Goal: Task Accomplishment & Management: Use online tool/utility

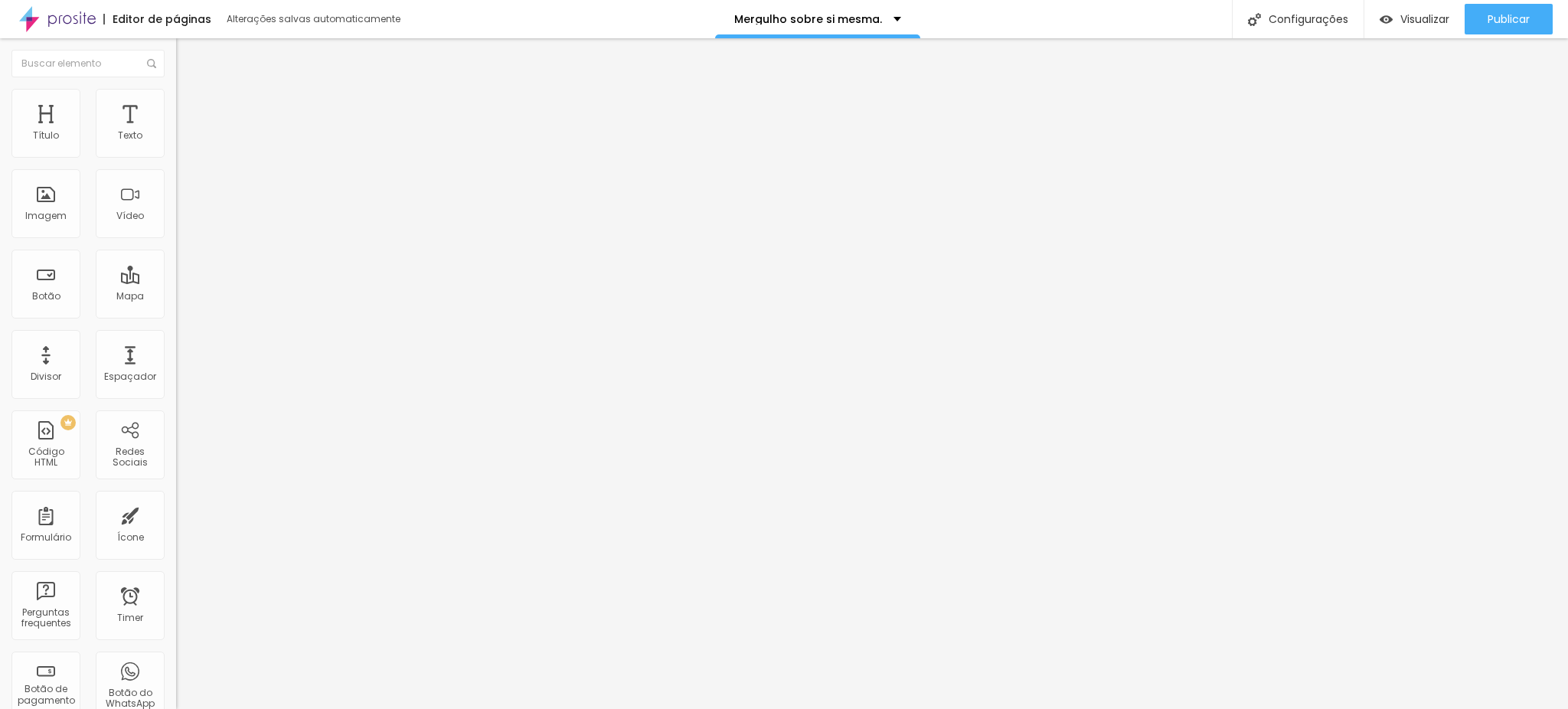
click at [176, 104] on li "Avançado" at bounding box center [263, 97] width 176 height 15
type input "13"
type input "14"
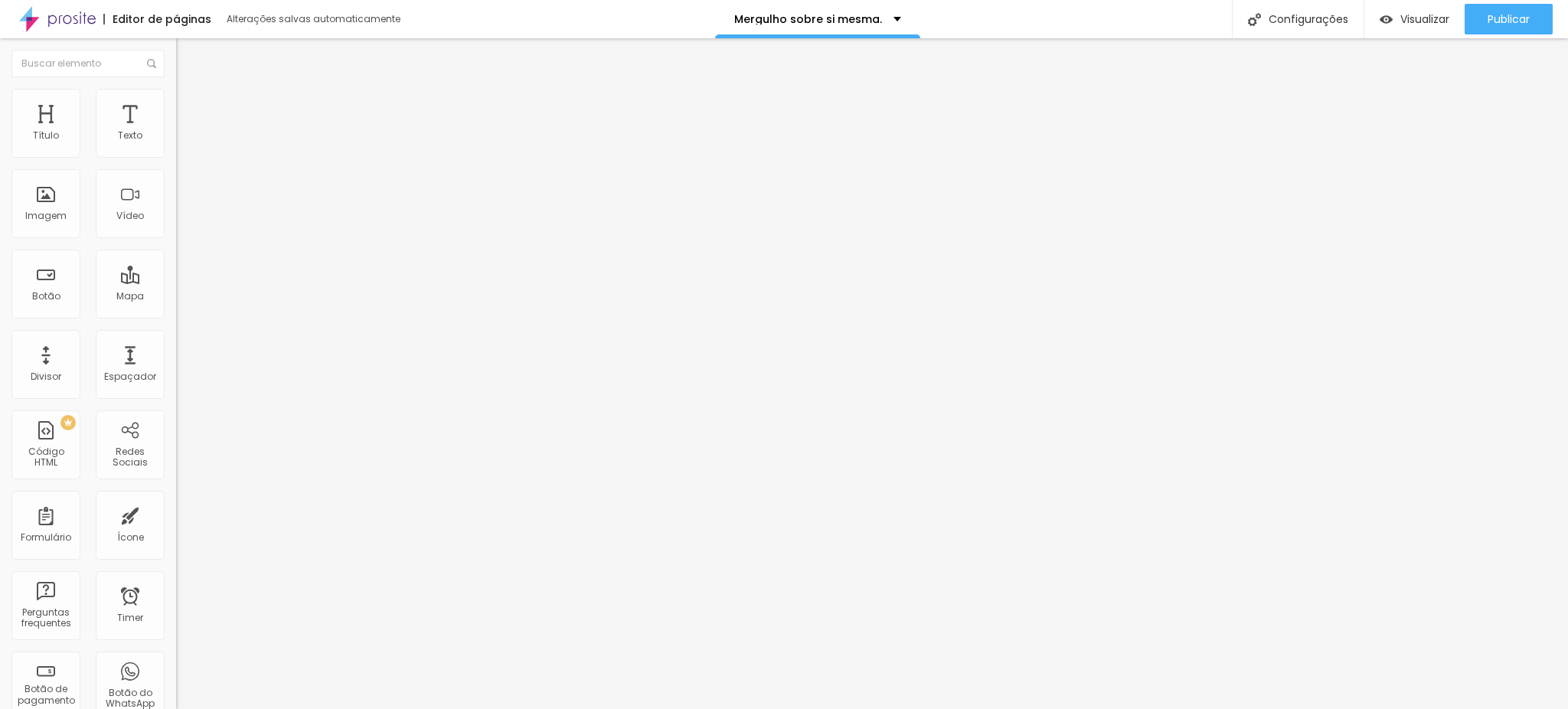
type input "15"
type input "17"
type input "13"
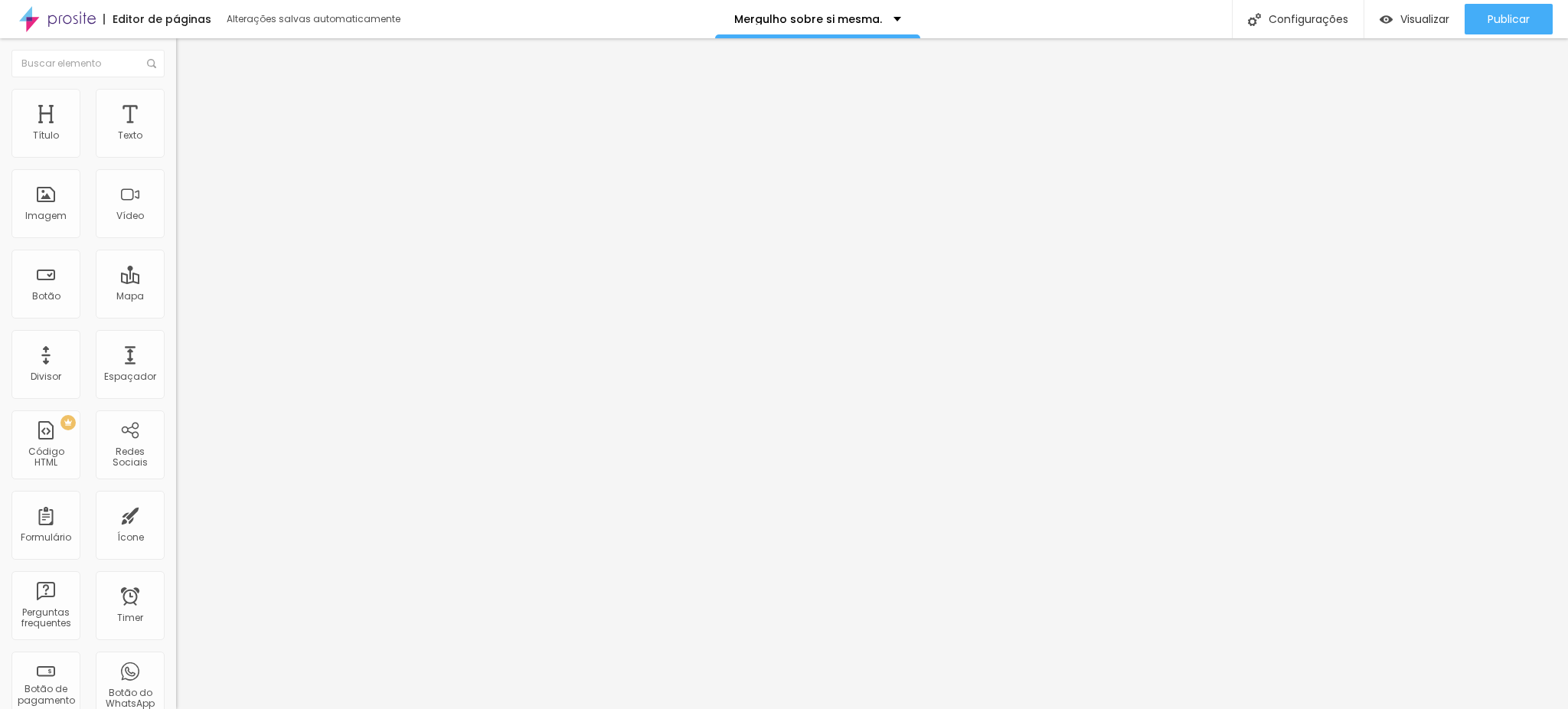
type input "13"
type input "11"
type input "10"
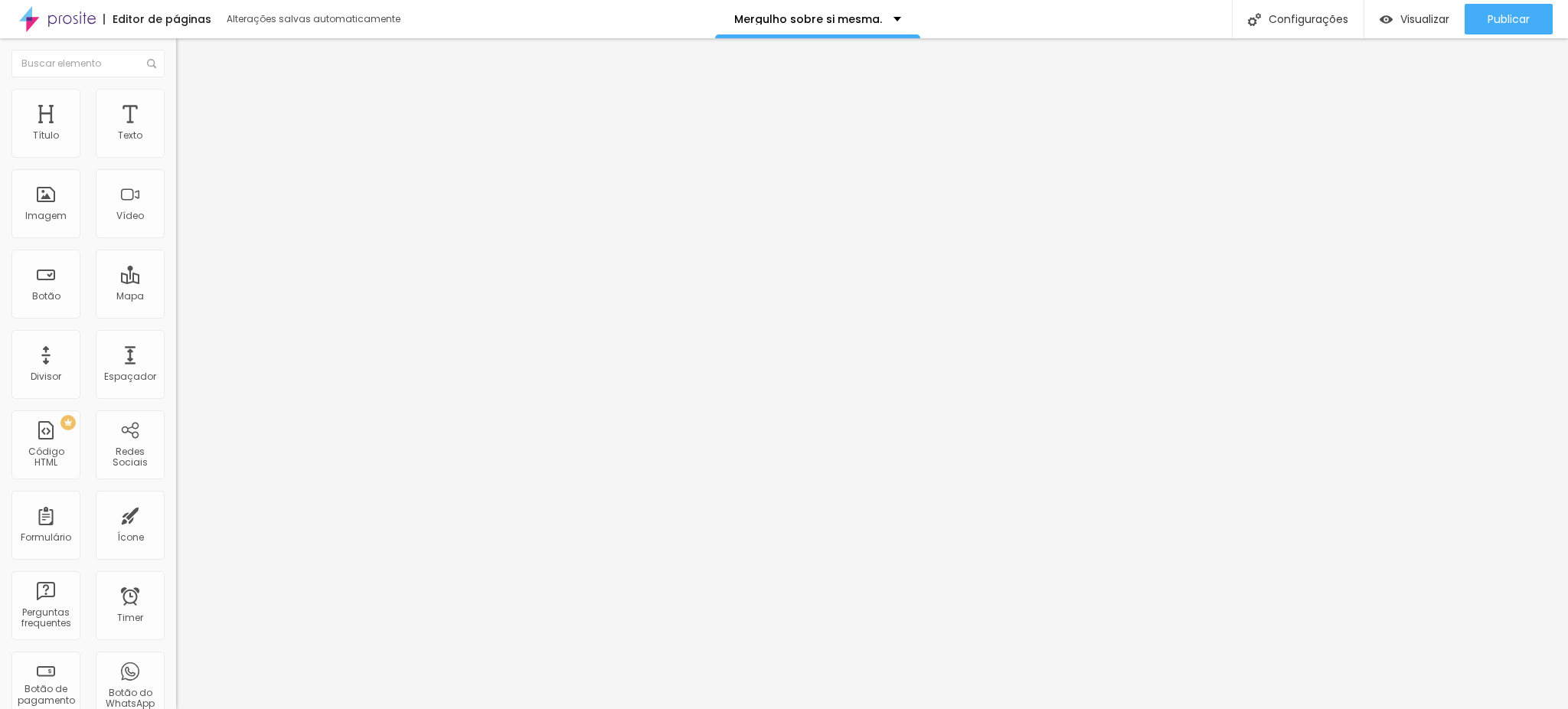
type input "9"
type input "7"
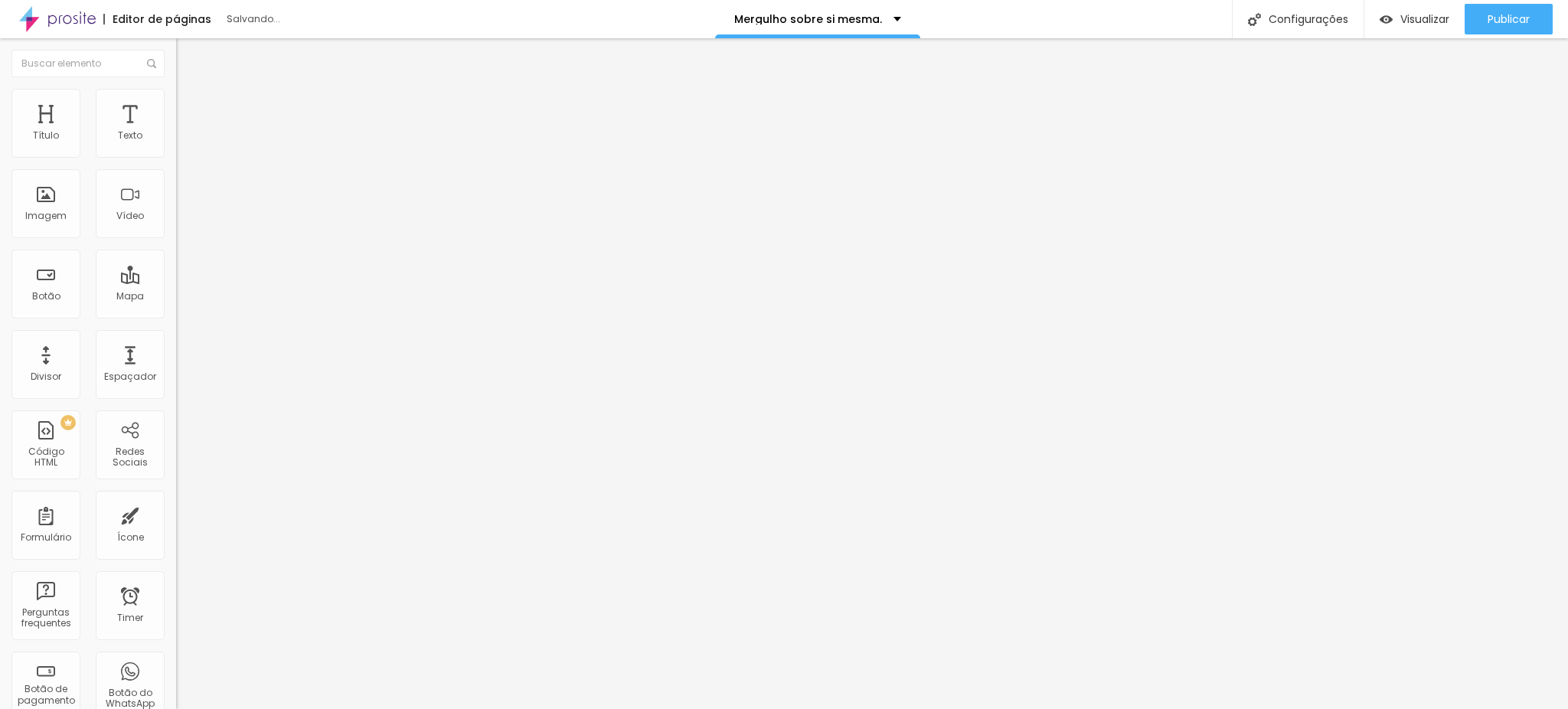
click at [176, 282] on input "range" at bounding box center [225, 288] width 99 height 12
type input "11"
type input "12"
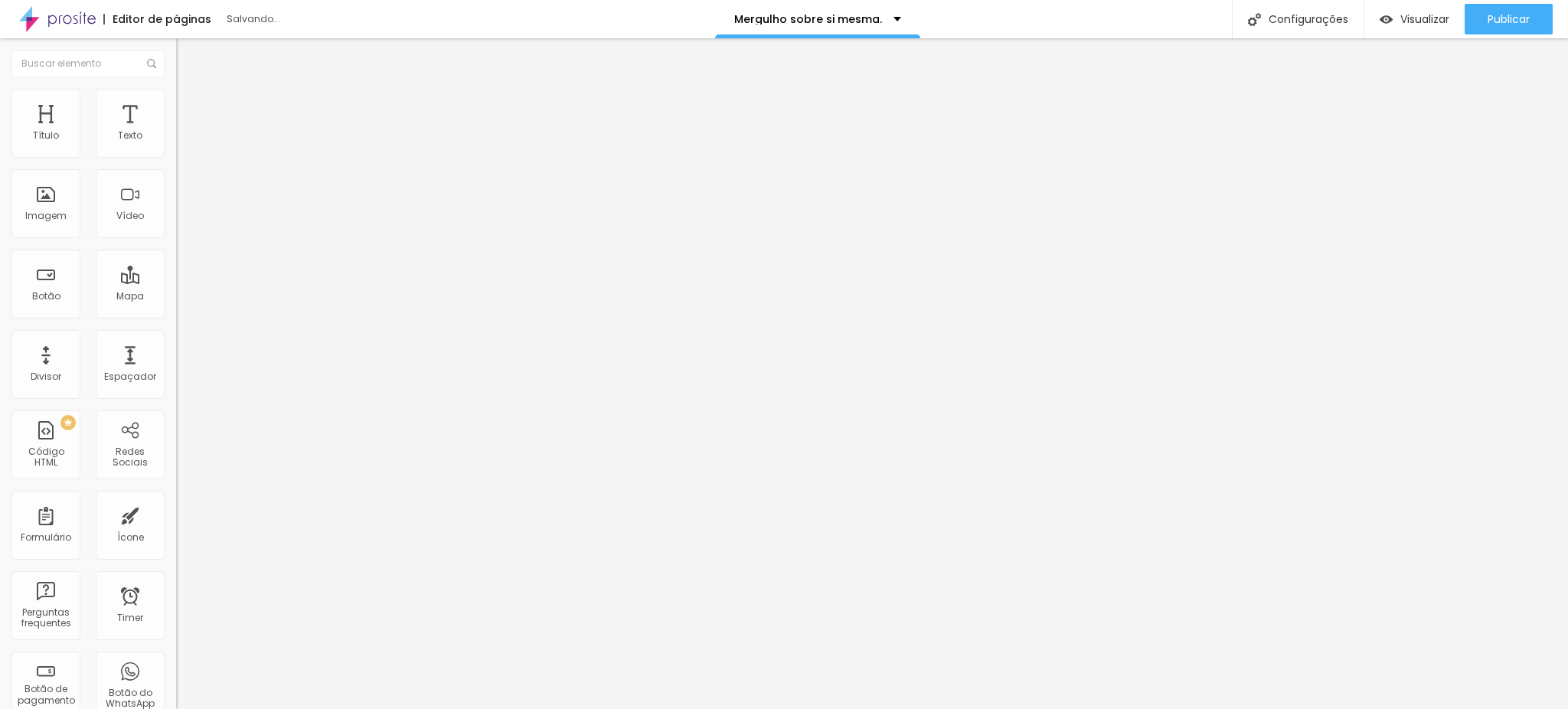
type input "14"
type input "15"
type input "16"
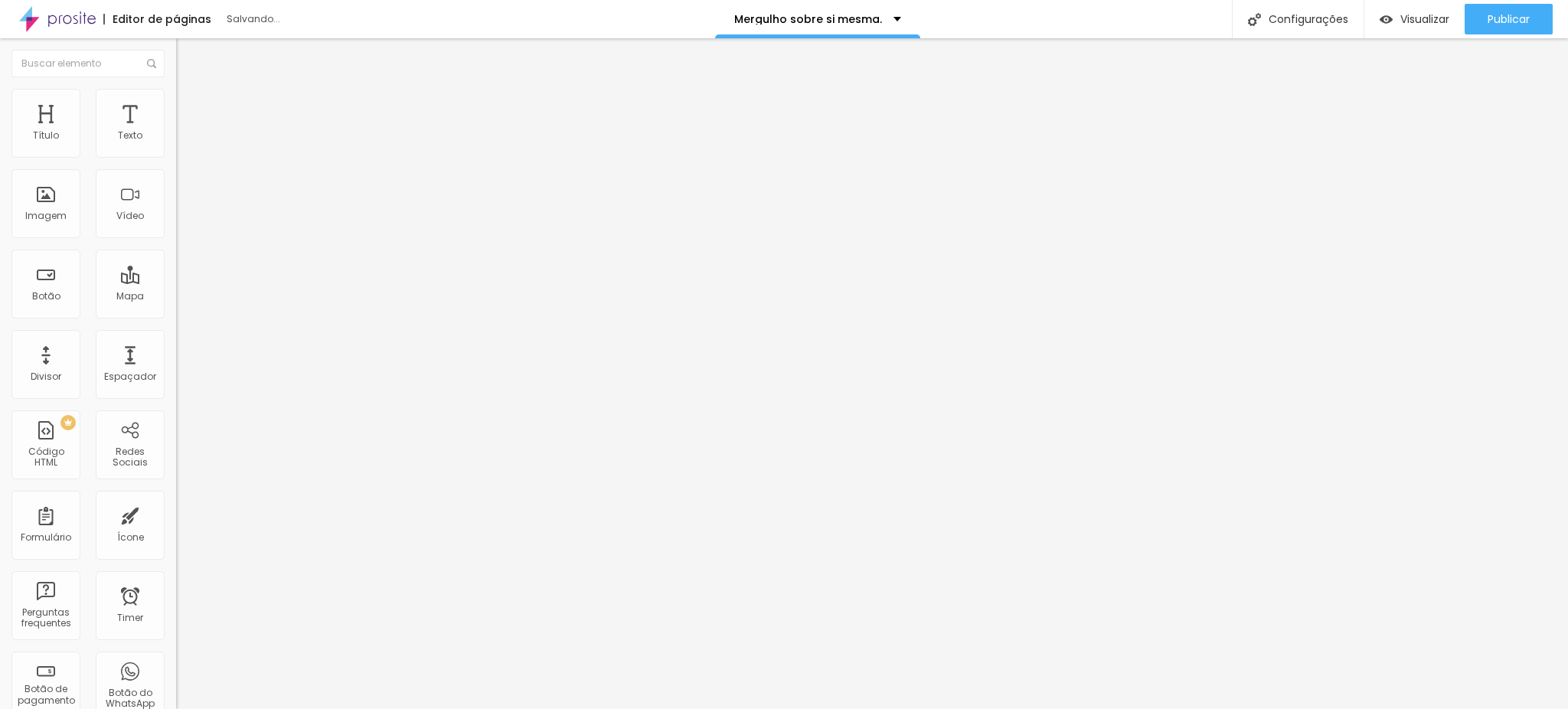
type input "16"
type input "17"
type input "18"
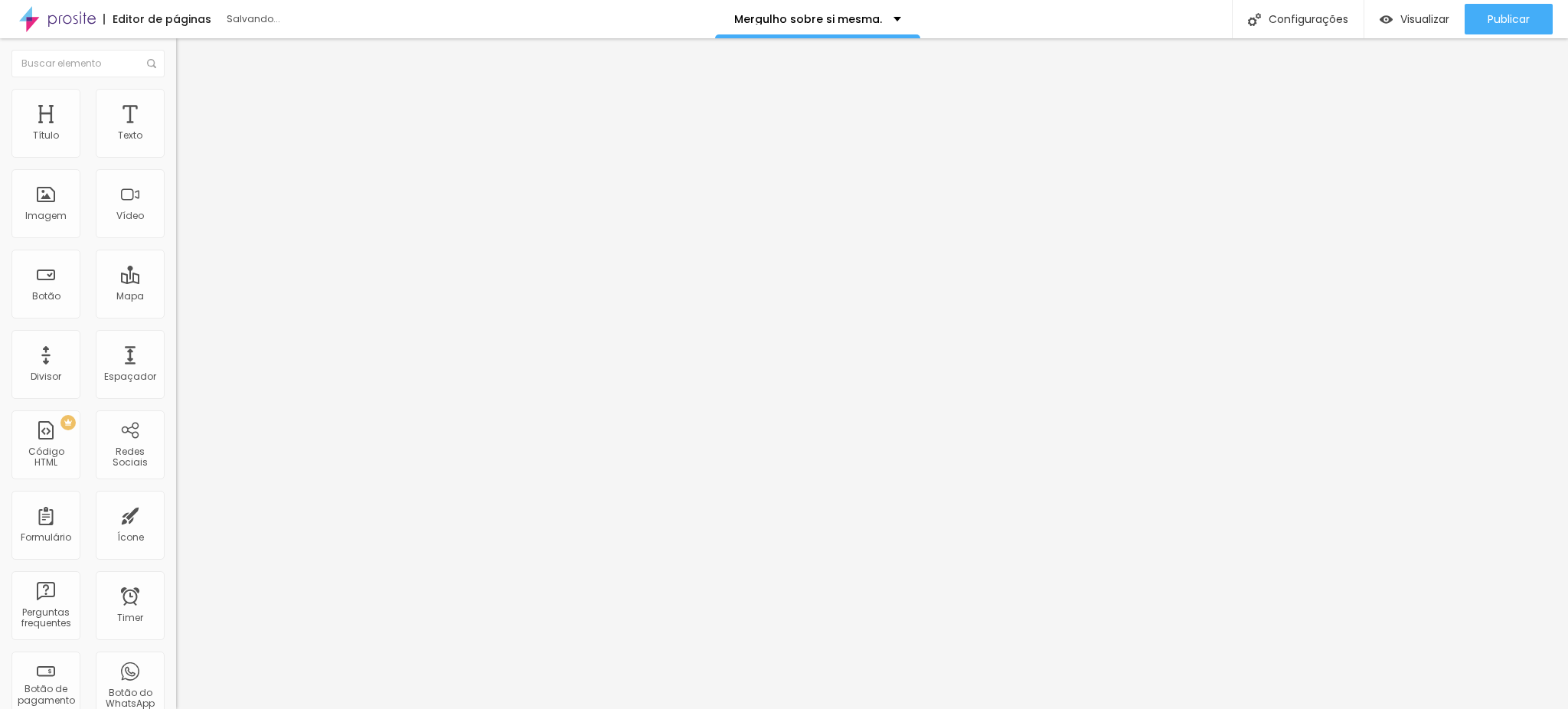
type input "19"
type input "20"
type input "21"
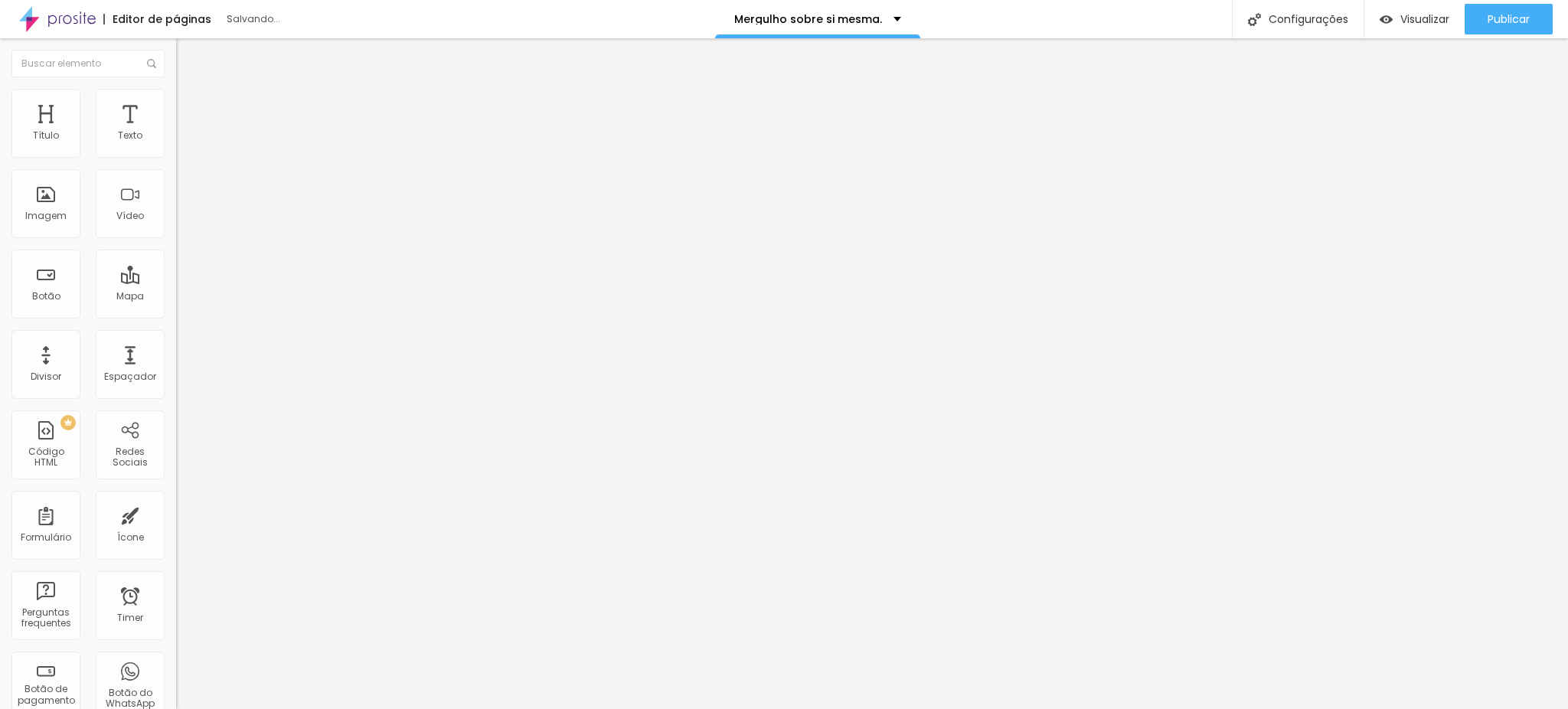
type input "21"
type input "23"
type input "25"
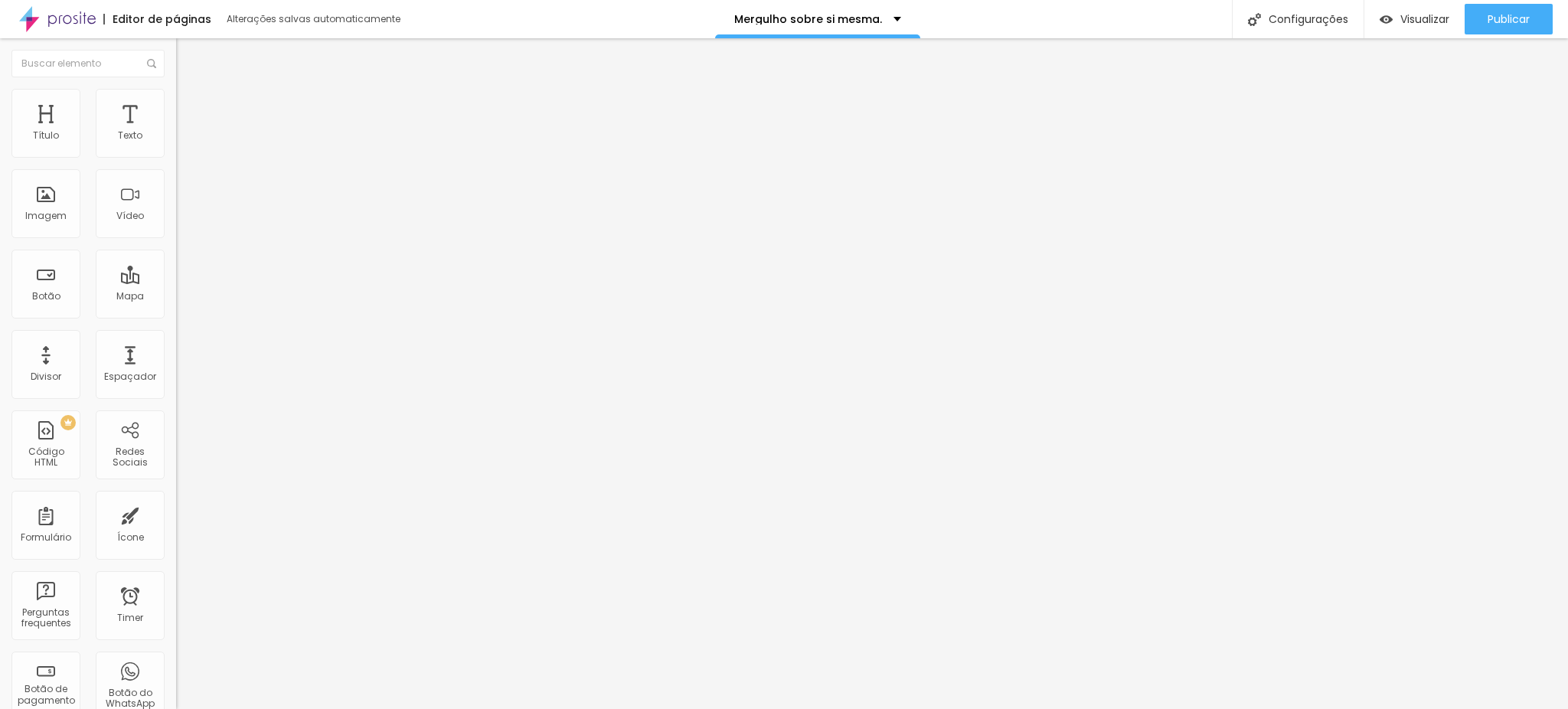
type input "26"
type input "27"
type input "28"
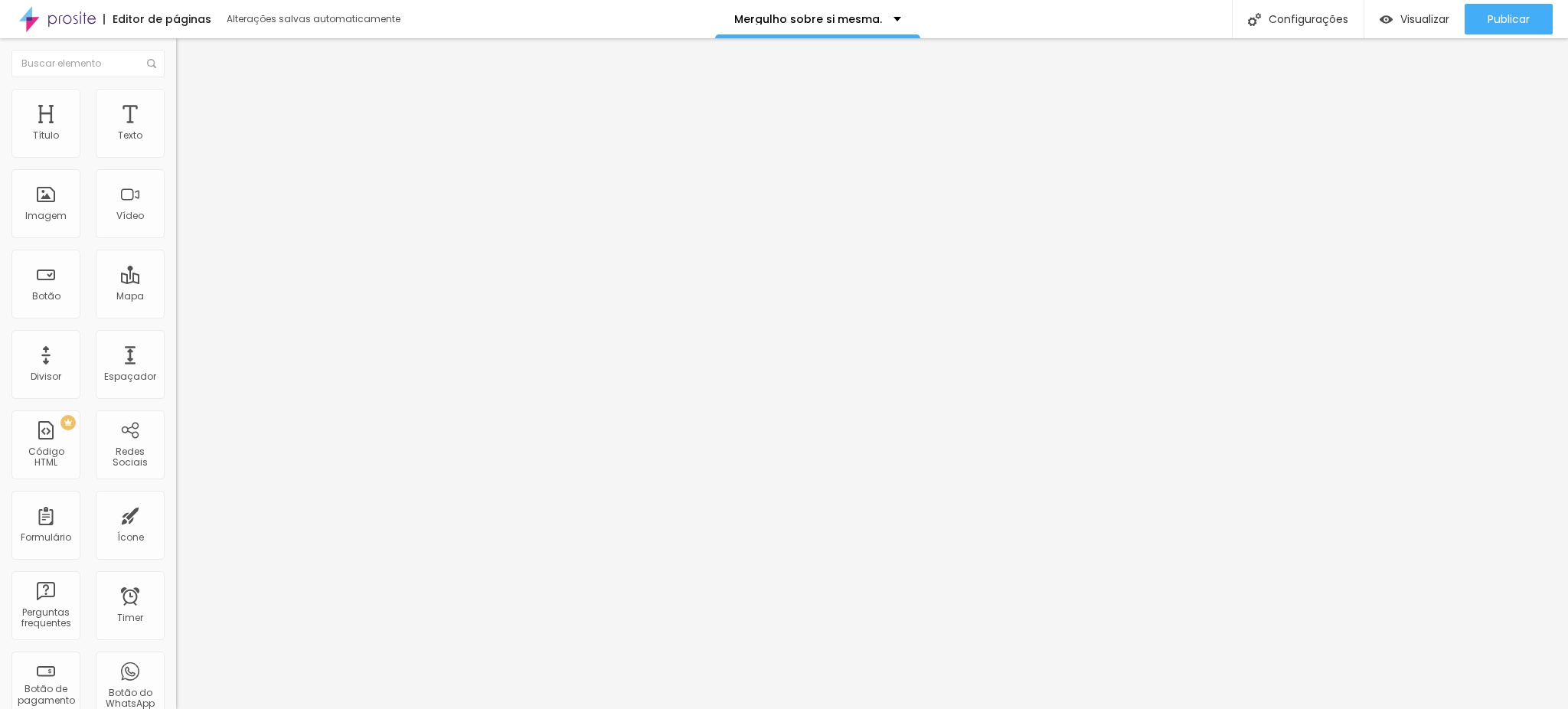
type input "28"
type input "27"
type input "24"
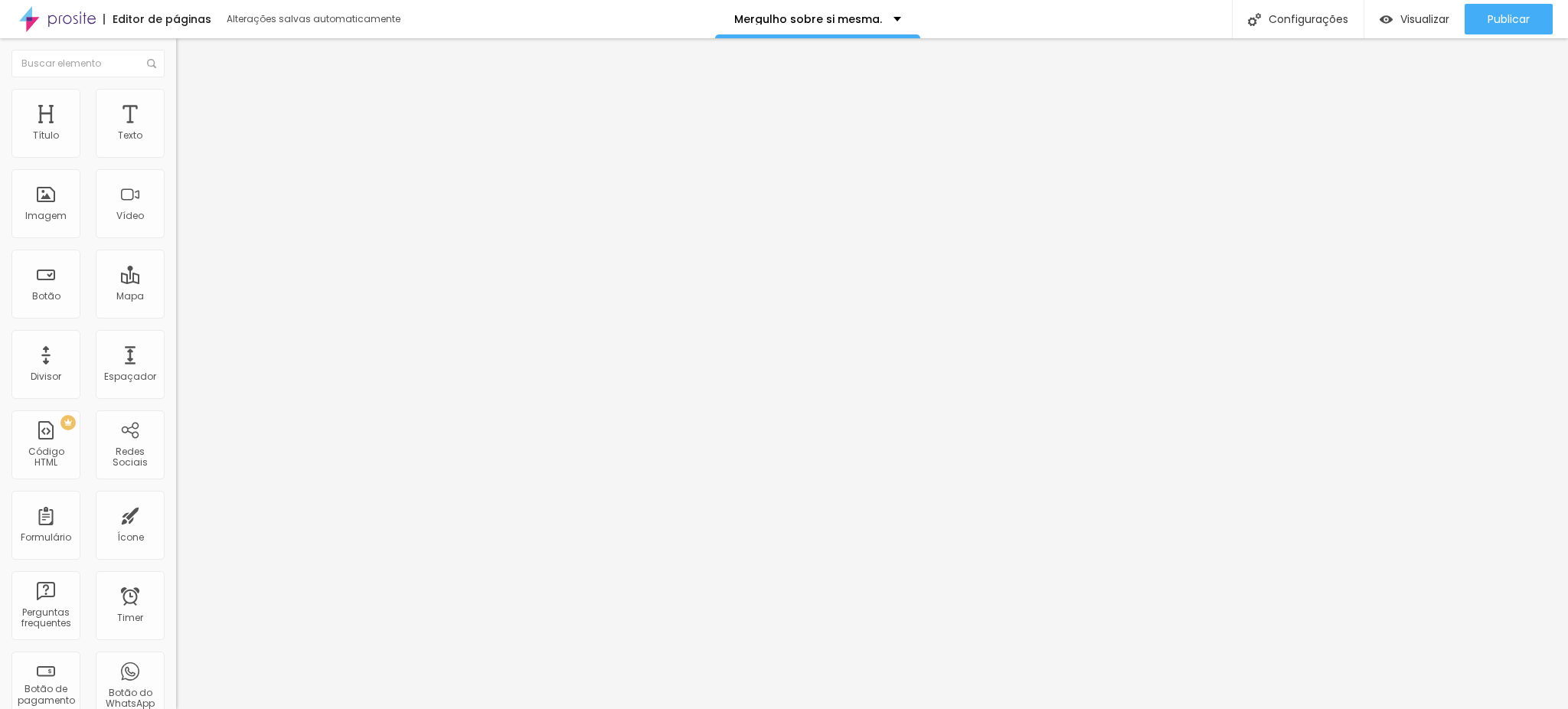
type input "20"
type input "17"
type input "14"
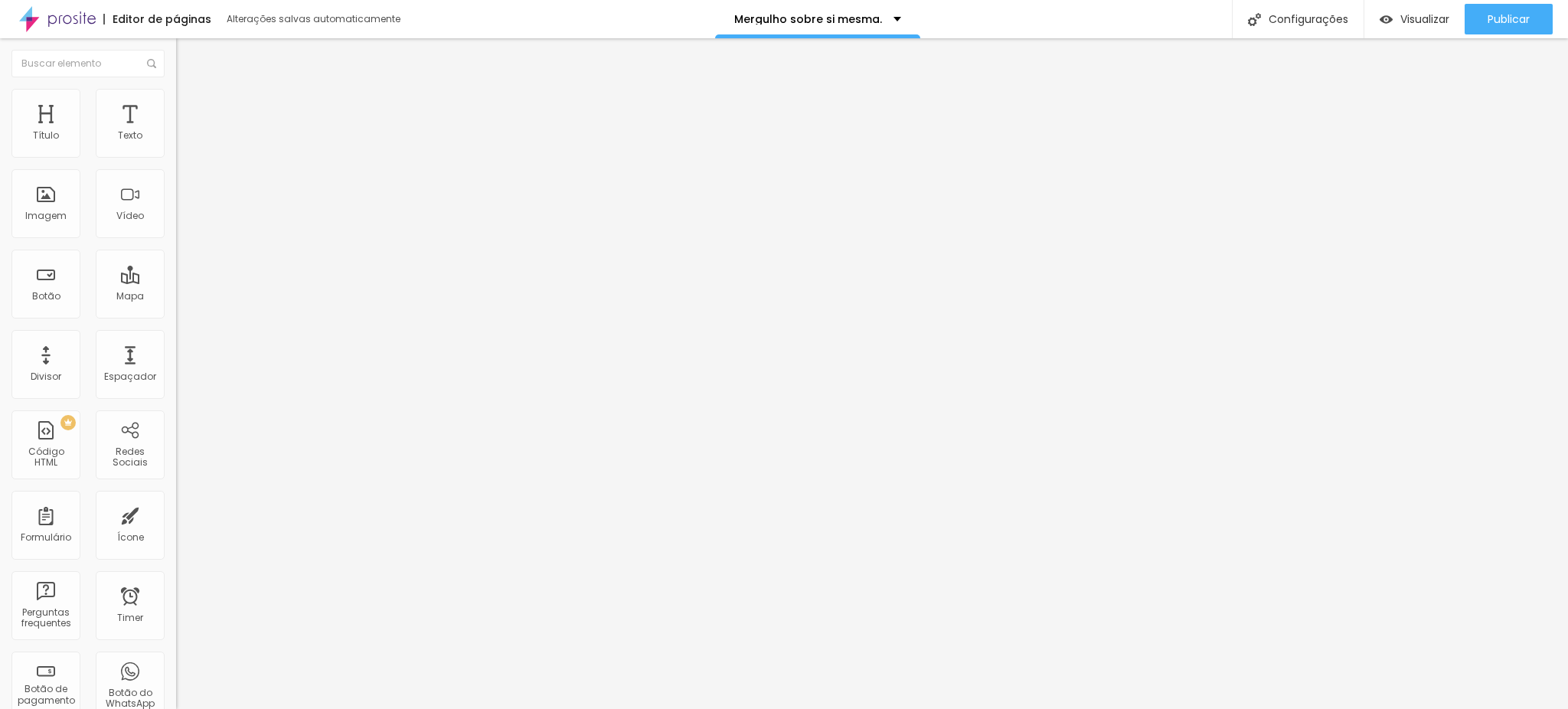
type input "14"
type input "10"
type input "8"
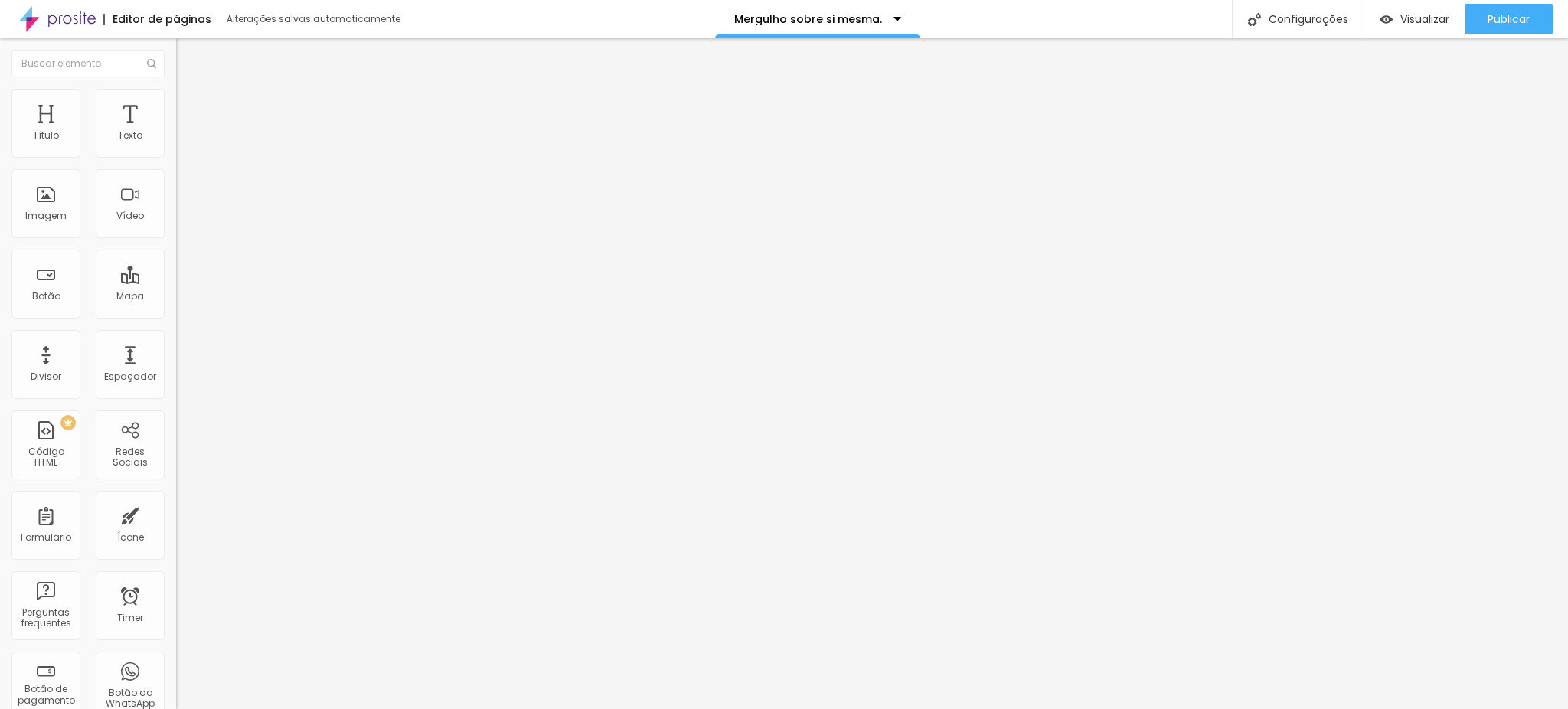
type input "4"
type input "2"
type input "0"
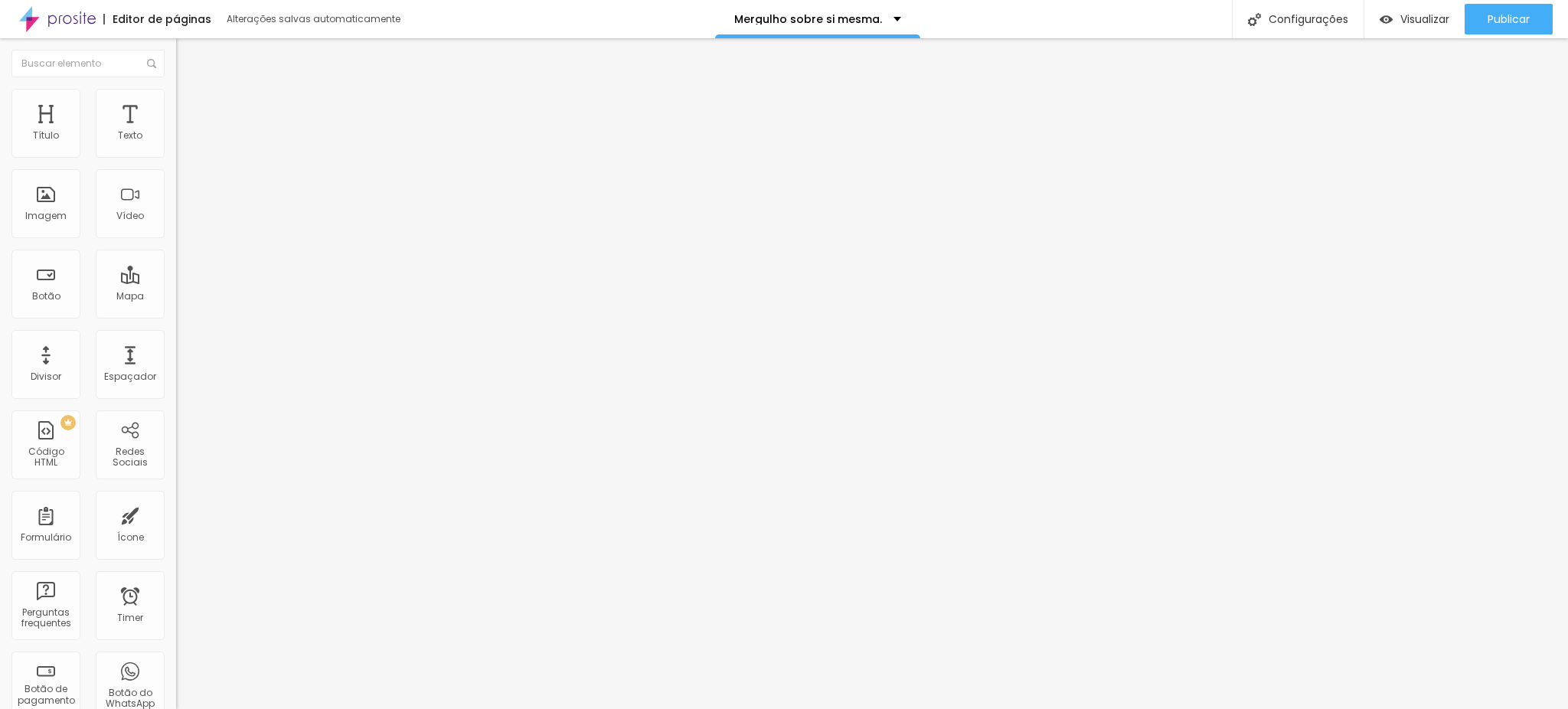
type input "0"
drag, startPoint x: 42, startPoint y: 183, endPoint x: 29, endPoint y: 189, distance: 14.3
type input "0"
click at [176, 498] on input "range" at bounding box center [225, 504] width 99 height 12
click at [176, 102] on li "Estilo" at bounding box center [263, 97] width 176 height 15
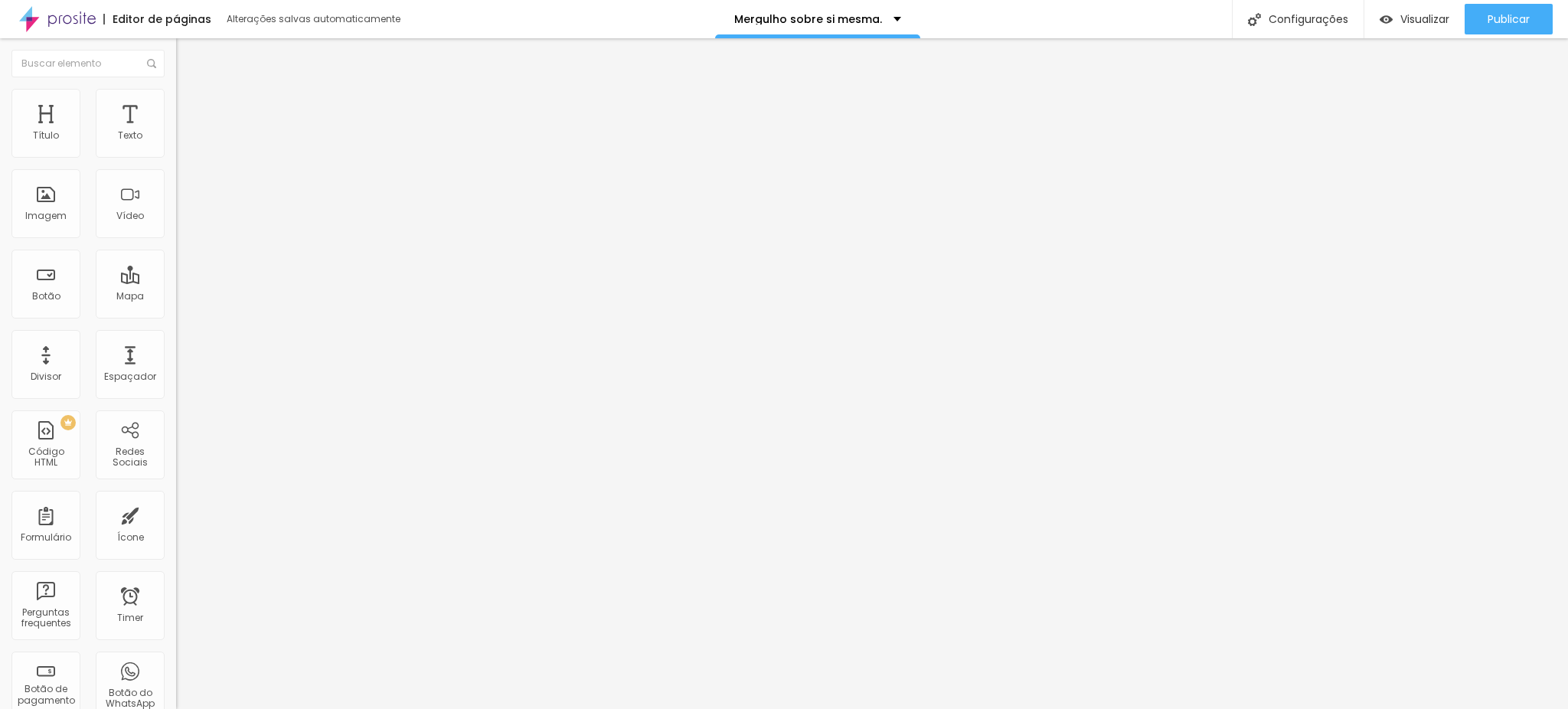
click at [176, 104] on li "Avançado" at bounding box center [263, 112] width 176 height 15
click at [176, 605] on input "text" at bounding box center [268, 613] width 183 height 15
click at [176, 87] on img at bounding box center [183, 81] width 14 height 14
click at [176, 143] on input "[URL][DOMAIN_NAME]" at bounding box center [268, 136] width 183 height 15
drag, startPoint x: 58, startPoint y: 166, endPoint x: 0, endPoint y: 172, distance: 58.3
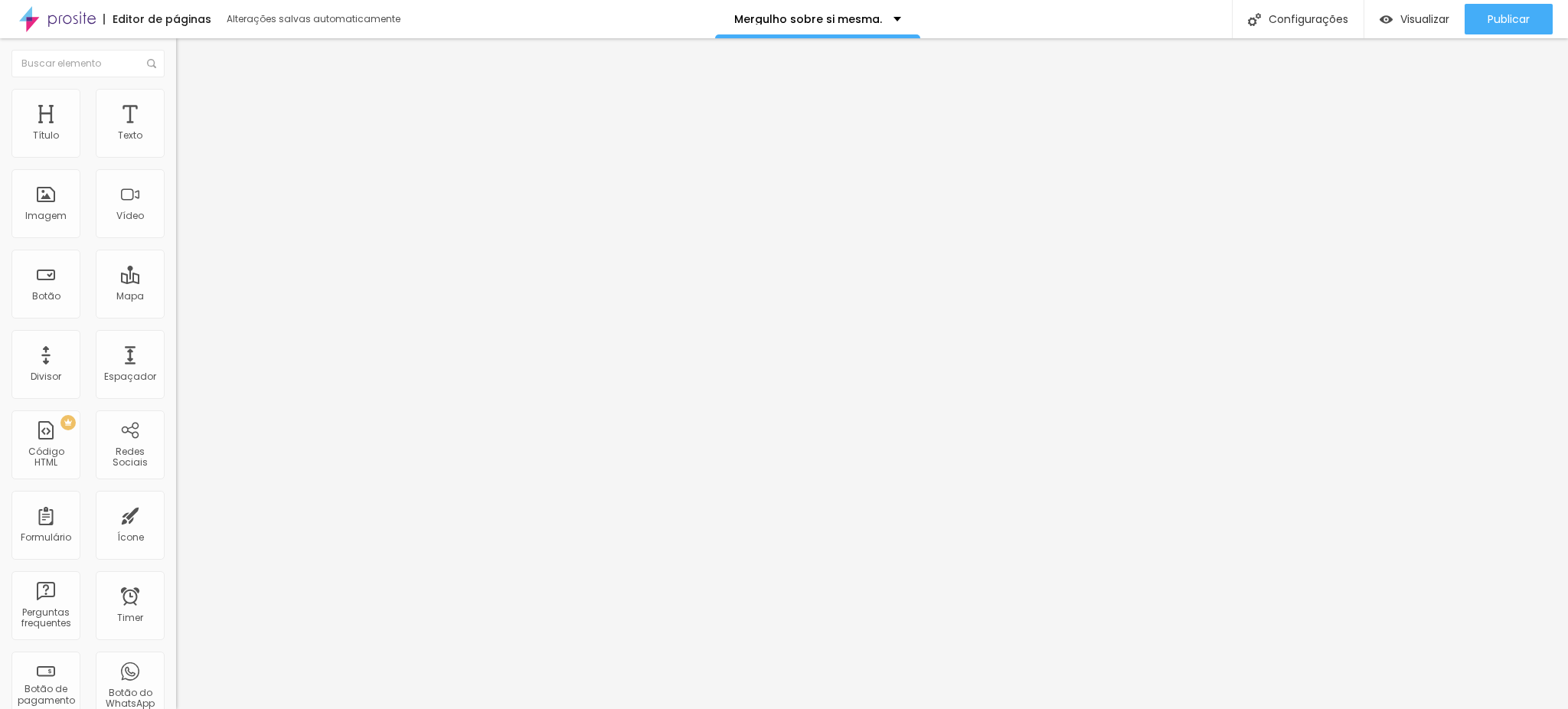
click at [176, 172] on div "URL do vídeo [URL][DOMAIN_NAME] Alinhamento Proporção 4:3 Standard Ultrawide 21…" at bounding box center [263, 208] width 176 height 177
type input "[DOMAIN_NAME][URL]"
click at [176, 52] on button "Editar Vídeo" at bounding box center [263, 55] width 176 height 35
click at [176, 288] on div at bounding box center [263, 288] width 176 height 0
click at [176, 143] on input "text" at bounding box center [268, 136] width 183 height 15
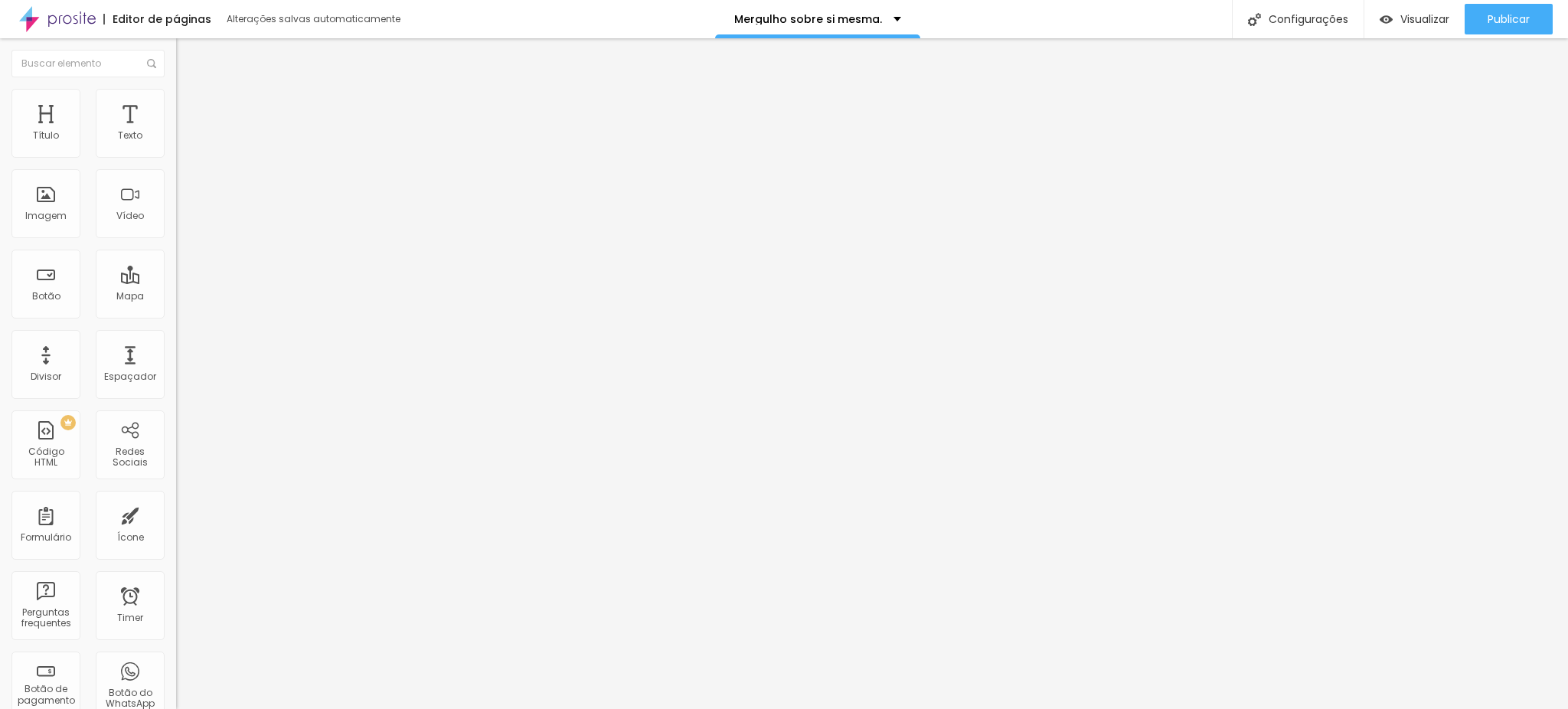
click at [176, 89] on li "Estilo" at bounding box center [263, 97] width 176 height 15
click at [176, 104] on img at bounding box center [183, 111] width 14 height 14
click at [176, 97] on ul "Conteúdo Estilo Avançado" at bounding box center [263, 97] width 176 height 46
click at [190, 108] on span "Avançado" at bounding box center [215, 114] width 50 height 13
click at [176, 103] on li "Estilo" at bounding box center [263, 97] width 176 height 15
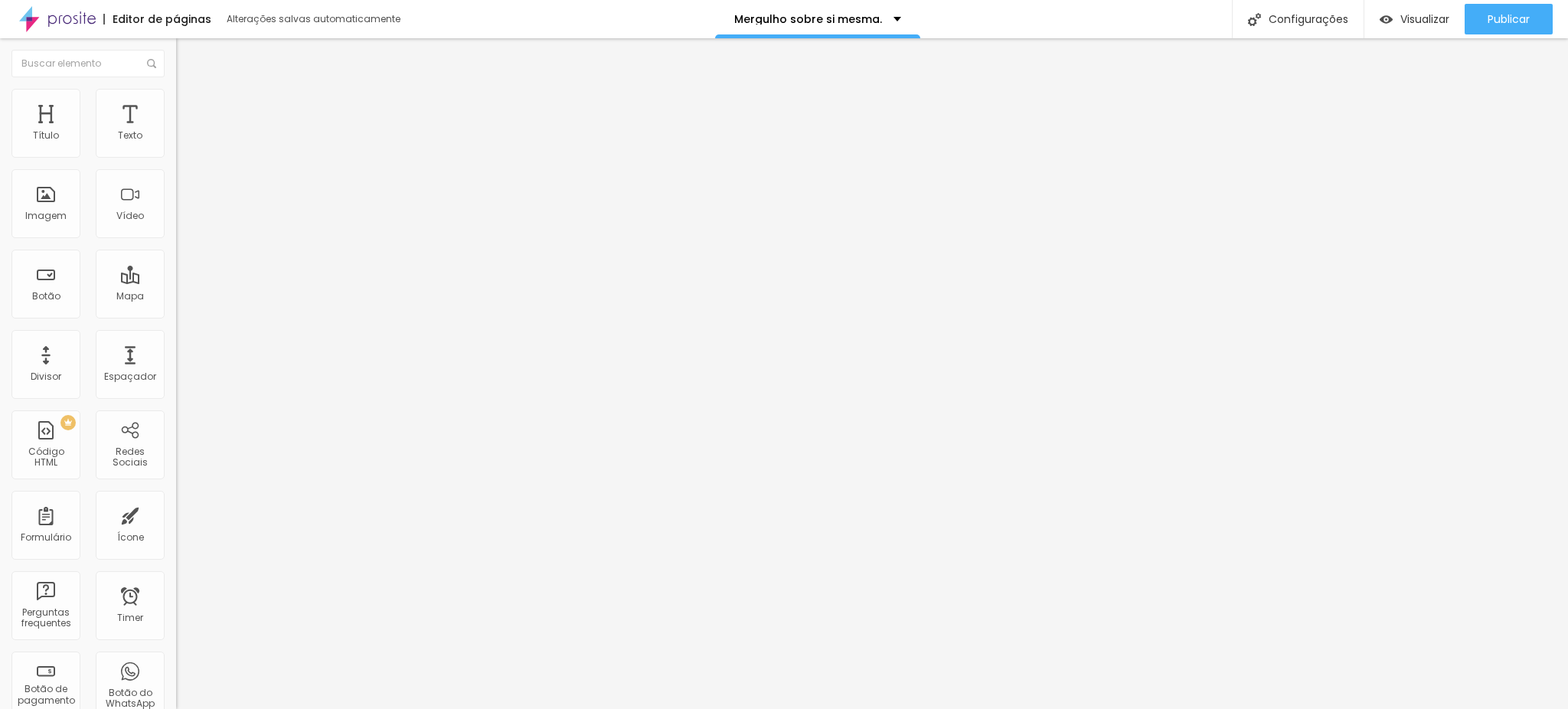
type input "99"
type input "95"
type input "92"
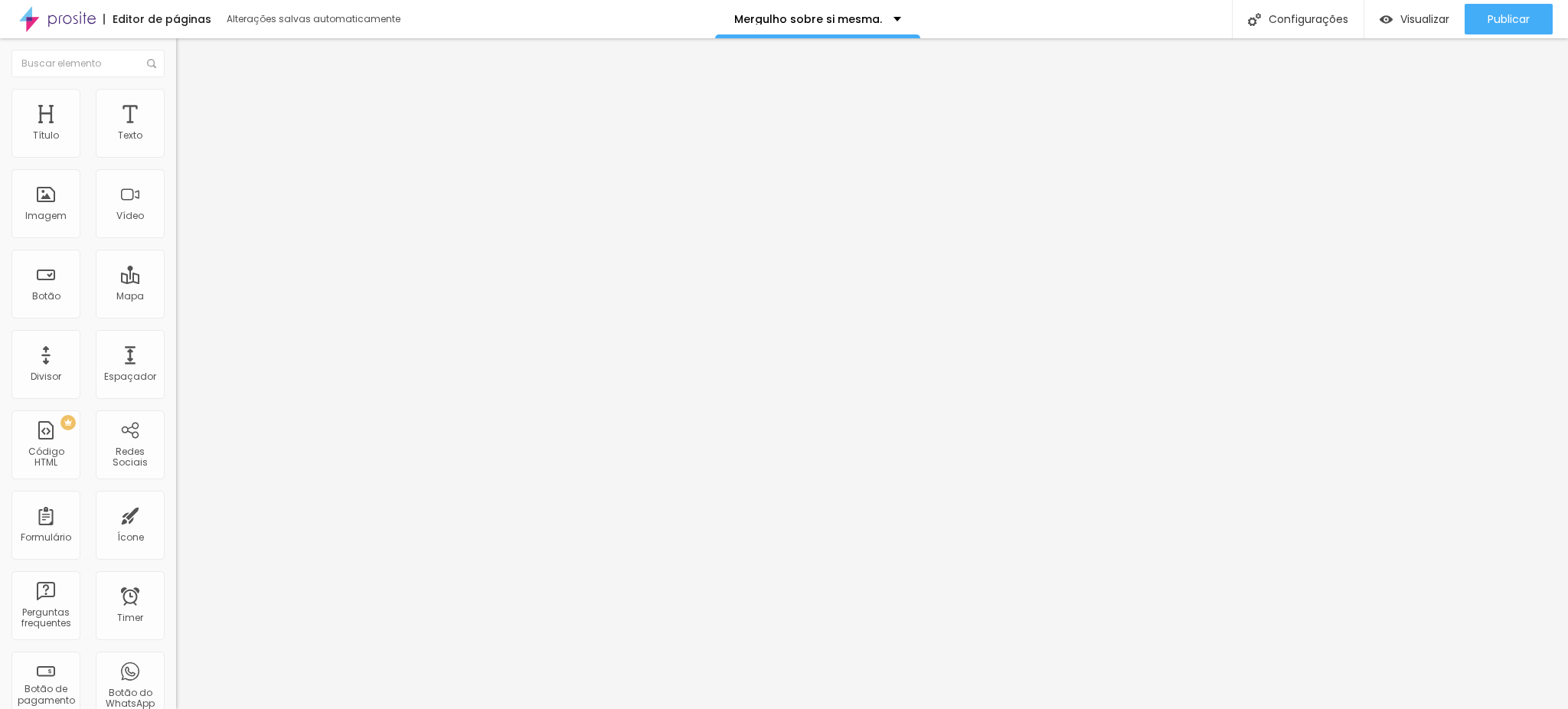
type input "92"
type input "83"
type input "81"
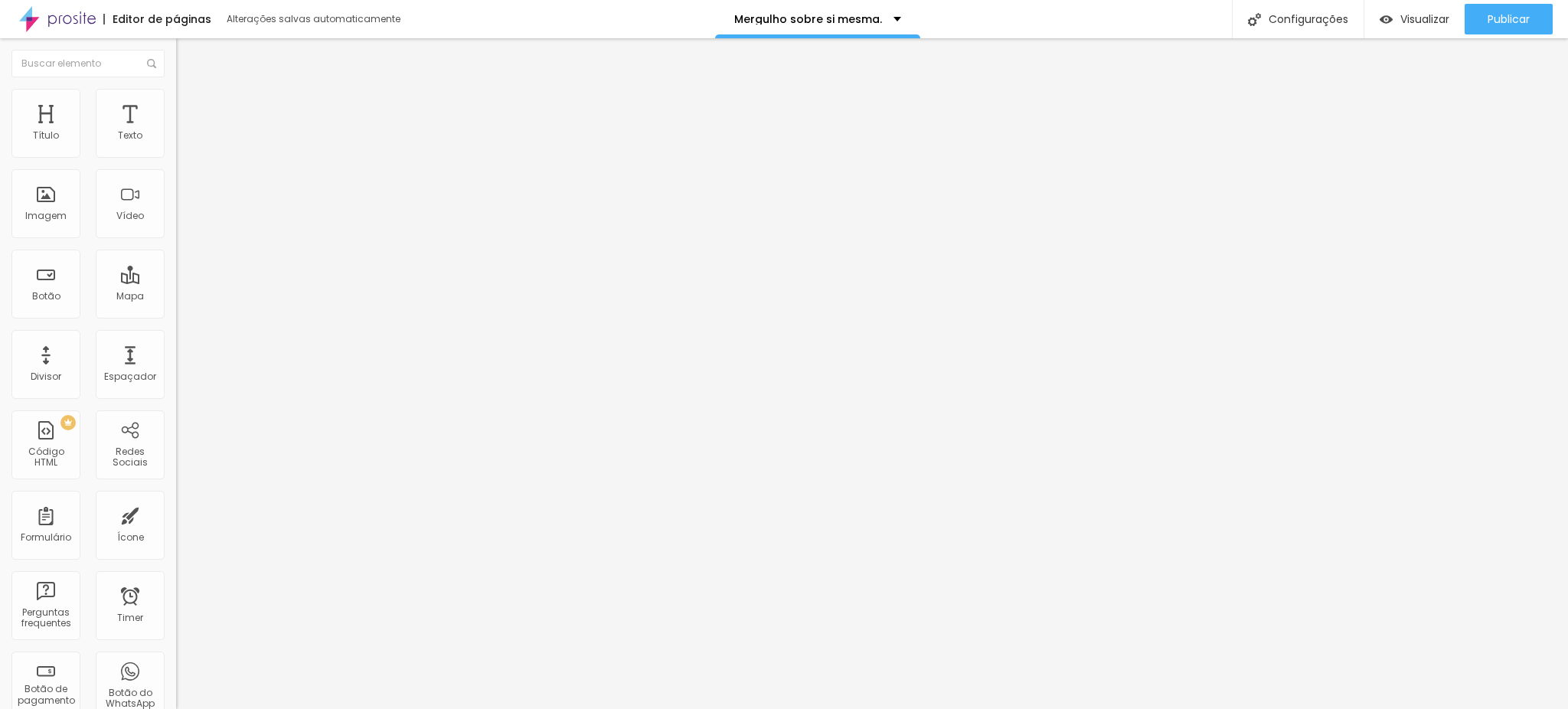
type input "79"
type input "78"
type input "77"
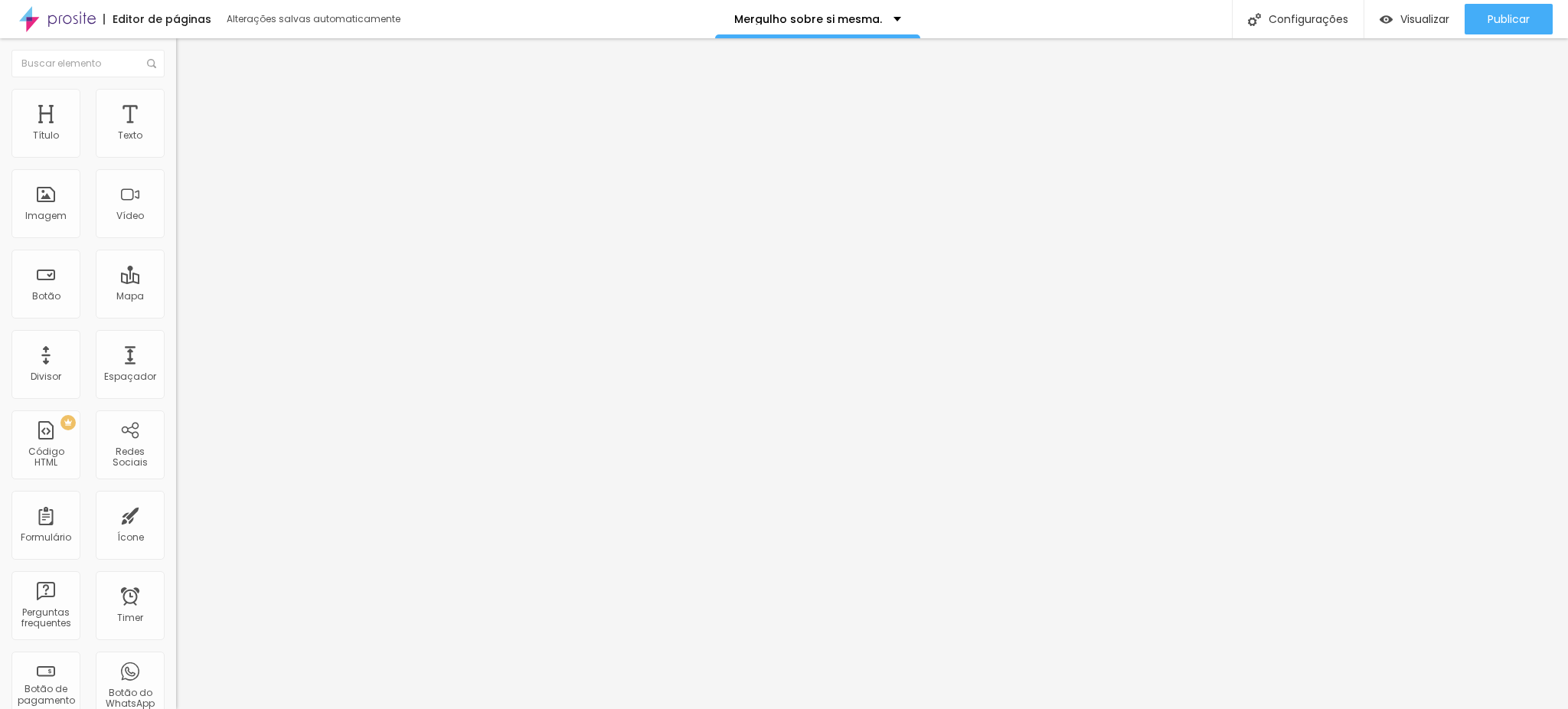
type input "77"
type input "76"
type input "75"
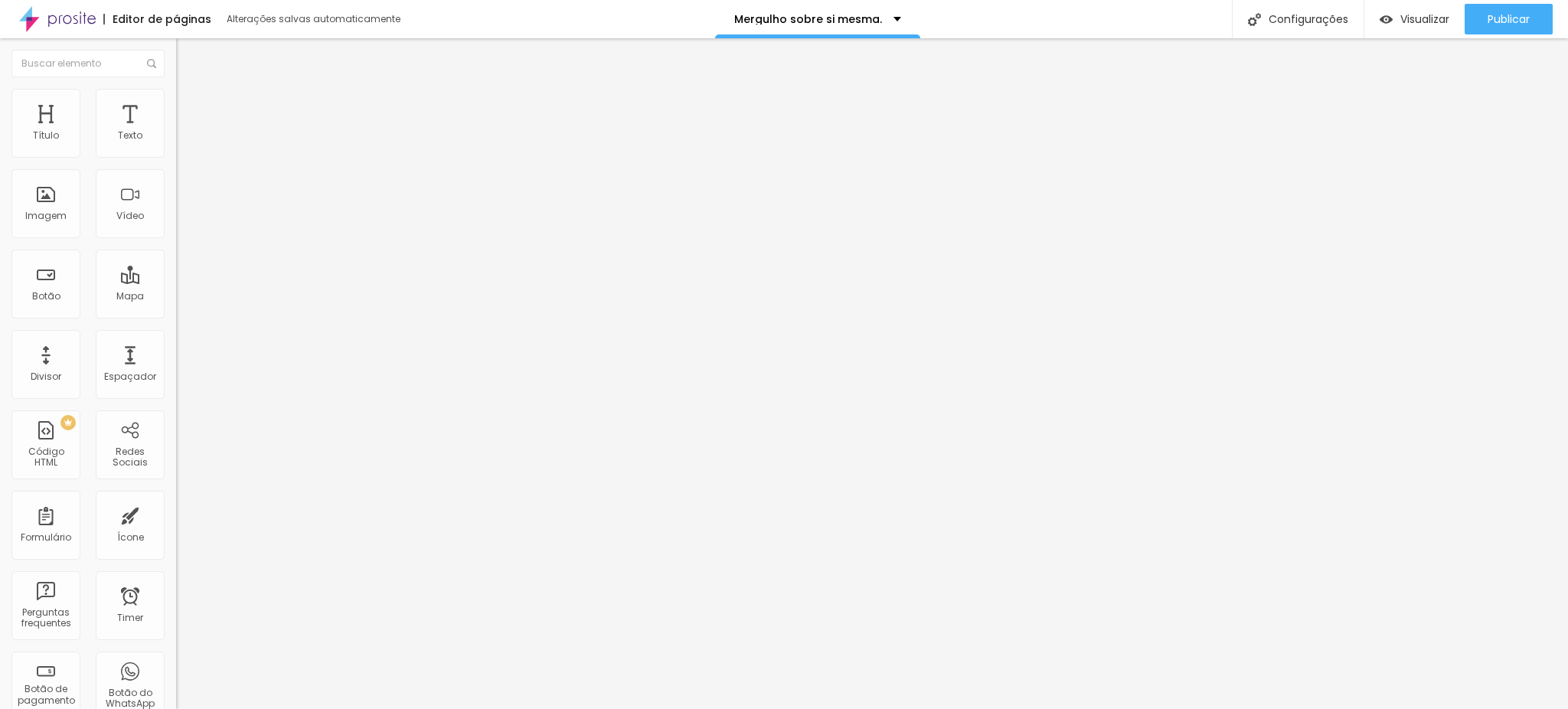
type input "73"
type input "72"
type input "71"
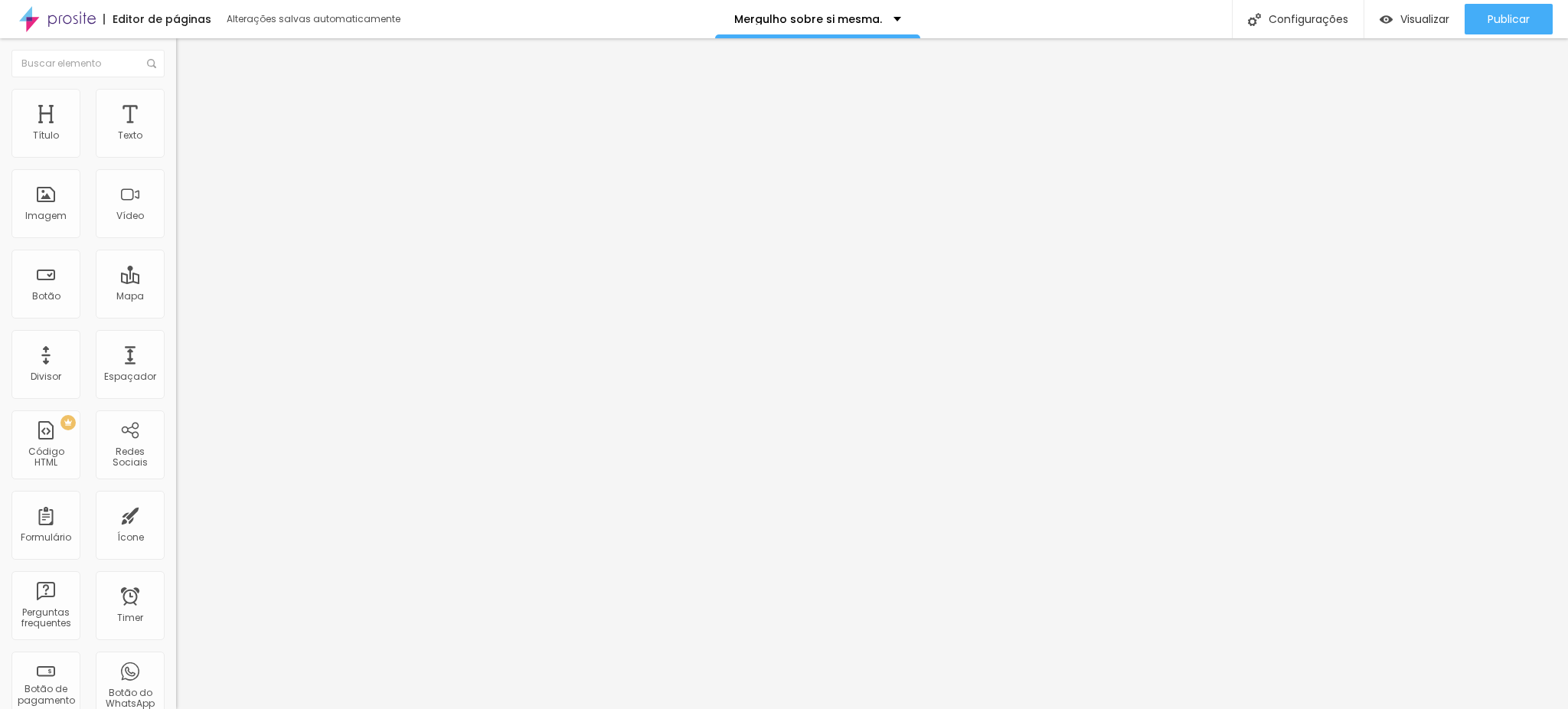
type input "71"
type input "70"
type input "69"
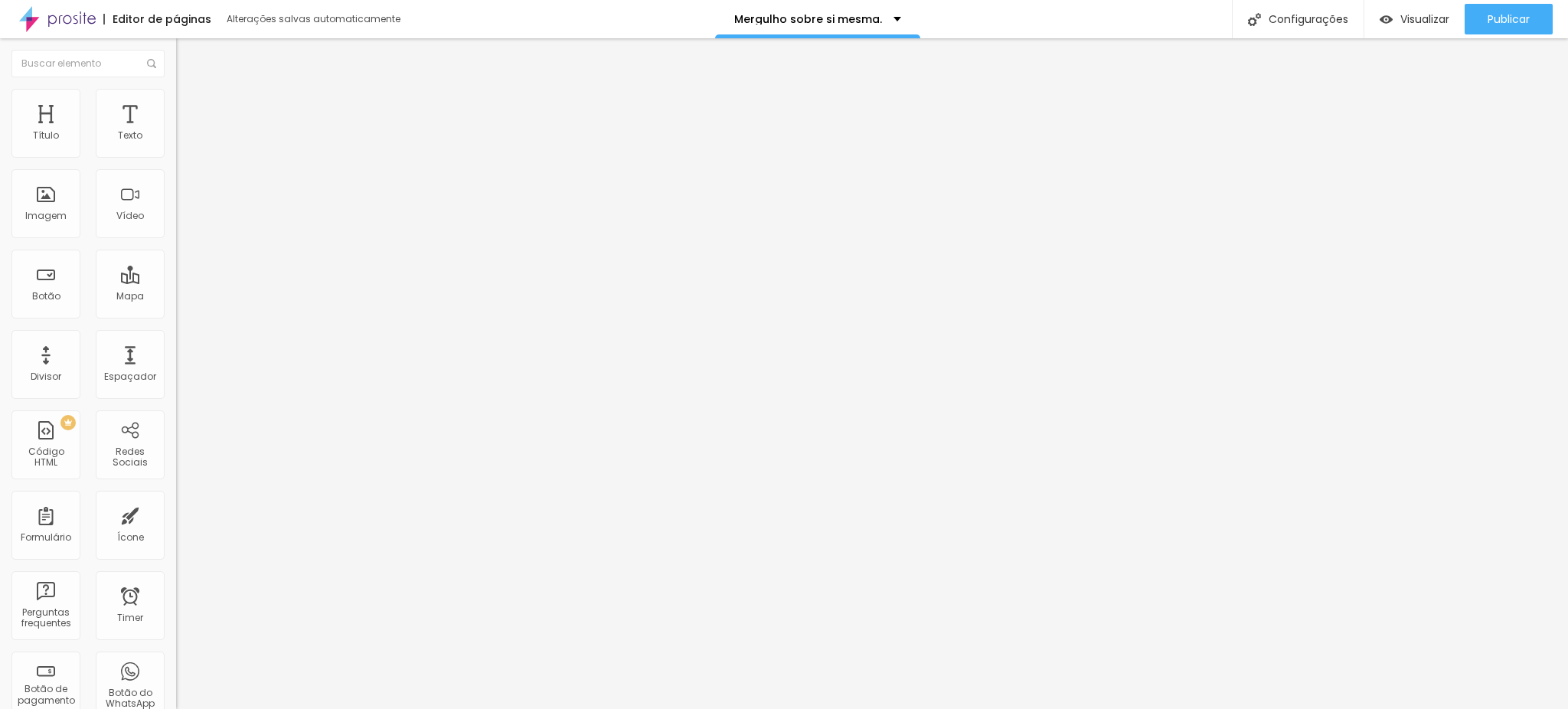
type input "68"
type input "67"
type input "65"
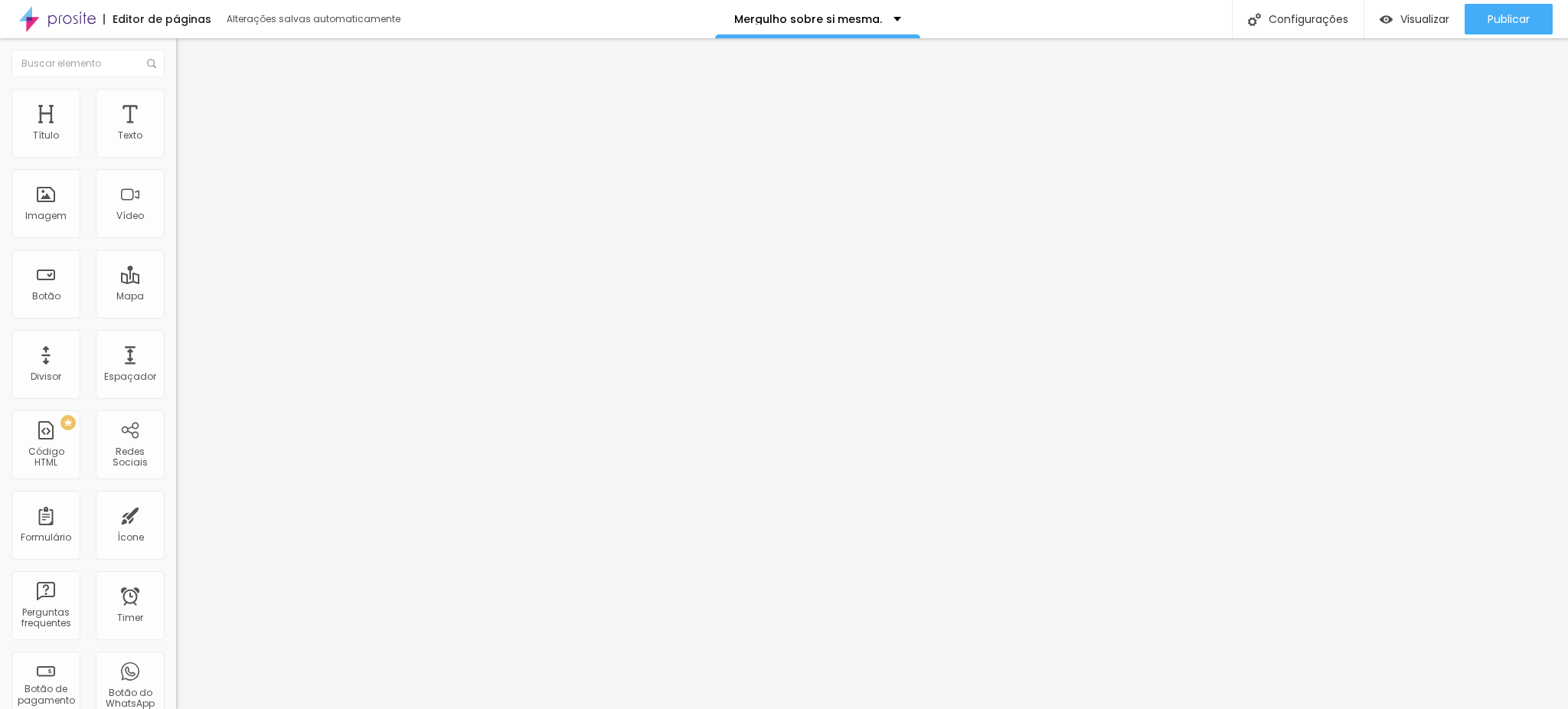
type input "65"
type input "63"
type input "62"
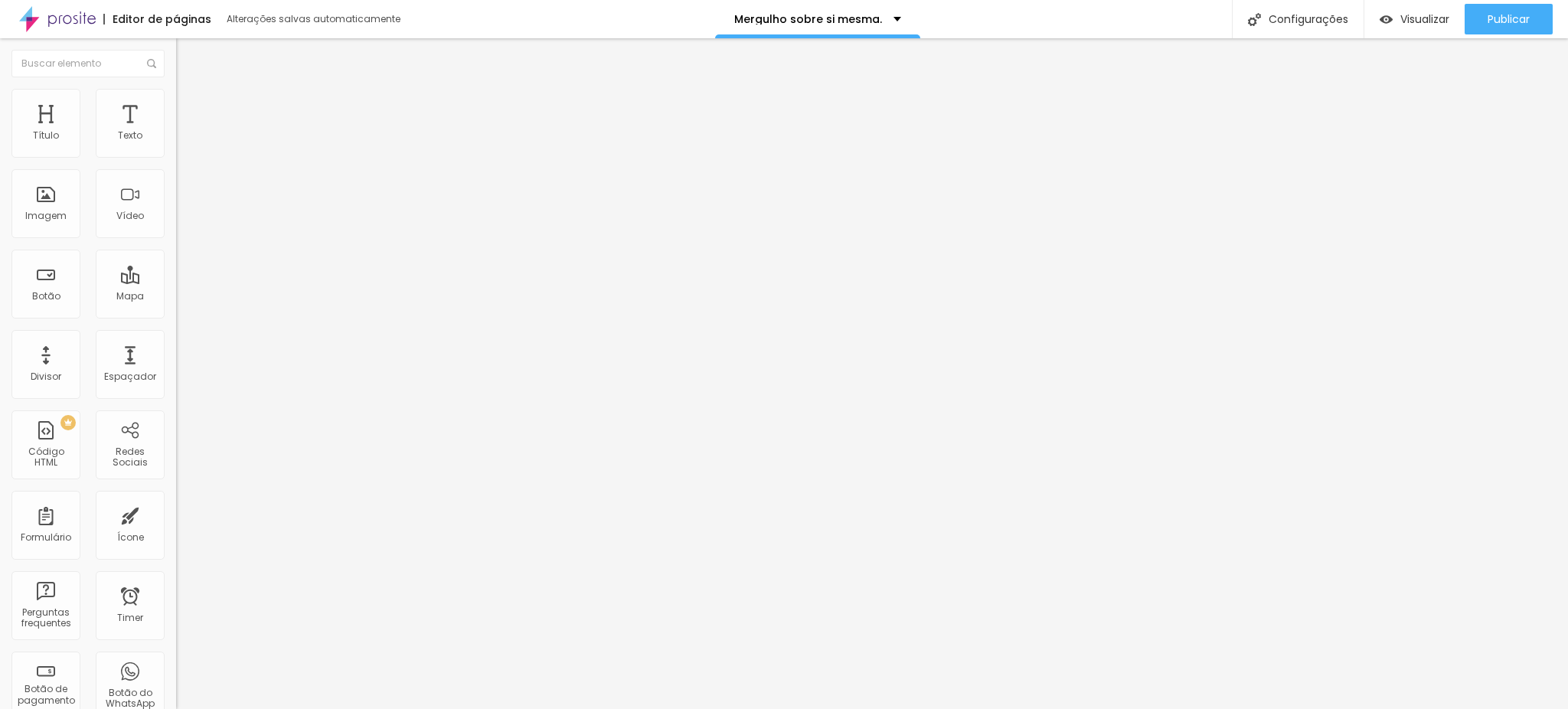
type input "61"
type input "60"
drag, startPoint x: 160, startPoint y: 165, endPoint x: 77, endPoint y: 176, distance: 83.7
type input "60"
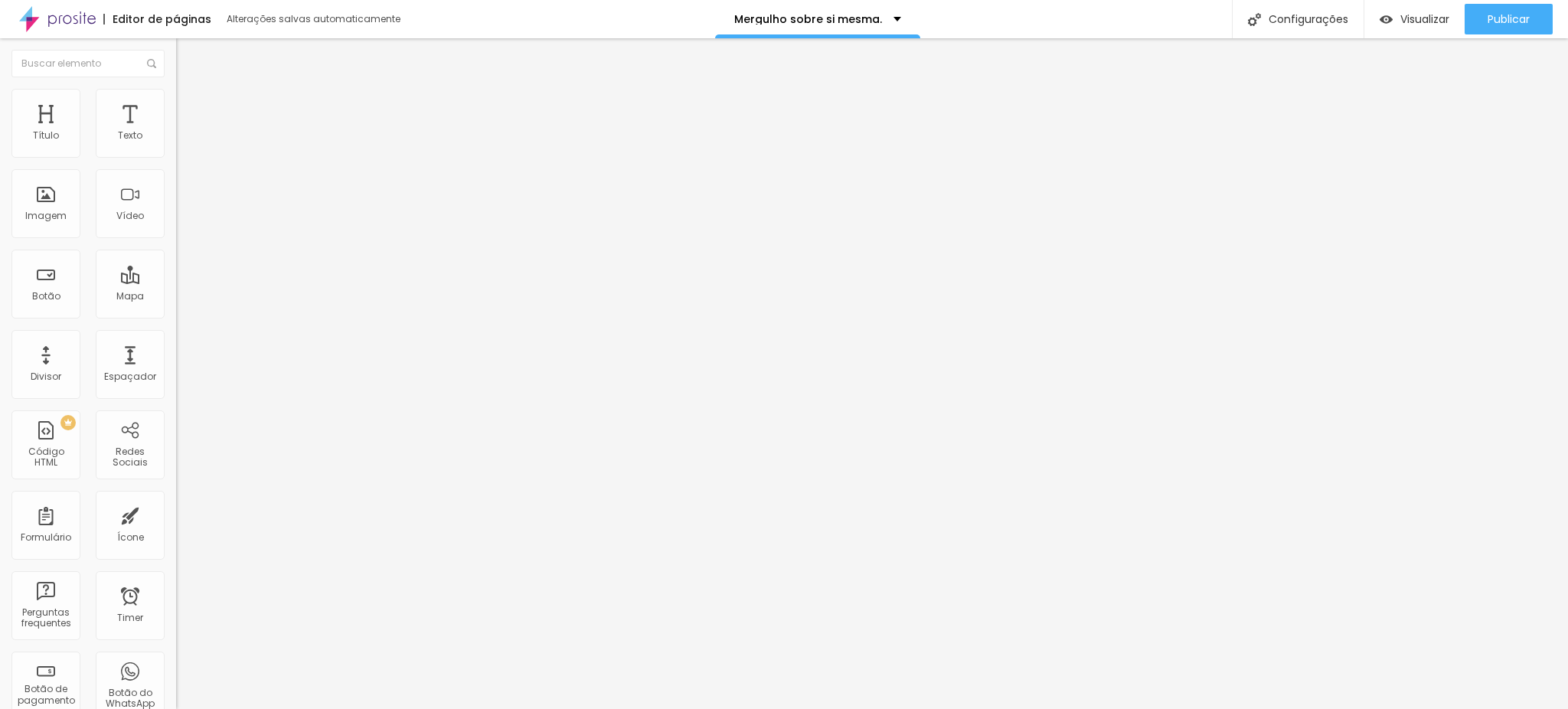
click at [176, 157] on input "range" at bounding box center [225, 150] width 99 height 12
click at [176, 78] on li "Conteúdo" at bounding box center [263, 82] width 176 height 15
click at [176, 143] on input "text" at bounding box center [268, 136] width 183 height 15
paste input "[URL][DOMAIN_NAME]"
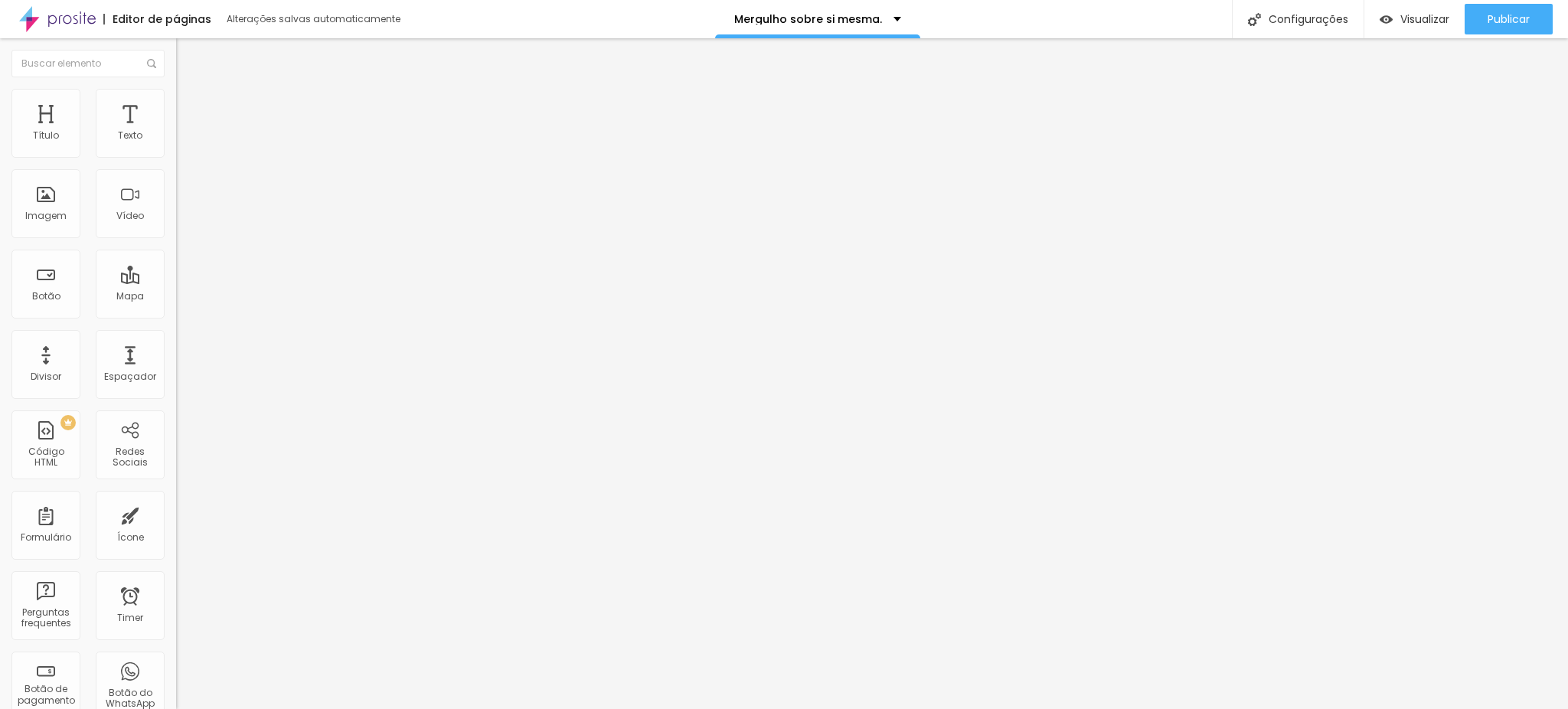
type input "[URL][DOMAIN_NAME]"
click at [176, 89] on li "Conteúdo" at bounding box center [263, 82] width 176 height 15
click at [176, 93] on li "Estilo" at bounding box center [263, 97] width 176 height 15
drag, startPoint x: 82, startPoint y: 171, endPoint x: 91, endPoint y: 171, distance: 9.0
click at [176, 159] on div at bounding box center [263, 151] width 176 height 14
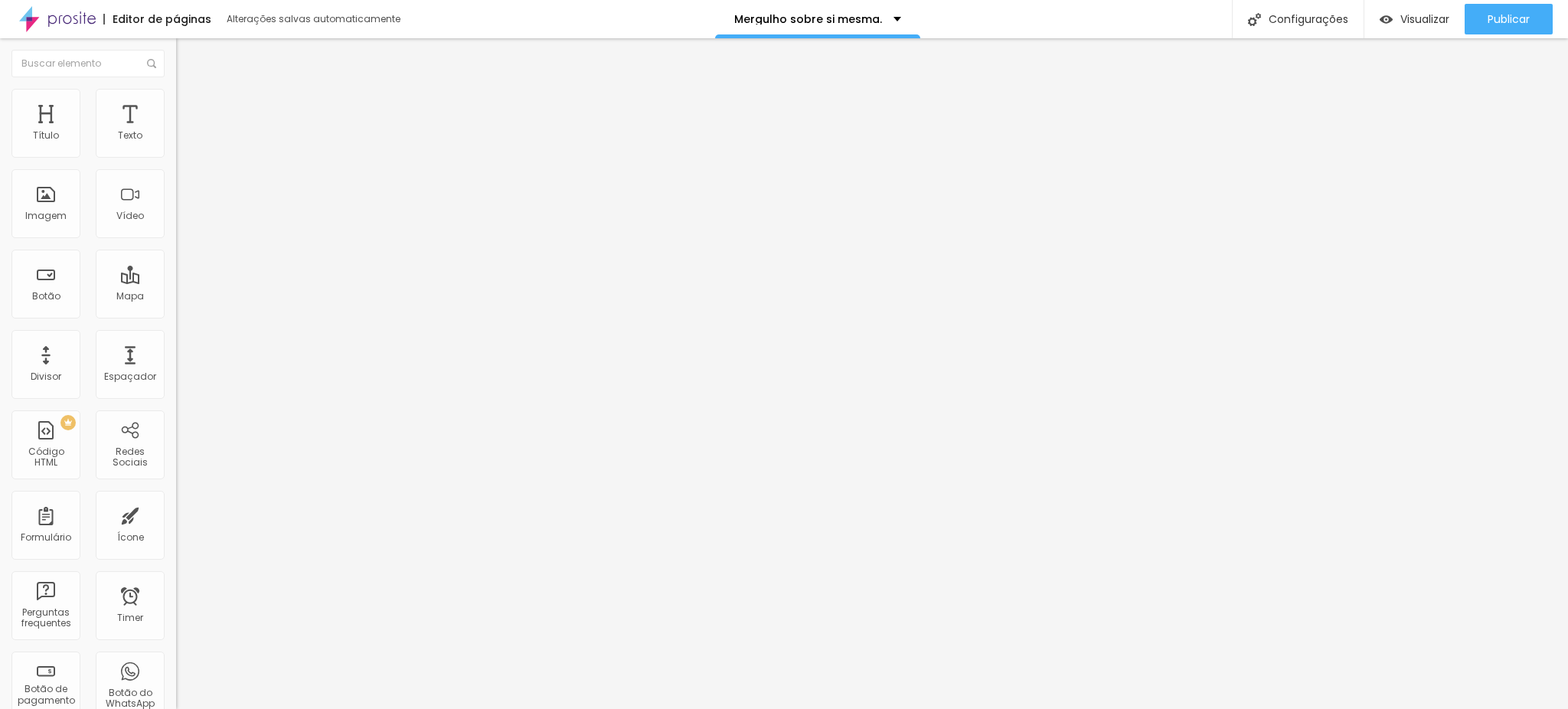
type input "58"
type input "59"
type input "60"
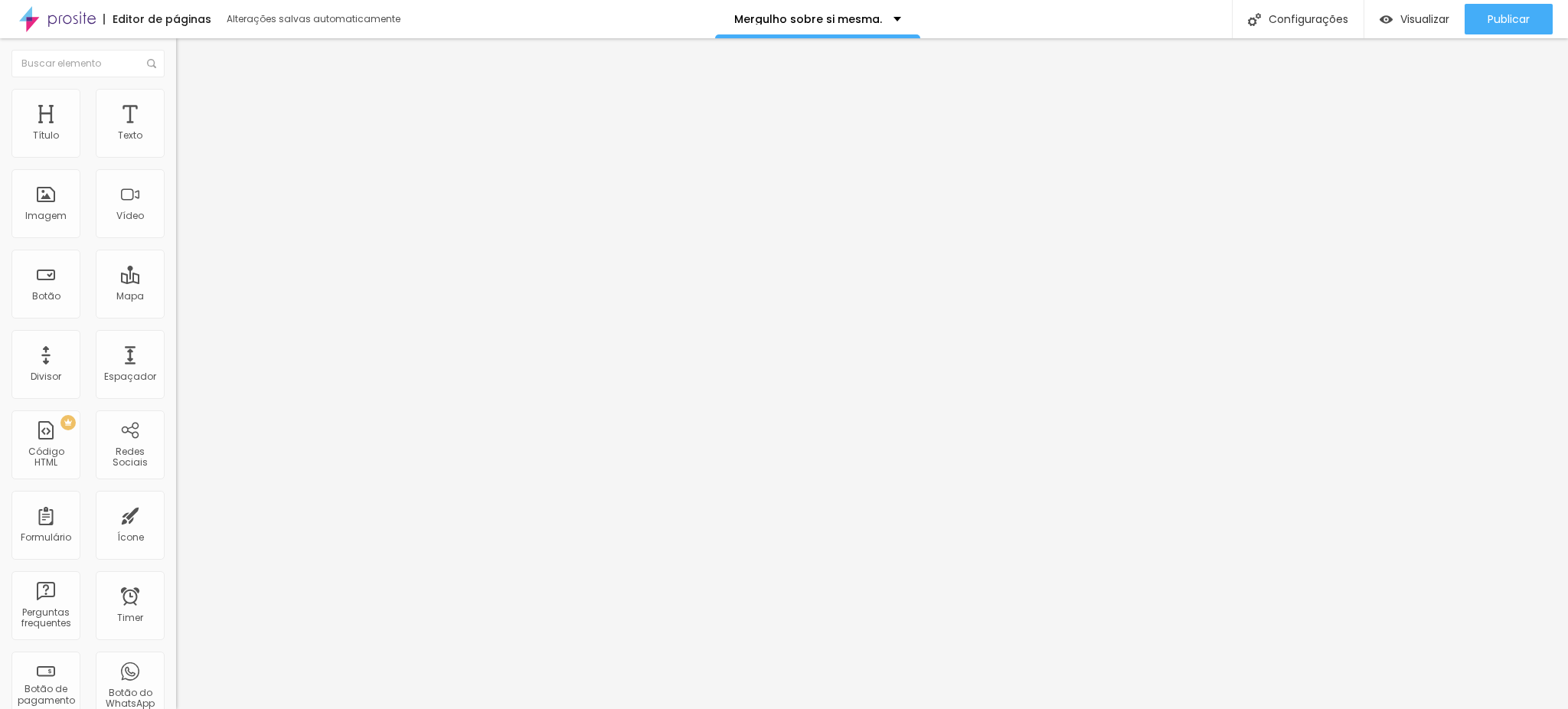
type input "60"
type input "61"
type input "62"
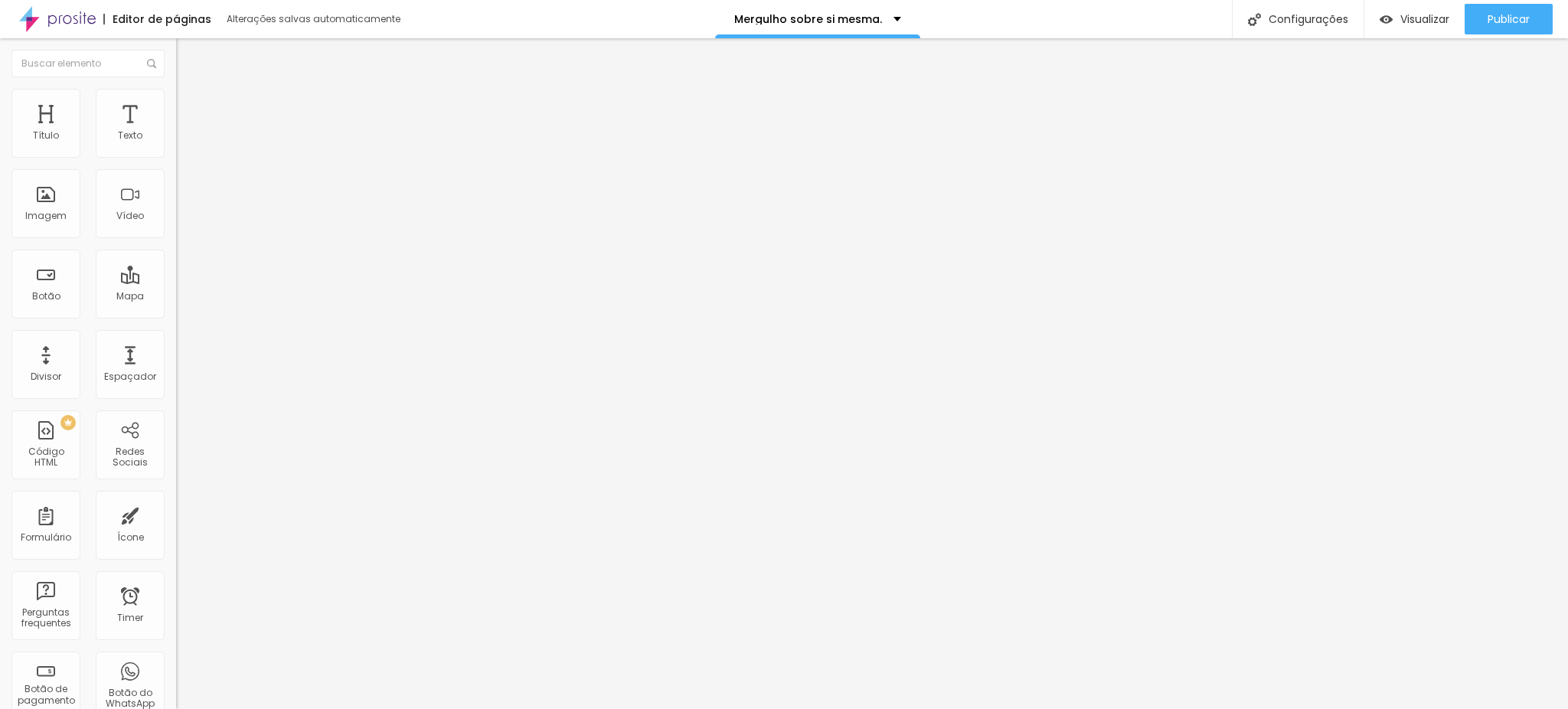
type input "63"
type input "64"
type input "65"
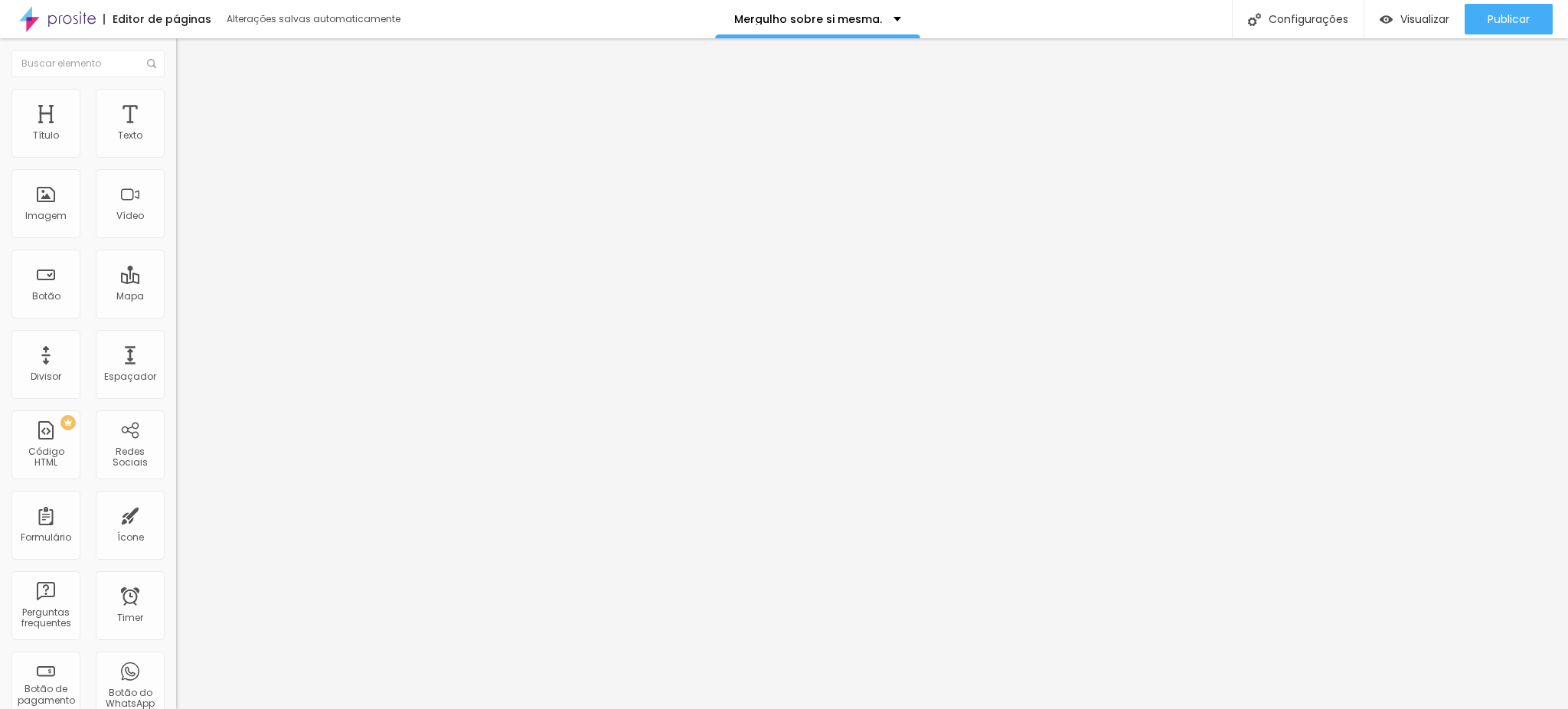
type input "65"
type input "66"
type input "67"
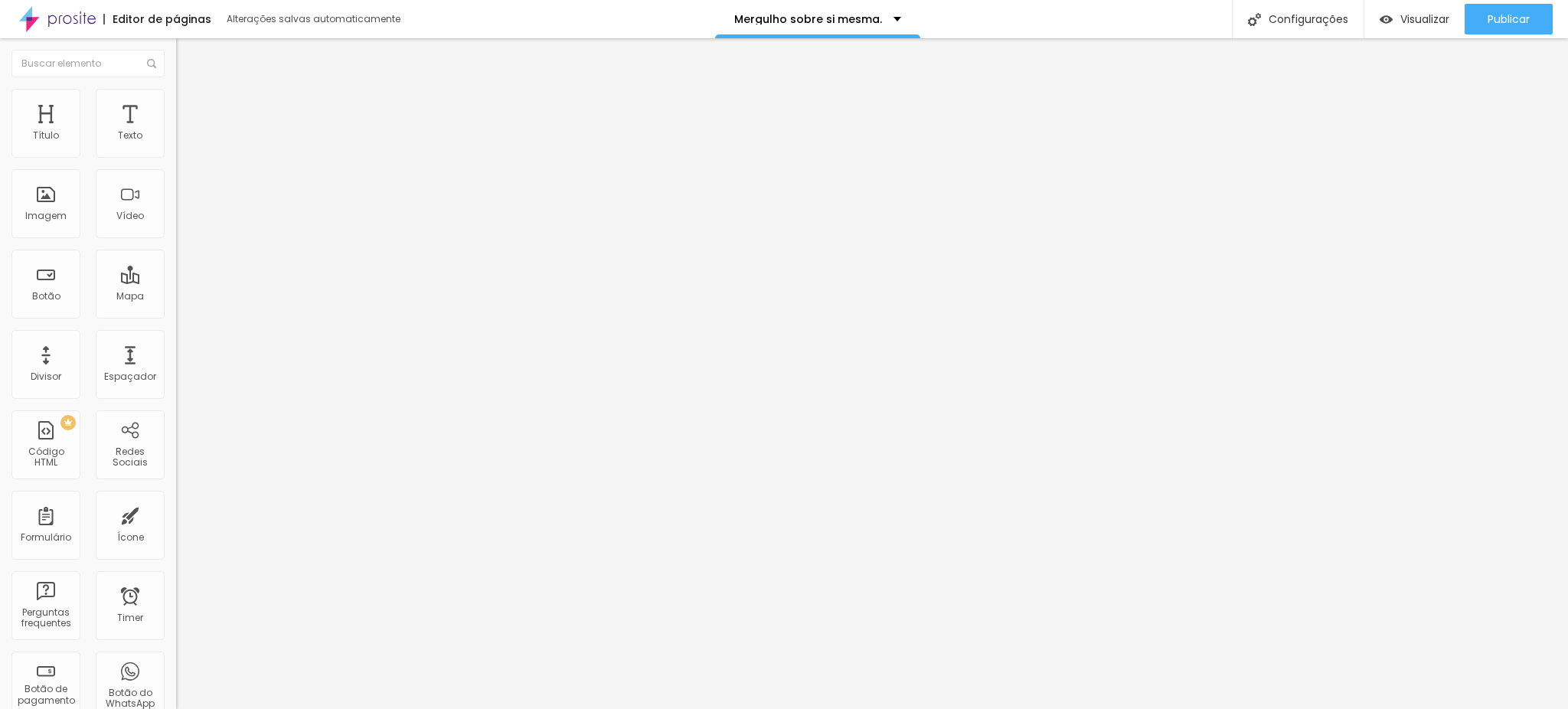
type input "68"
type input "69"
drag, startPoint x: 72, startPoint y: 160, endPoint x: 96, endPoint y: 166, distance: 24.7
type input "69"
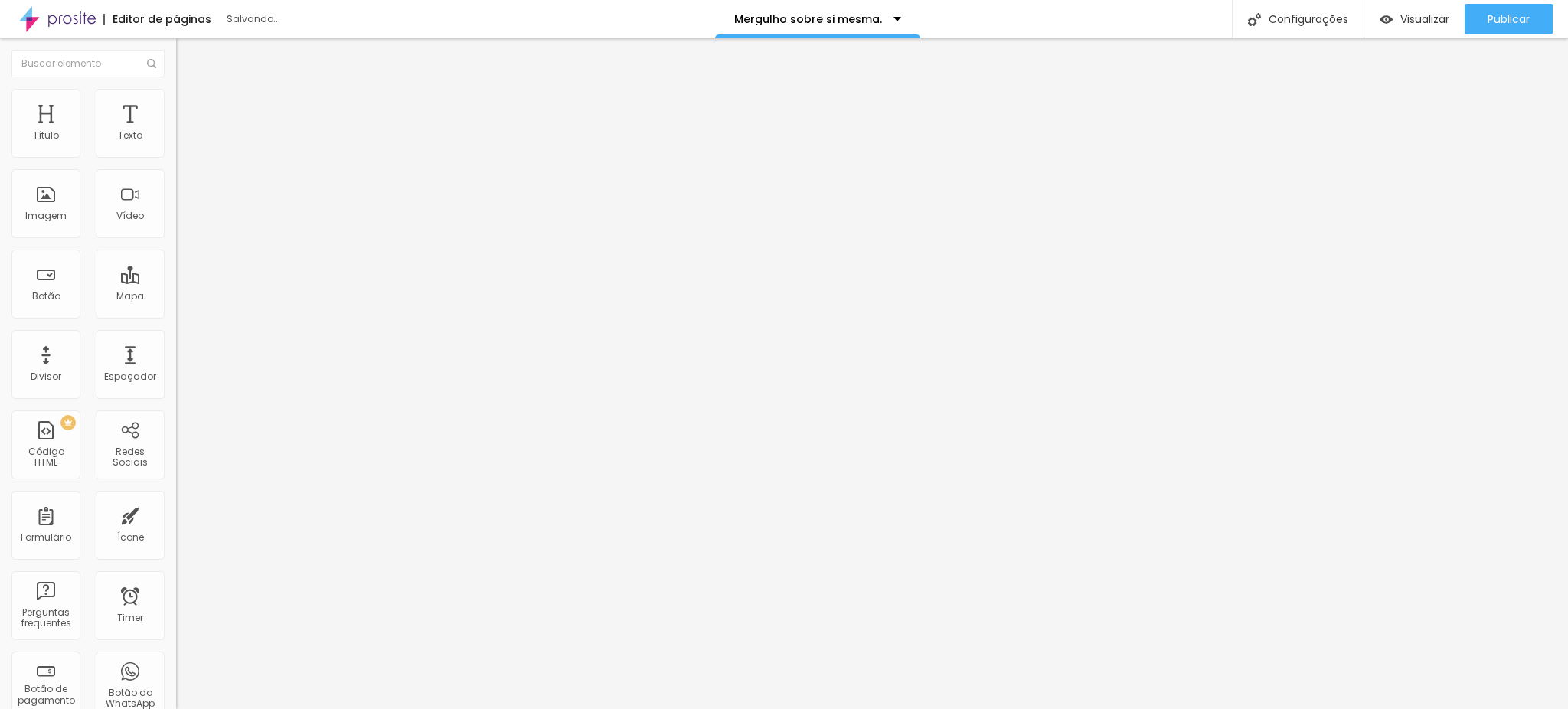
click at [176, 157] on input "range" at bounding box center [225, 150] width 99 height 12
click at [176, 98] on li "Estilo" at bounding box center [263, 97] width 176 height 15
type input "56"
type input "57"
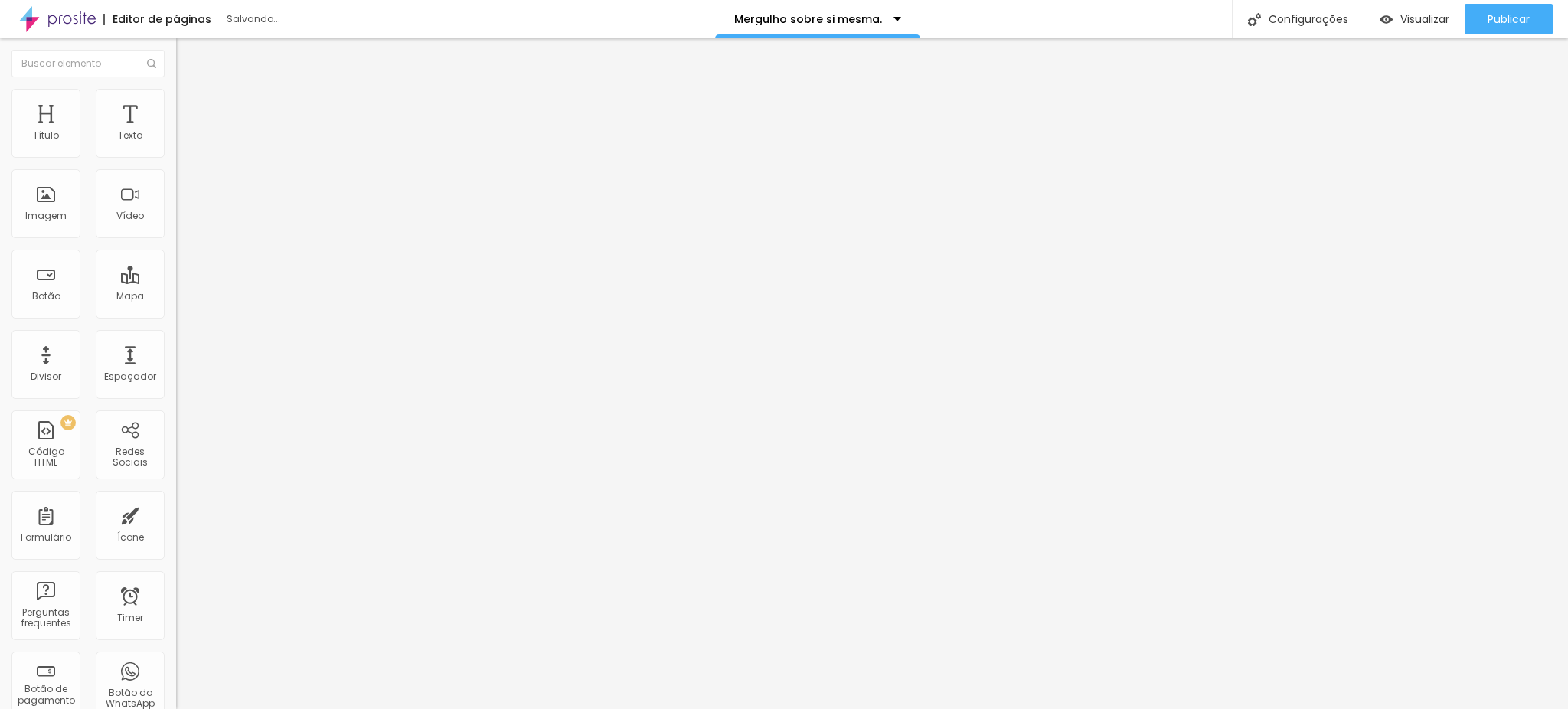
type input "57"
type input "58"
type input "59"
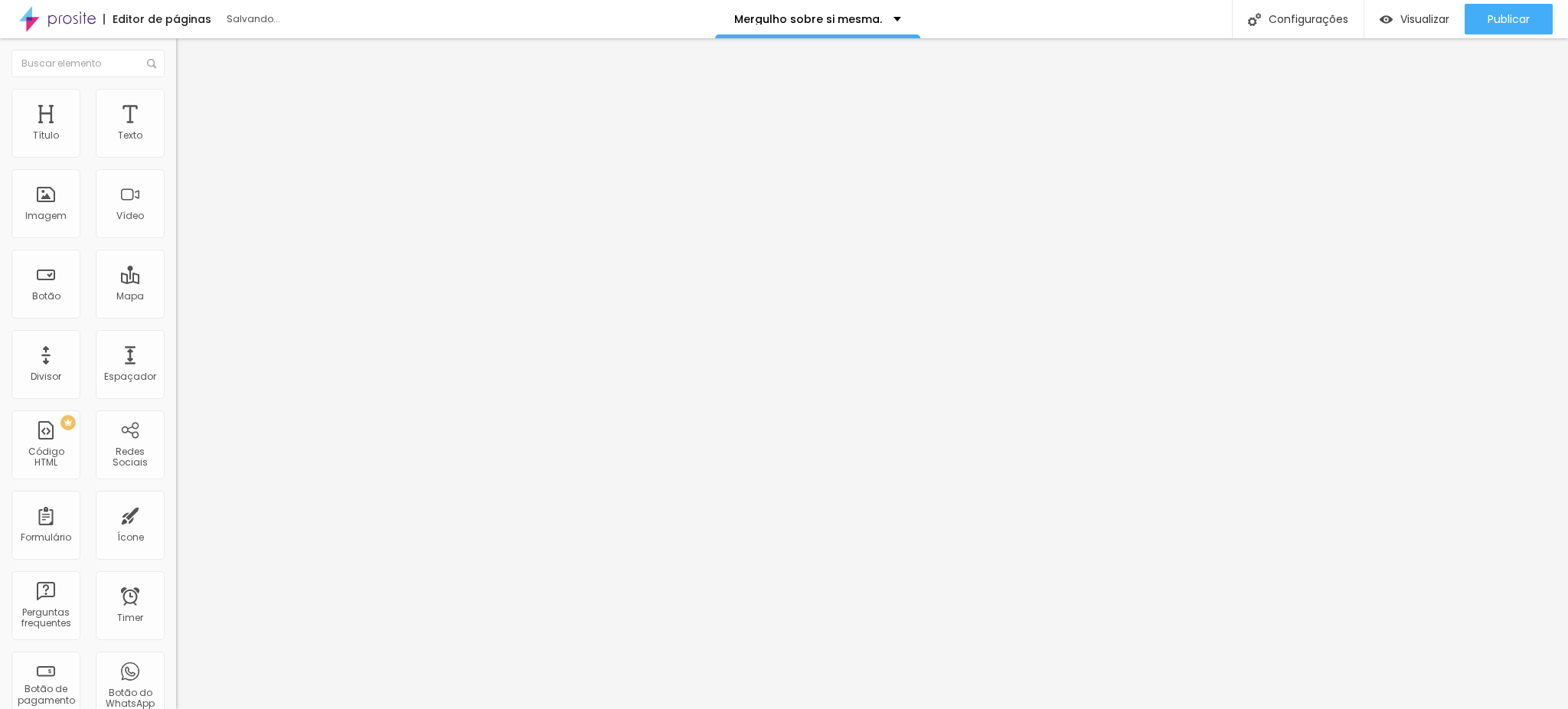
type input "60"
type input "61"
type input "62"
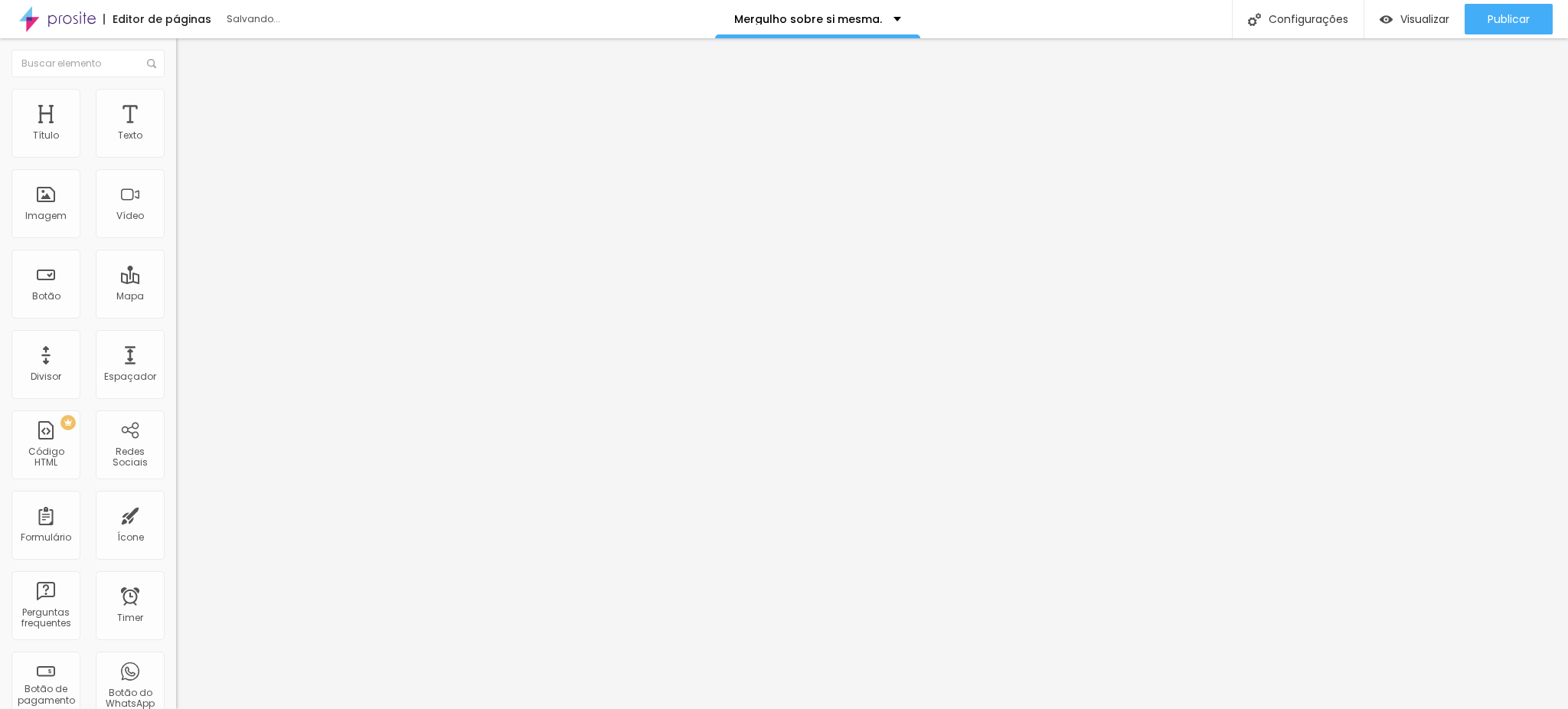
type input "62"
type input "63"
type input "64"
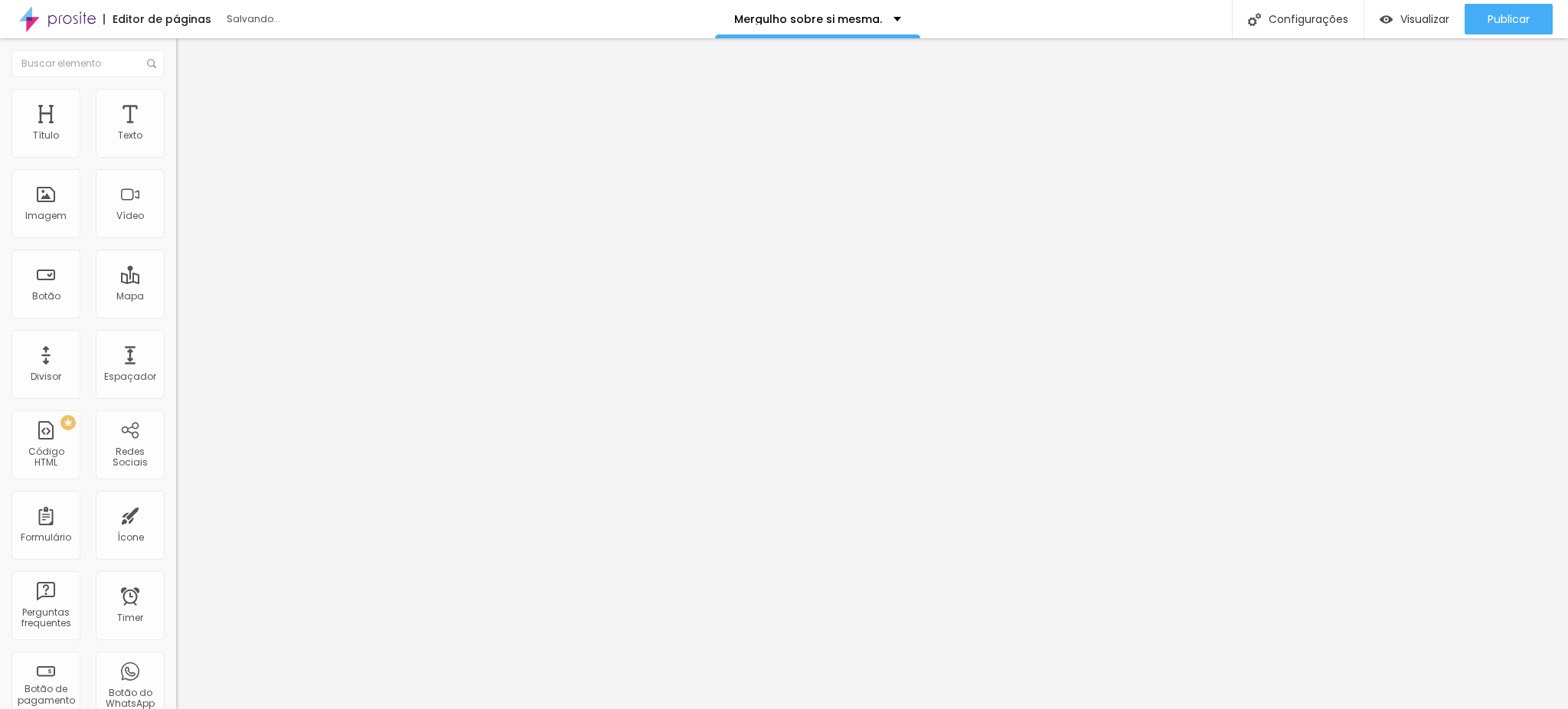
type input "65"
type input "66"
drag, startPoint x: 70, startPoint y: 163, endPoint x: 89, endPoint y: 162, distance: 19.0
type input "66"
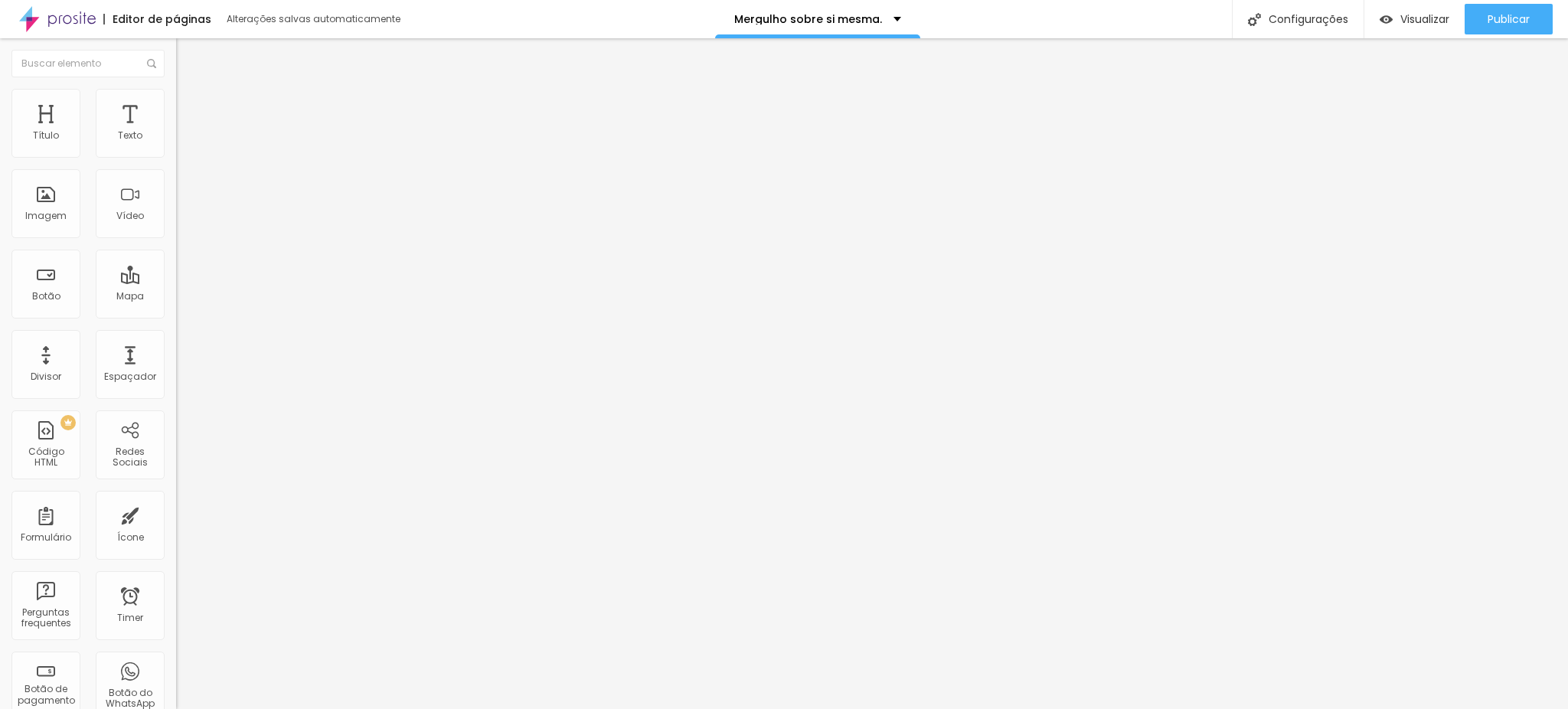
click at [176, 157] on input "range" at bounding box center [225, 150] width 99 height 12
click at [190, 90] on span "Conteúdo" at bounding box center [214, 83] width 48 height 13
click at [176, 143] on input "[DOMAIN_NAME][URL]" at bounding box center [268, 136] width 183 height 15
paste input "[URL][DOMAIN_NAME]"
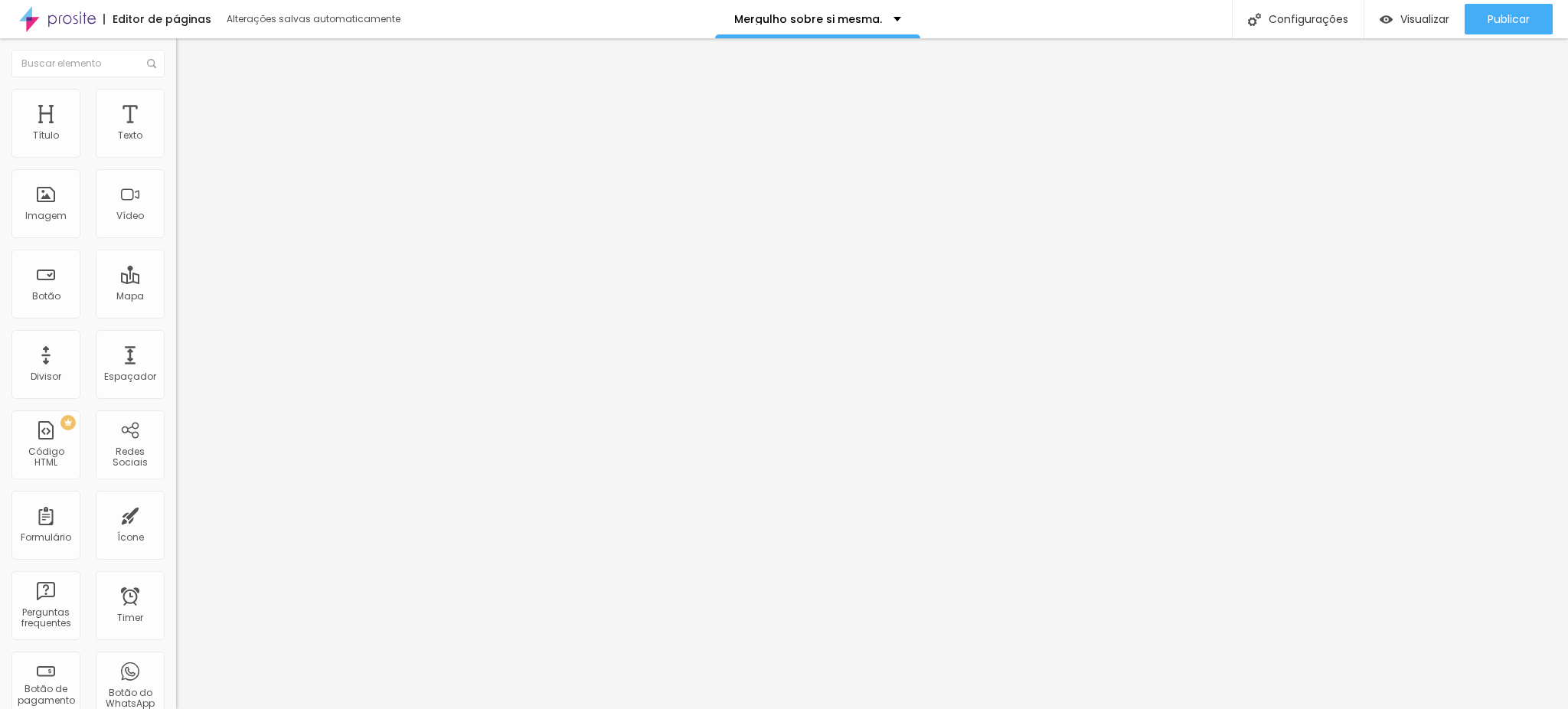
type input "[URL][DOMAIN_NAME]"
click at [176, 288] on div at bounding box center [263, 288] width 176 height 0
click at [1446, 30] on div "Visualizar" at bounding box center [1414, 20] width 70 height 31
click at [176, 143] on input "[URL][DOMAIN_NAME]" at bounding box center [268, 136] width 183 height 15
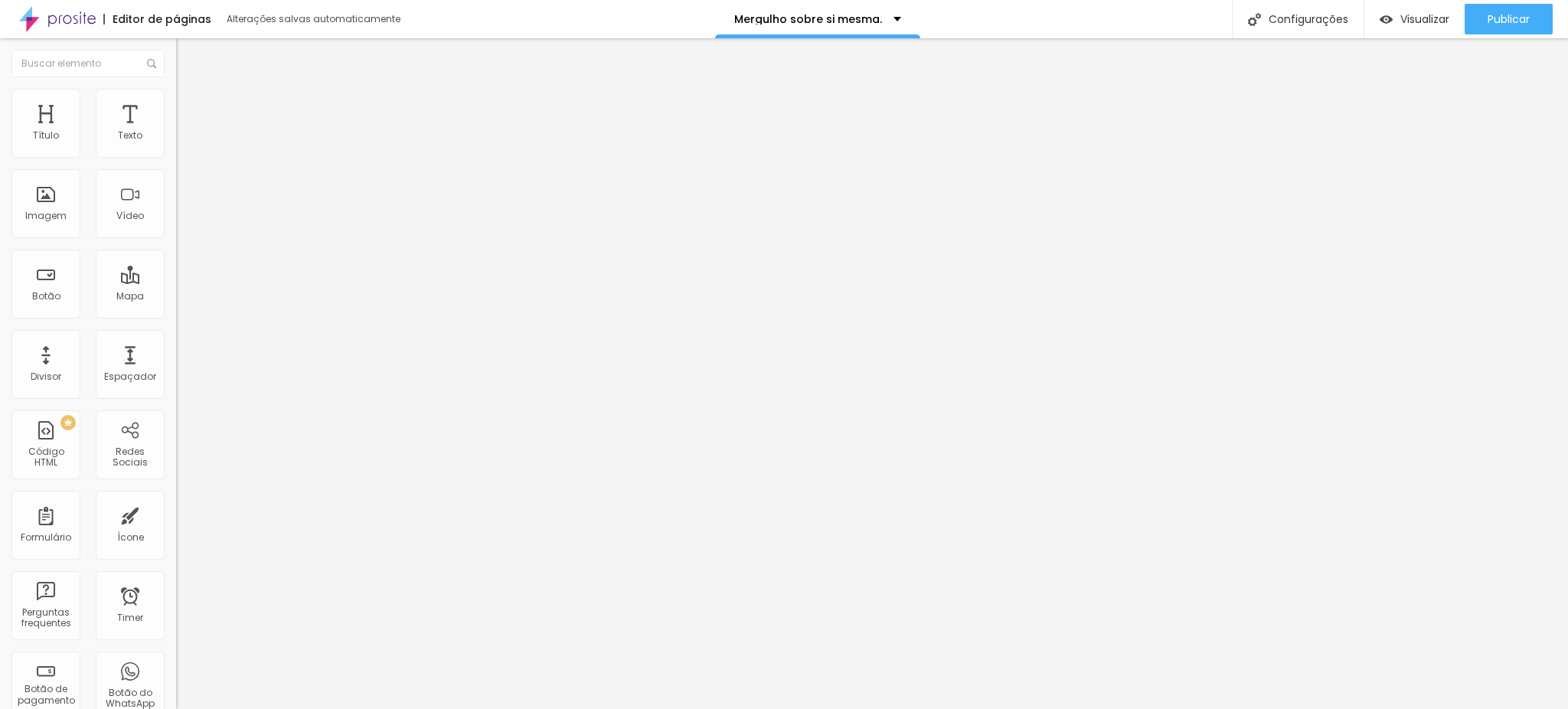
click at [176, 128] on div "URL do vídeo" at bounding box center [263, 124] width 176 height 9
click at [176, 145] on div "URL do vídeo [URL][DOMAIN_NAME] Alinhamento Proporção 4:3 Standard Ultrawide 21…" at bounding box center [263, 208] width 176 height 177
drag, startPoint x: 50, startPoint y: 174, endPoint x: 0, endPoint y: 155, distance: 53.5
click at [176, 159] on div "URL do vídeo [URL][DOMAIN_NAME] Alinhamento Proporção 4:3 Standard Ultrawide 21…" at bounding box center [263, 208] width 176 height 177
paste input "https://"
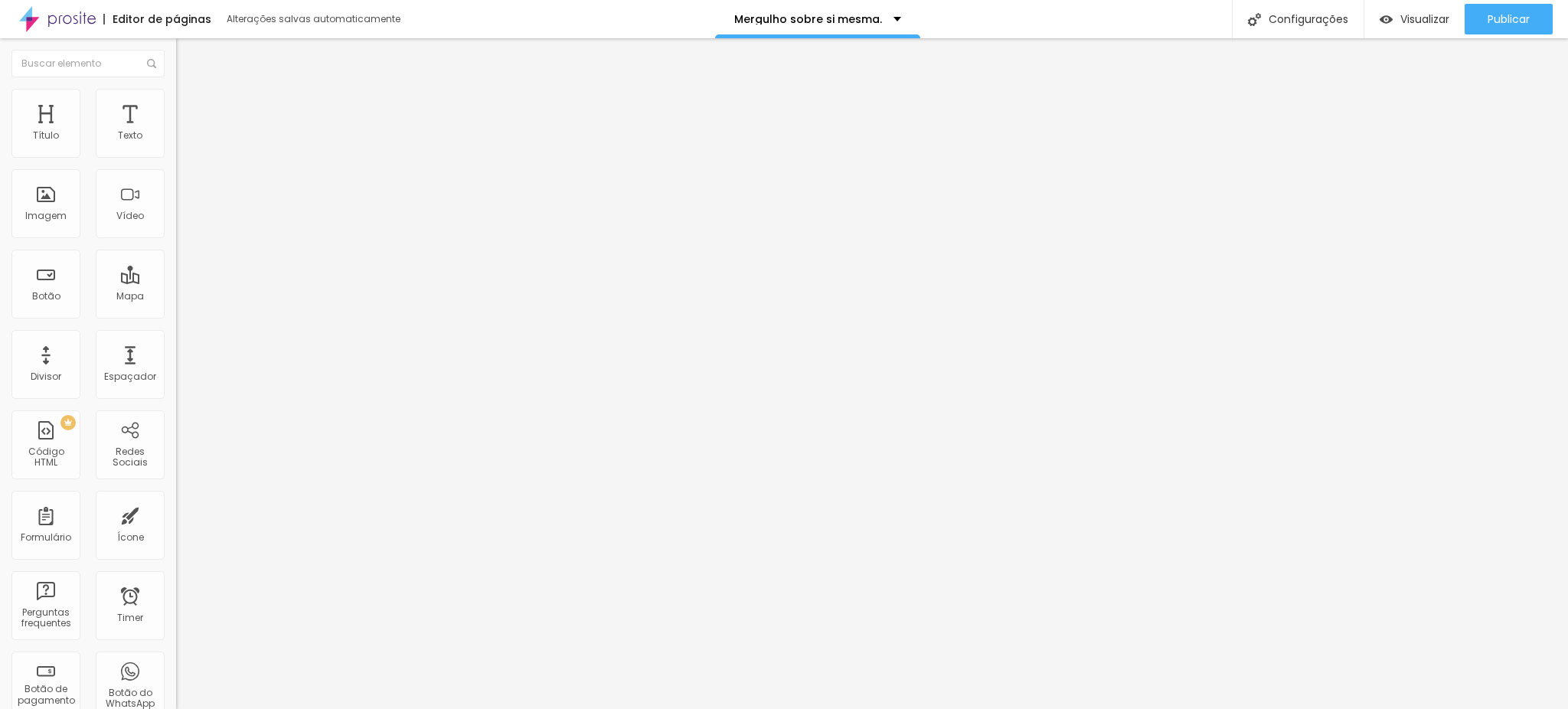
scroll to position [0, 74]
type input "[URL][DOMAIN_NAME]"
click at [176, 143] on input "[URL][DOMAIN_NAME]" at bounding box center [268, 136] width 183 height 15
drag, startPoint x: 61, startPoint y: 166, endPoint x: 0, endPoint y: 163, distance: 61.1
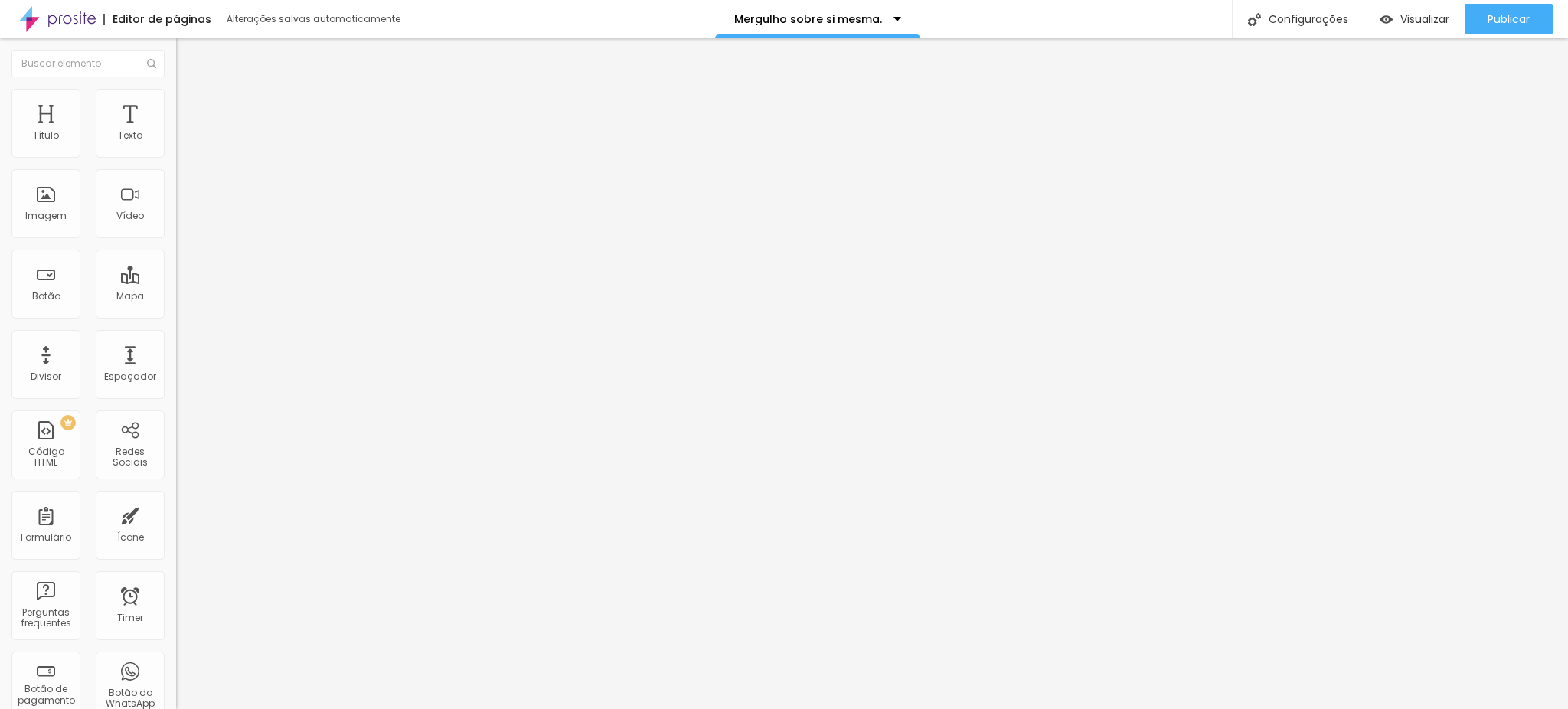
click at [176, 163] on div "URL do vídeo [URL][DOMAIN_NAME] Alinhamento Proporção 4:3 Standard Ultrawide 21…" at bounding box center [263, 208] width 176 height 177
type input "[DOMAIN_NAME][URL]"
click at [190, 104] on span "Estilo" at bounding box center [202, 98] width 24 height 13
click at [190, 108] on span "Avançado" at bounding box center [215, 114] width 50 height 13
click at [176, 89] on li "Conteúdo" at bounding box center [263, 82] width 176 height 15
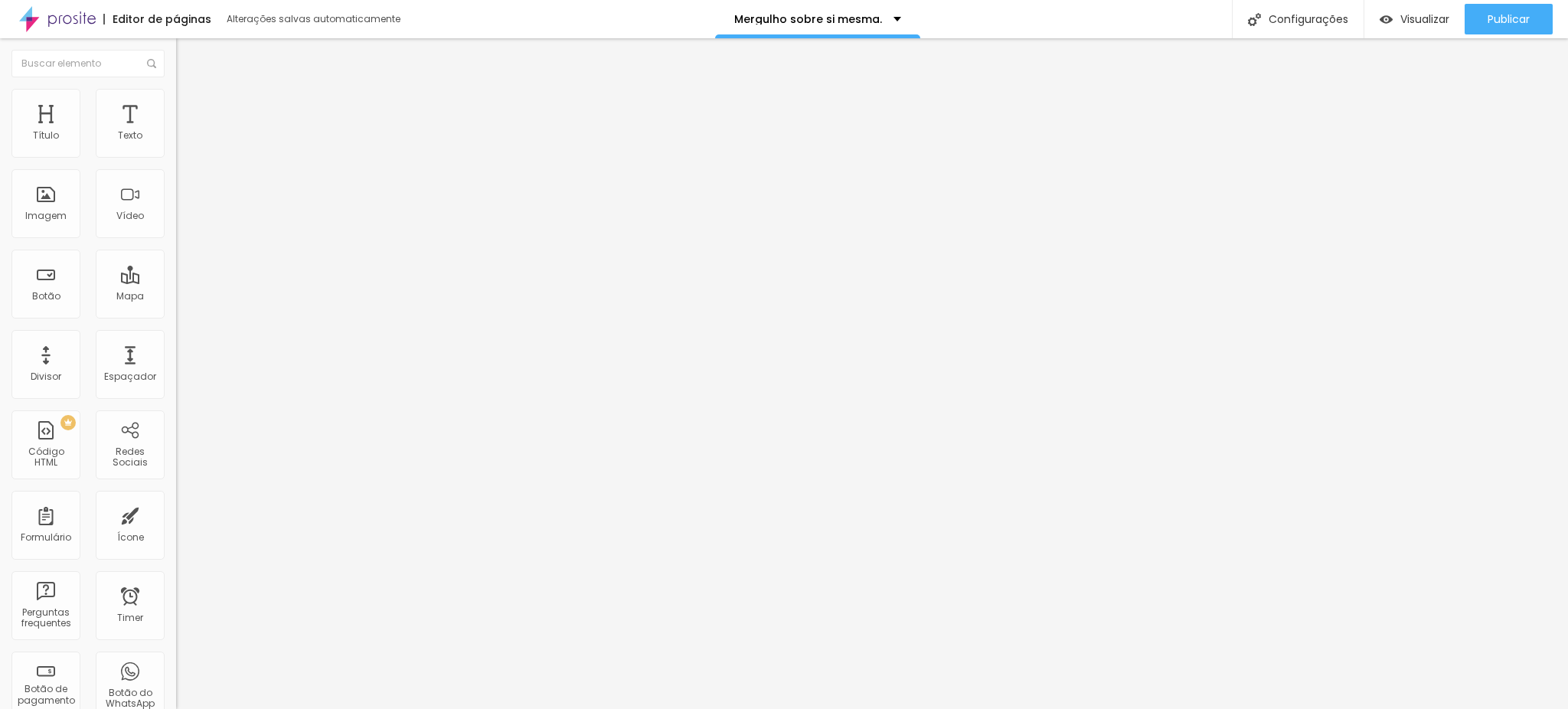
click at [176, 143] on input "[DOMAIN_NAME][URL]" at bounding box center [268, 136] width 183 height 15
click at [1509, 16] on span "Publicar" at bounding box center [1509, 19] width 42 height 12
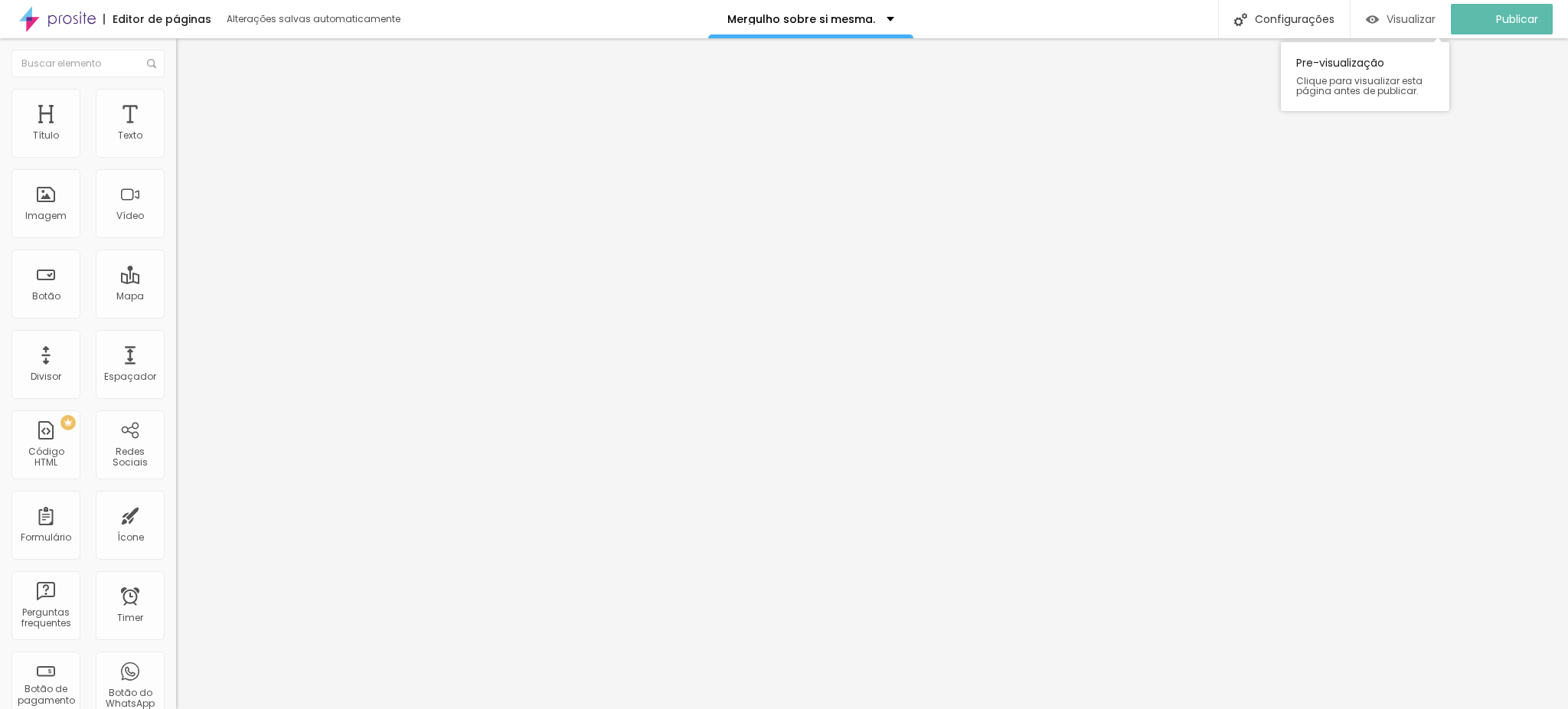
click at [1427, 22] on span "Visualizar" at bounding box center [1411, 19] width 49 height 12
click at [176, 42] on button "Editar Vídeo" at bounding box center [263, 55] width 176 height 35
click at [176, 42] on button "Editar Coluna" at bounding box center [263, 55] width 176 height 35
click at [176, 62] on button "Editar Coluna" at bounding box center [263, 55] width 176 height 35
click at [188, 58] on img "button" at bounding box center [194, 56] width 12 height 12
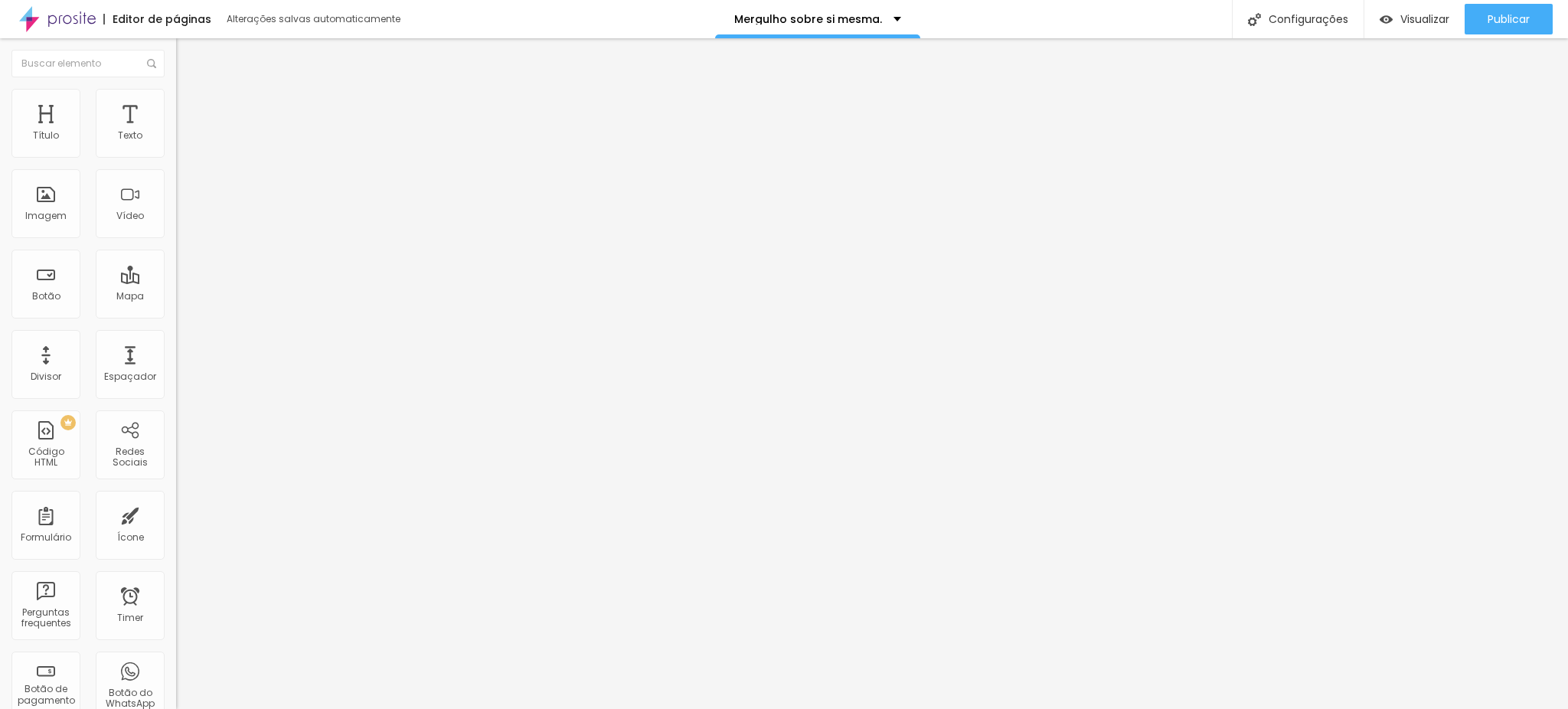
click at [176, 132] on span "Adicionar imagem" at bounding box center [225, 125] width 99 height 13
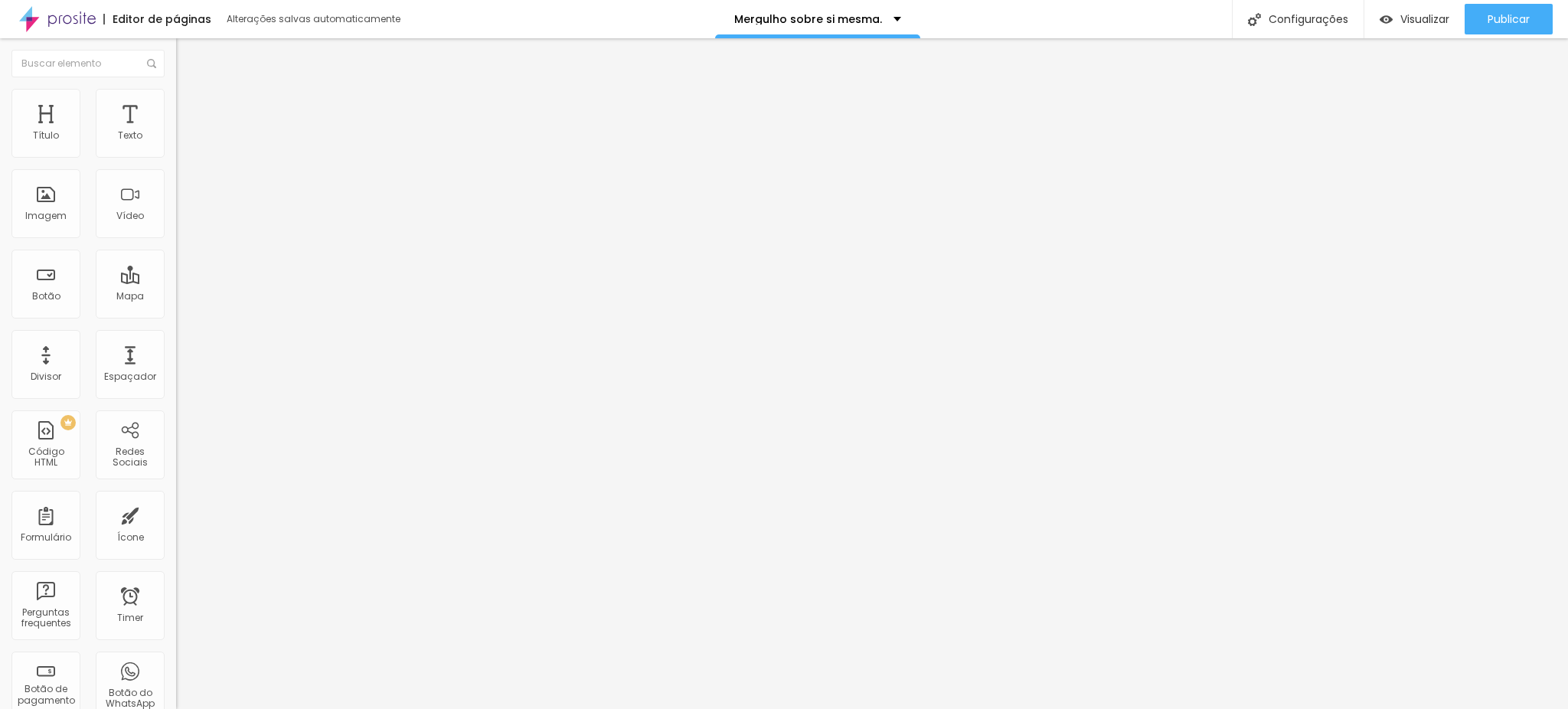
click at [176, 101] on li "Estilo" at bounding box center [263, 97] width 176 height 15
type input "85"
type input "80"
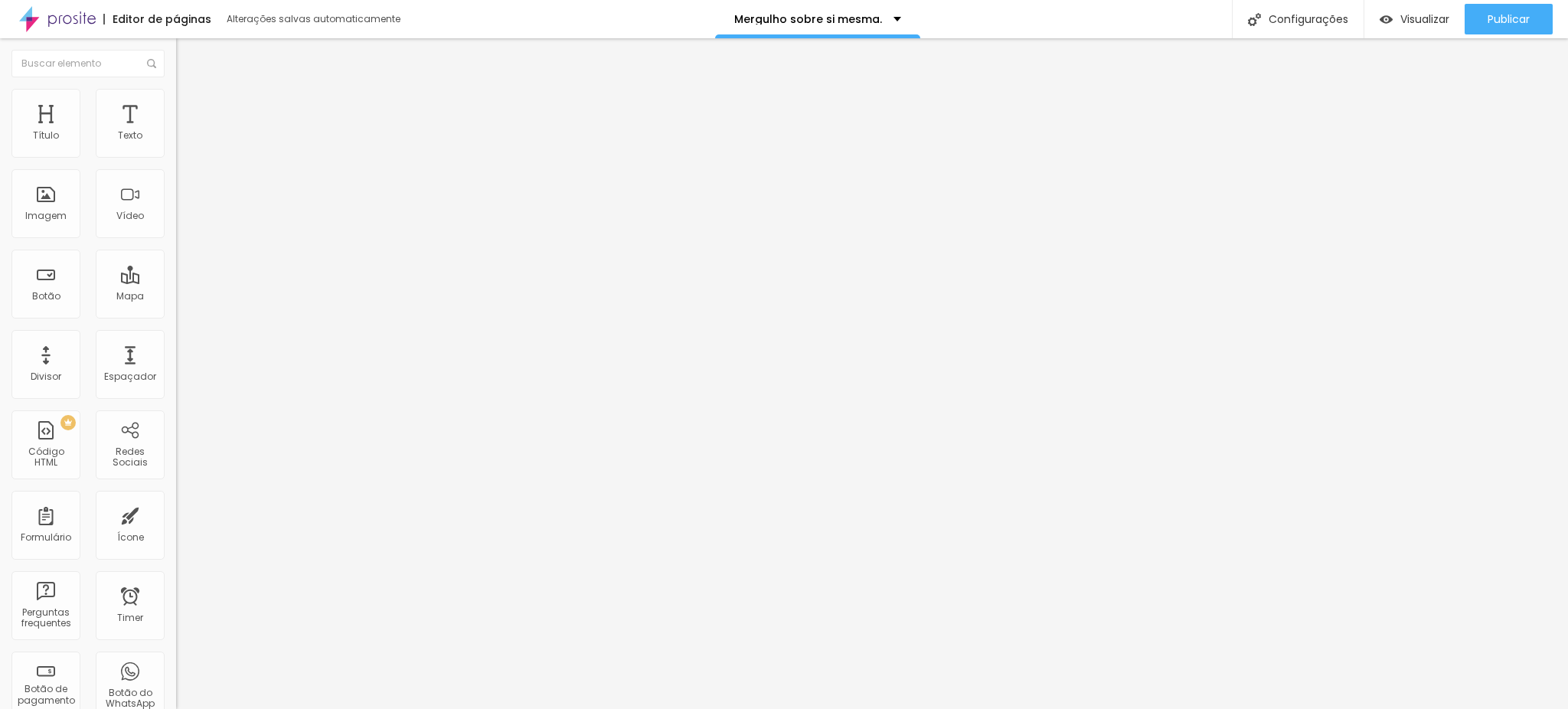
type input "75"
type input "70"
type input "65"
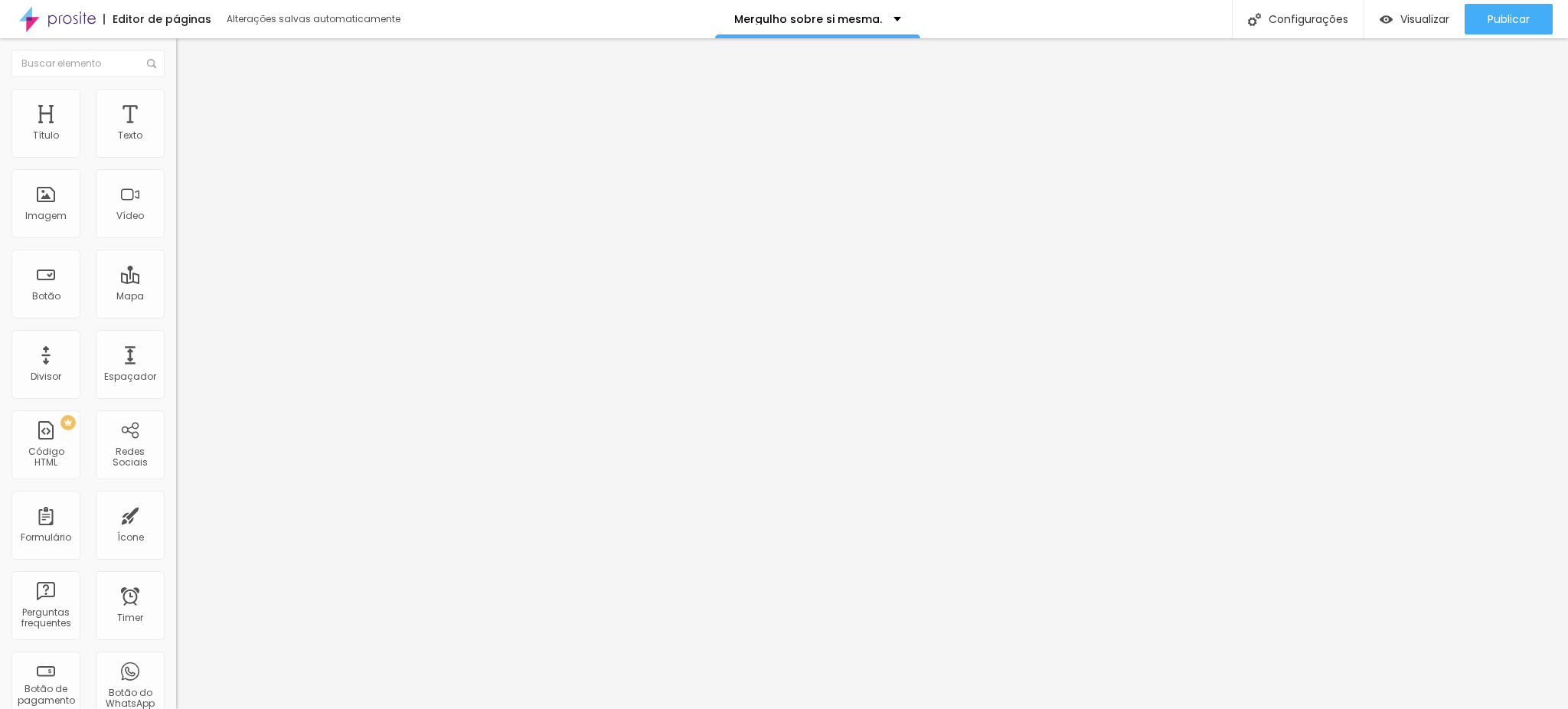
type input "65"
type input "60"
type input "55"
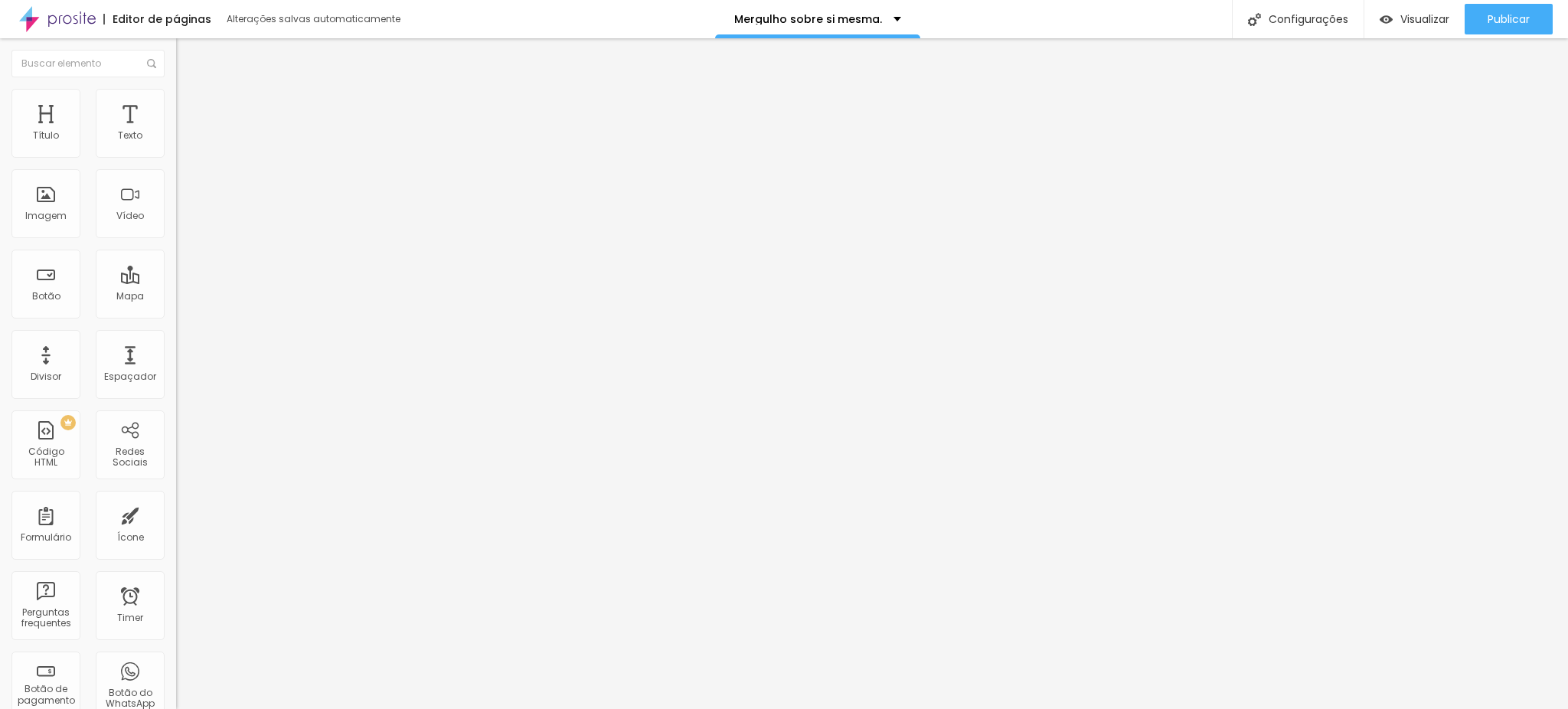
type input "50"
type input "45"
type input "40"
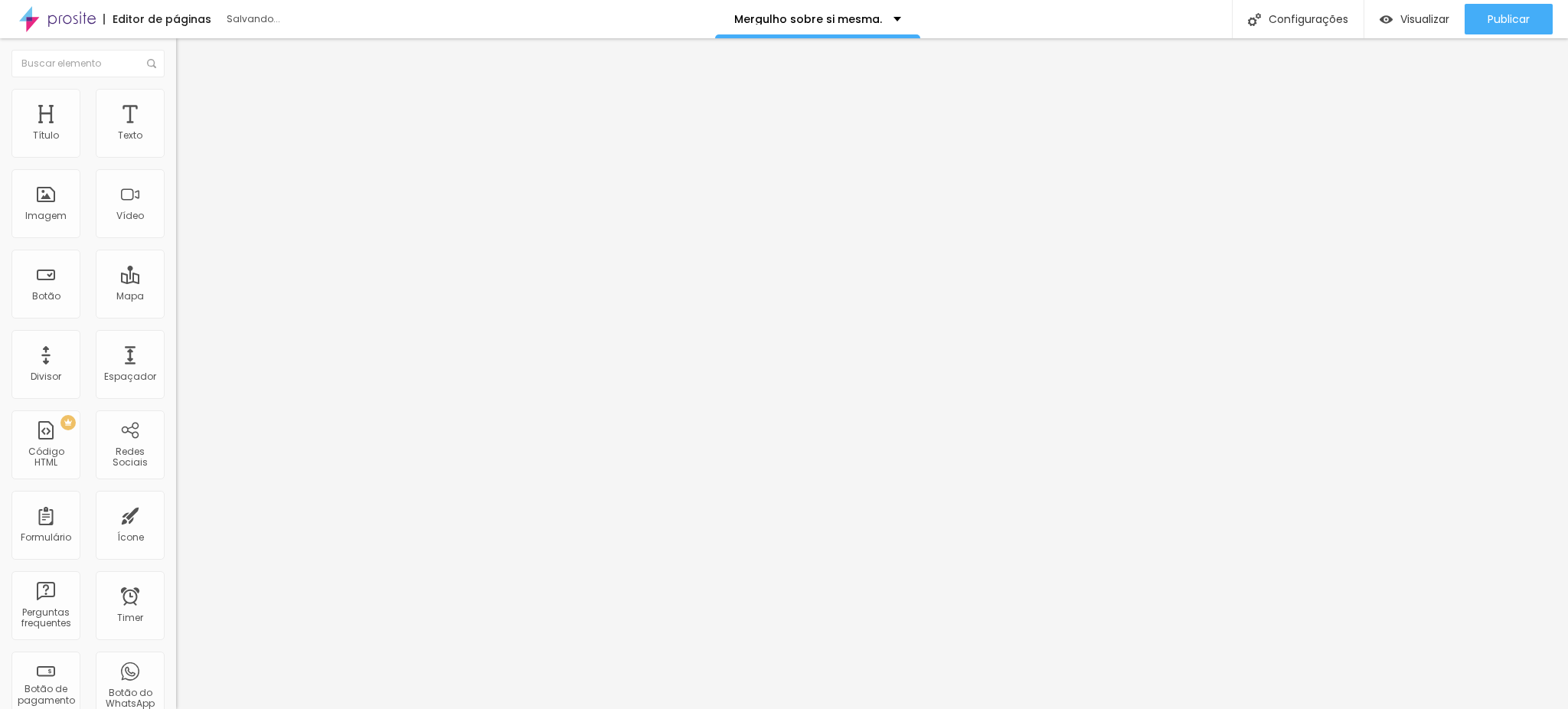
drag, startPoint x: 133, startPoint y: 166, endPoint x: 63, endPoint y: 165, distance: 70.0
type input "40"
click at [176, 157] on input "range" at bounding box center [225, 150] width 99 height 12
type input "46"
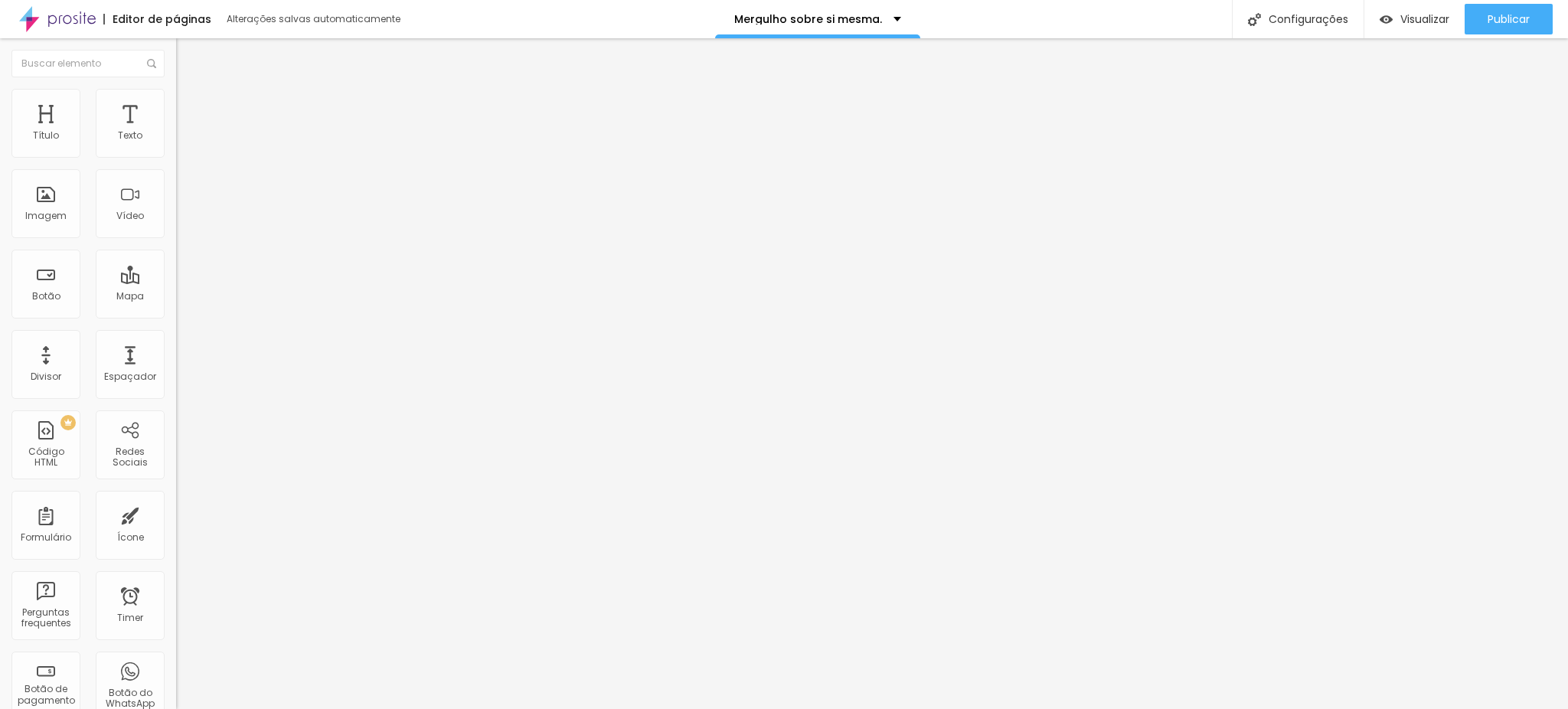
type input "45"
type input "44"
type input "43"
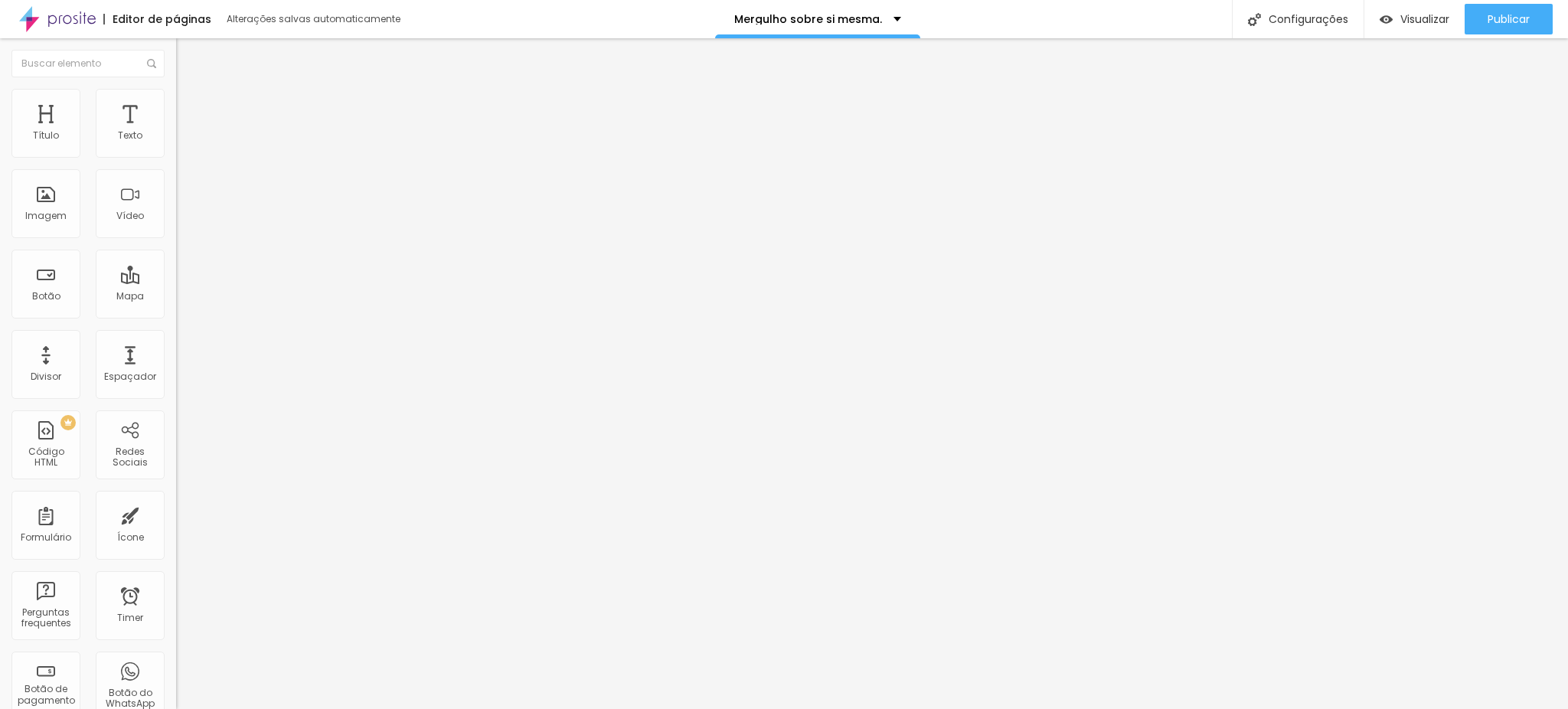
type input "43"
type input "42"
type input "41"
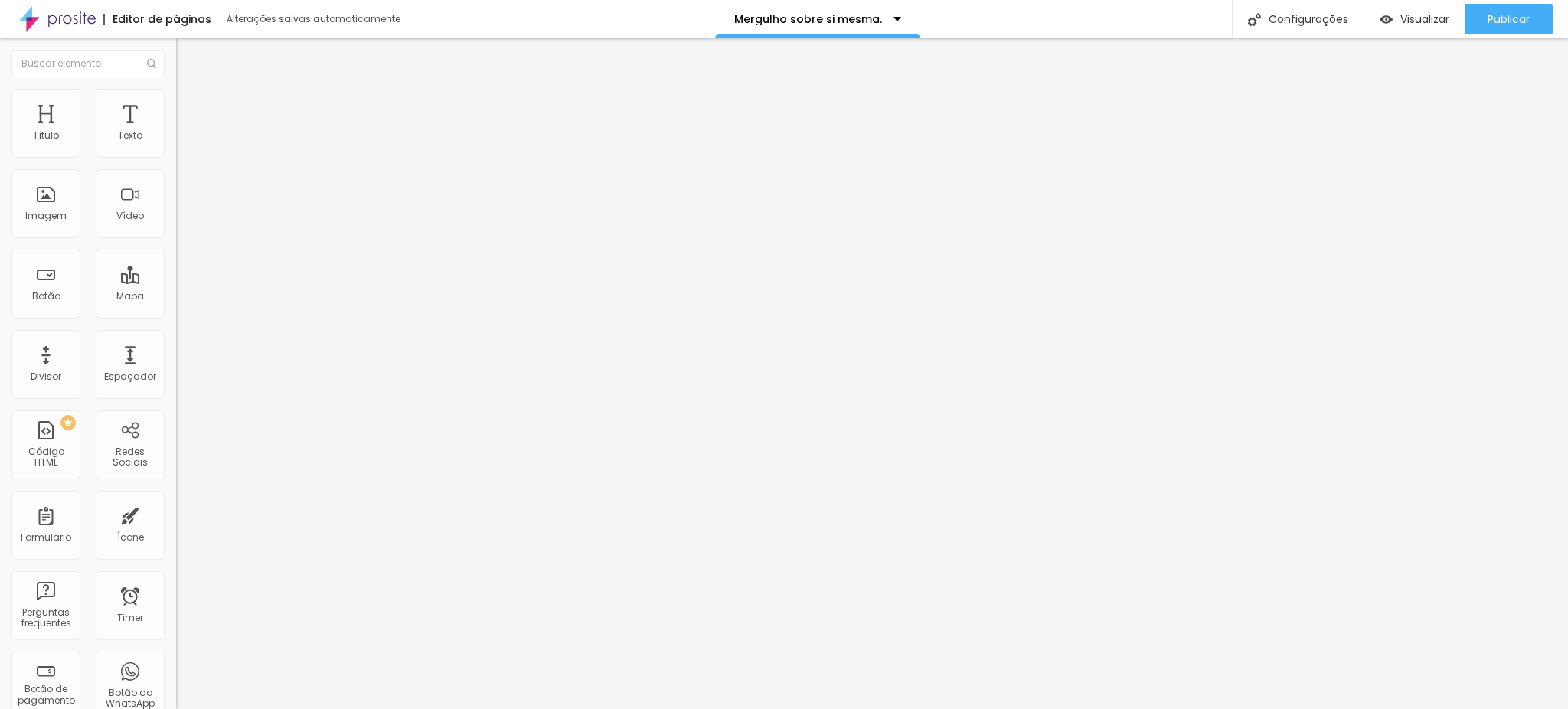
type input "40"
drag, startPoint x: 71, startPoint y: 319, endPoint x: 54, endPoint y: 318, distance: 17.0
click at [176, 361] on input "range" at bounding box center [225, 367] width 99 height 12
click at [176, 45] on button "Editar Imagem" at bounding box center [263, 55] width 176 height 35
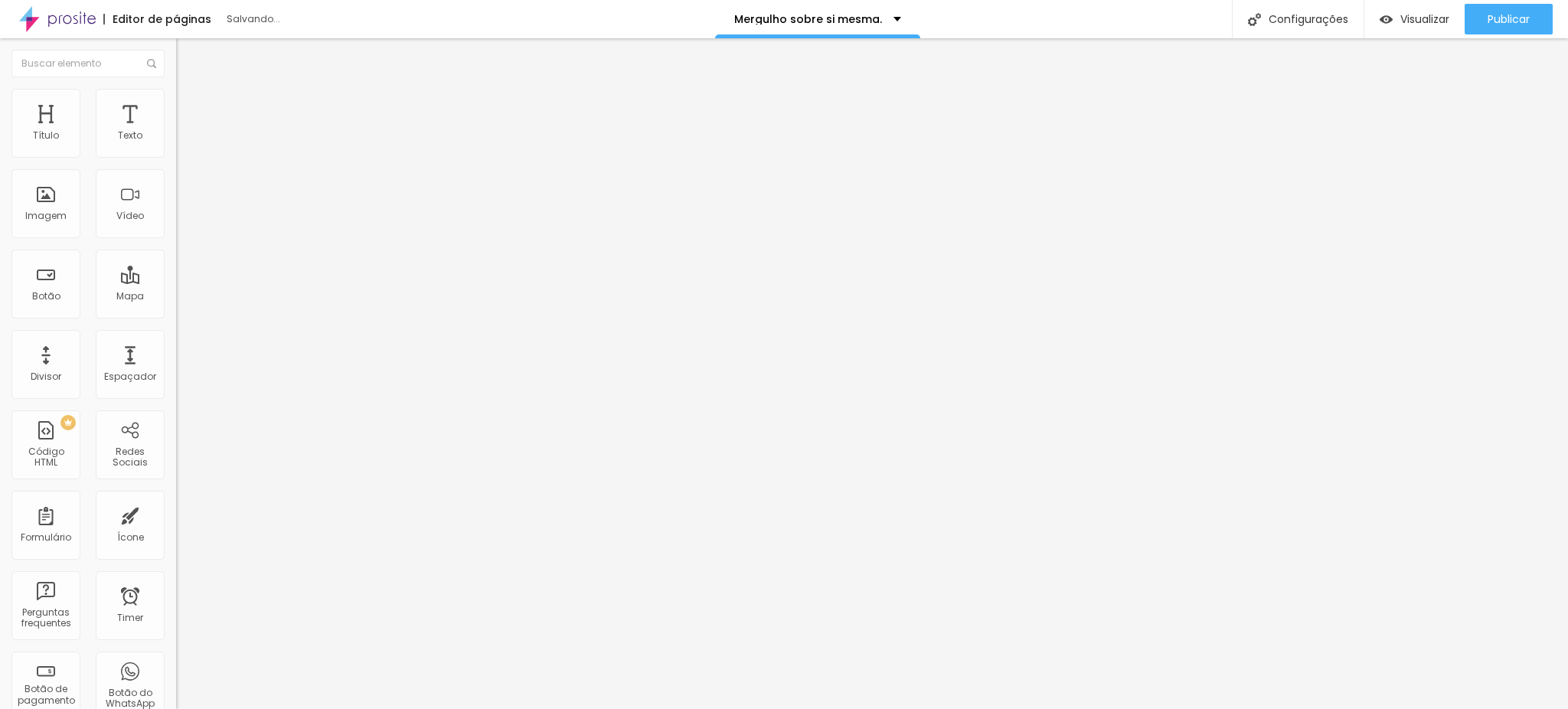
click at [176, 141] on span "Adicionar imagem" at bounding box center [225, 134] width 99 height 13
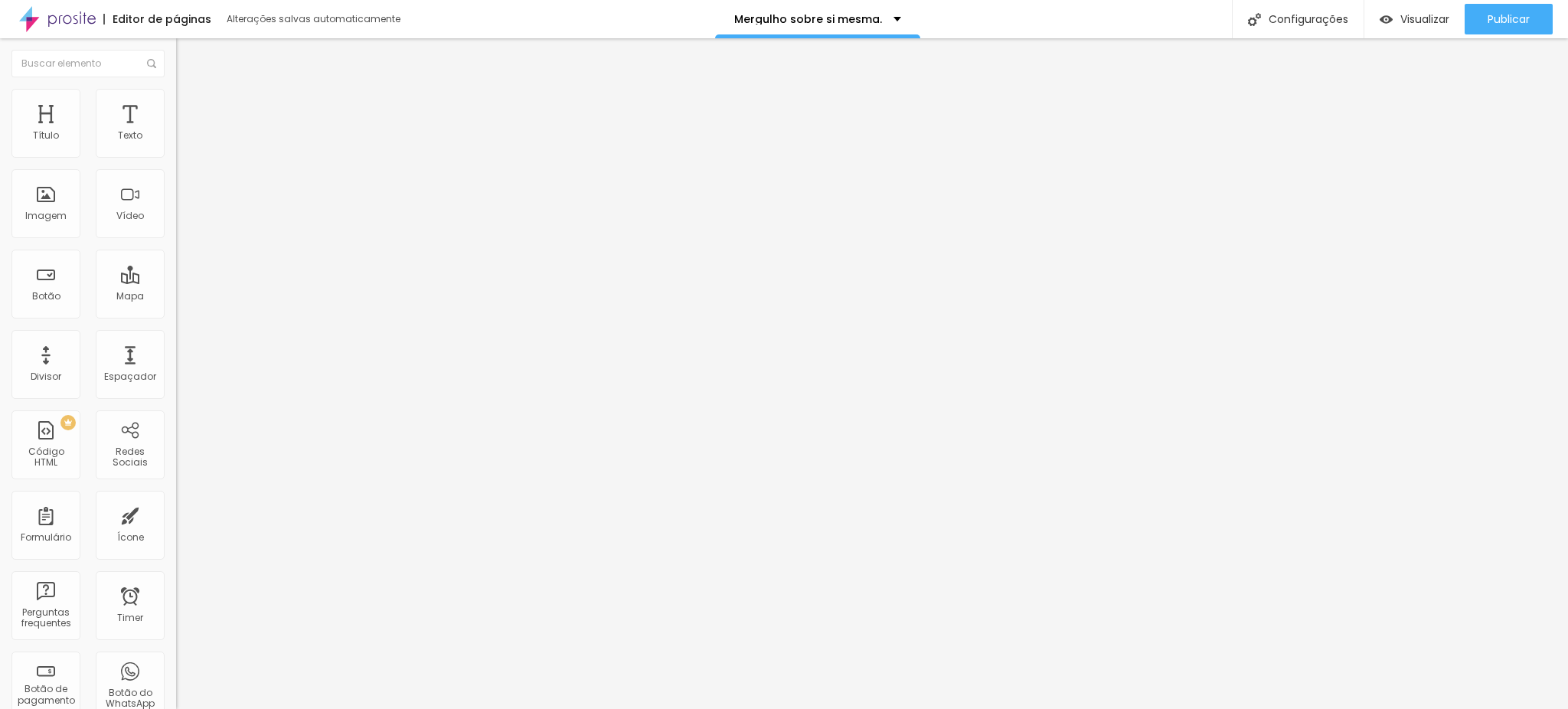
click at [188, 50] on img "button" at bounding box center [194, 56] width 12 height 12
click at [176, 131] on div "Imagem Antes Trocar imagem Descrição Antes Antes Imagem Depois Adicionar imagem…" at bounding box center [263, 284] width 176 height 329
click at [190, 105] on span "Estilo" at bounding box center [202, 98] width 24 height 13
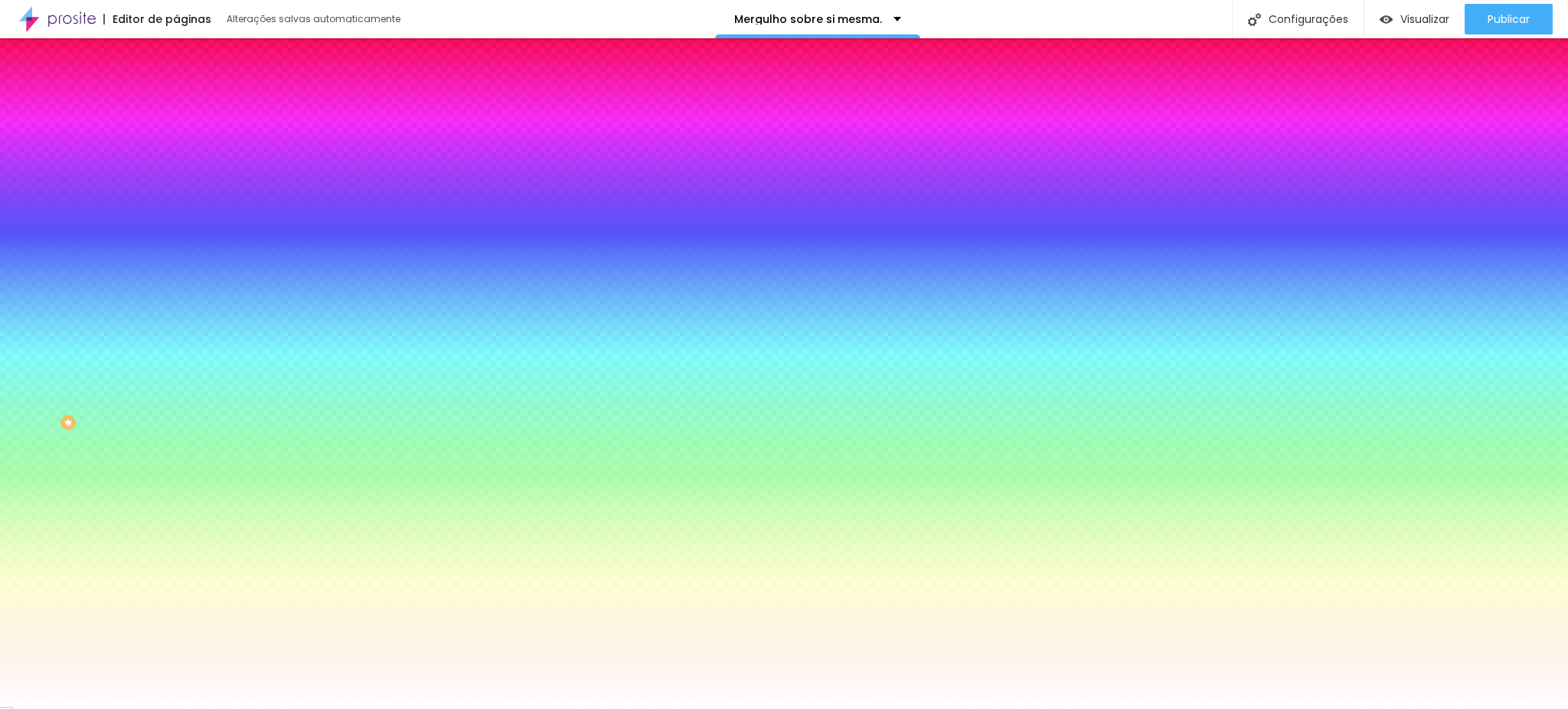
drag, startPoint x: 51, startPoint y: 151, endPoint x: 40, endPoint y: 151, distance: 11.0
click at [176, 297] on input "range" at bounding box center [225, 303] width 99 height 12
click at [176, 87] on img at bounding box center [183, 81] width 14 height 14
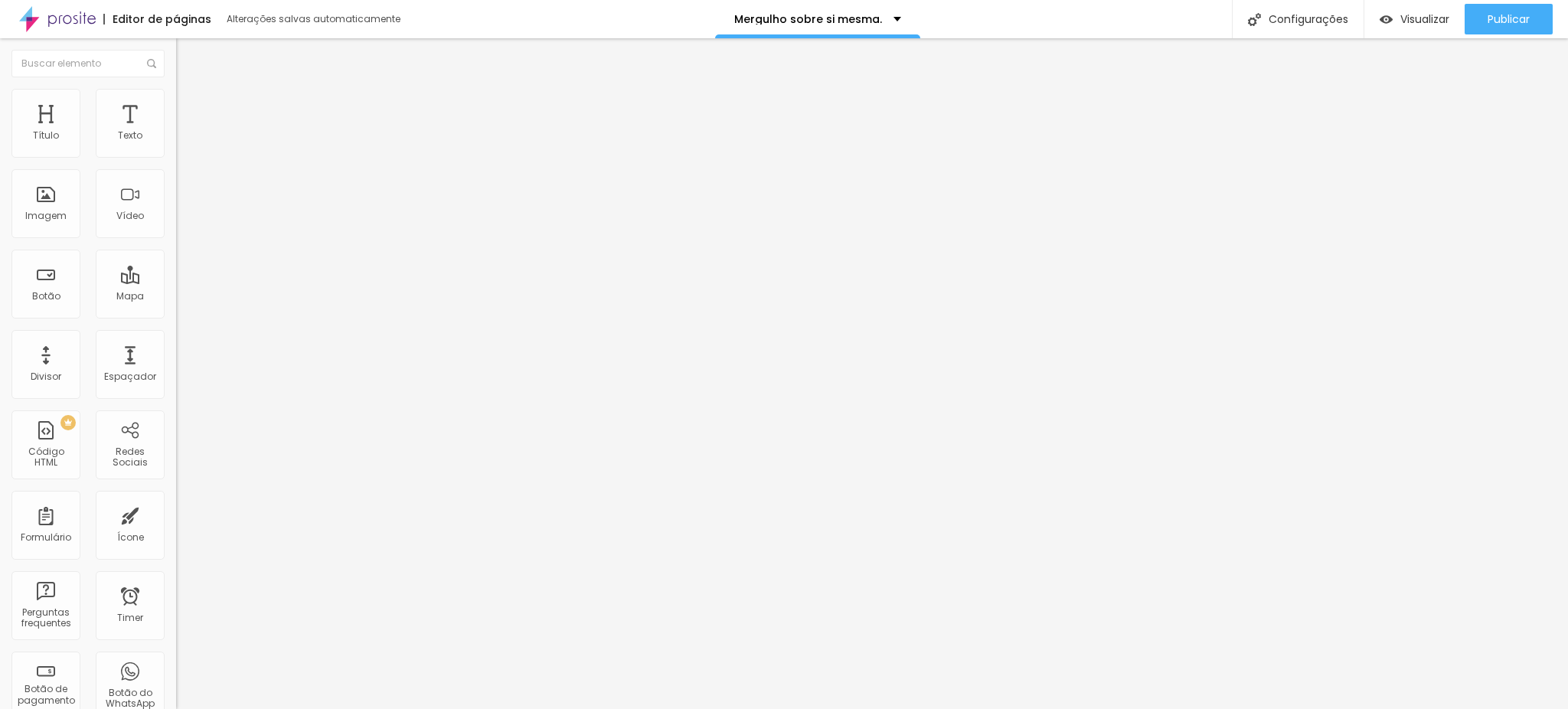
drag, startPoint x: 75, startPoint y: 578, endPoint x: 82, endPoint y: 588, distance: 12.2
click at [176, 447] on input "range" at bounding box center [225, 441] width 99 height 12
click at [176, 256] on div at bounding box center [263, 256] width 176 height 0
drag, startPoint x: 87, startPoint y: 270, endPoint x: 0, endPoint y: 261, distance: 87.5
click at [176, 261] on div "Imagem Antes Trocar imagem Descrição Antes Antes Imagem Depois Adicionar imagem…" at bounding box center [263, 284] width 176 height 329
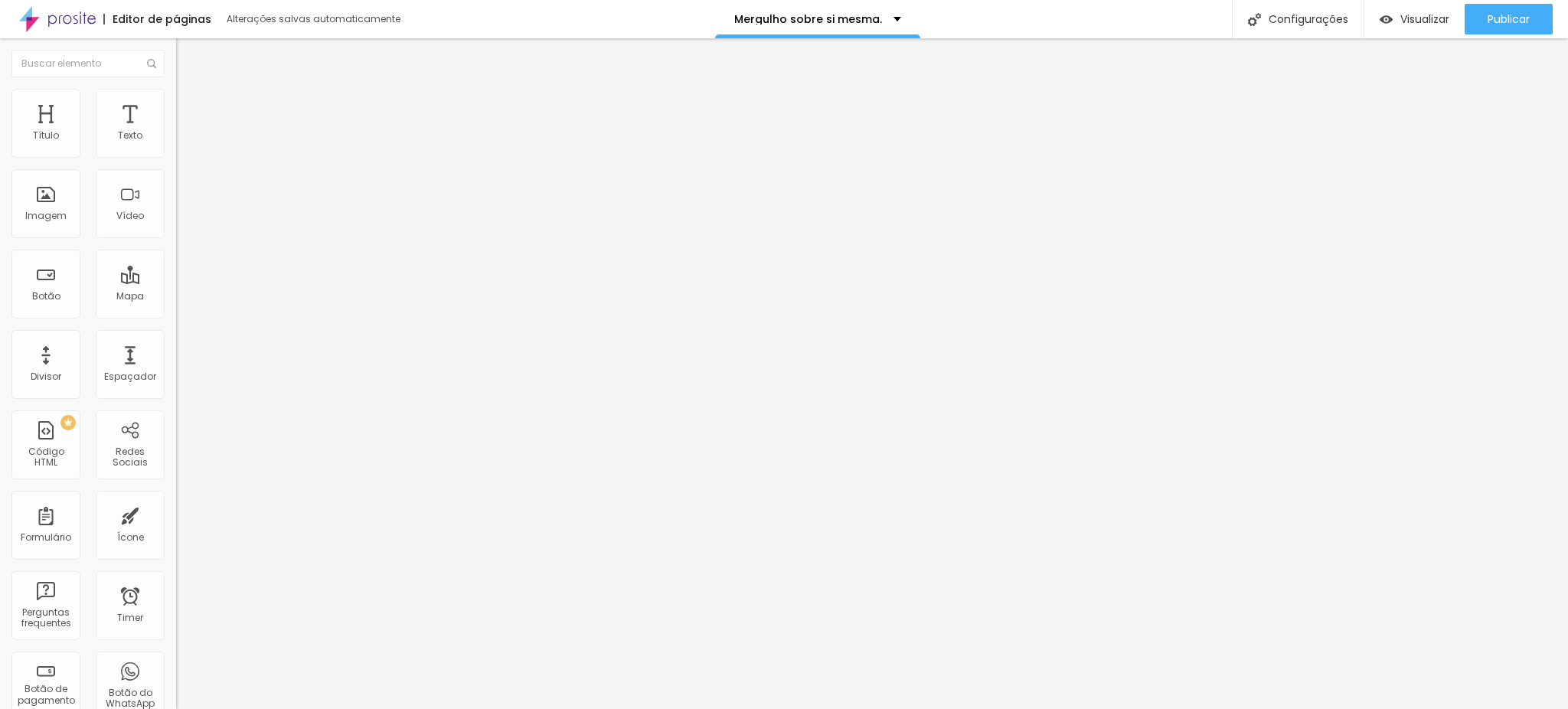
drag, startPoint x: 96, startPoint y: 417, endPoint x: 0, endPoint y: 403, distance: 97.0
click at [176, 403] on div "Imagem Antes Trocar imagem Descrição Antes Imagem Depois Adicionar imagem Descr…" at bounding box center [263, 284] width 176 height 329
click at [176, 205] on span "Adicionar imagem" at bounding box center [225, 197] width 99 height 13
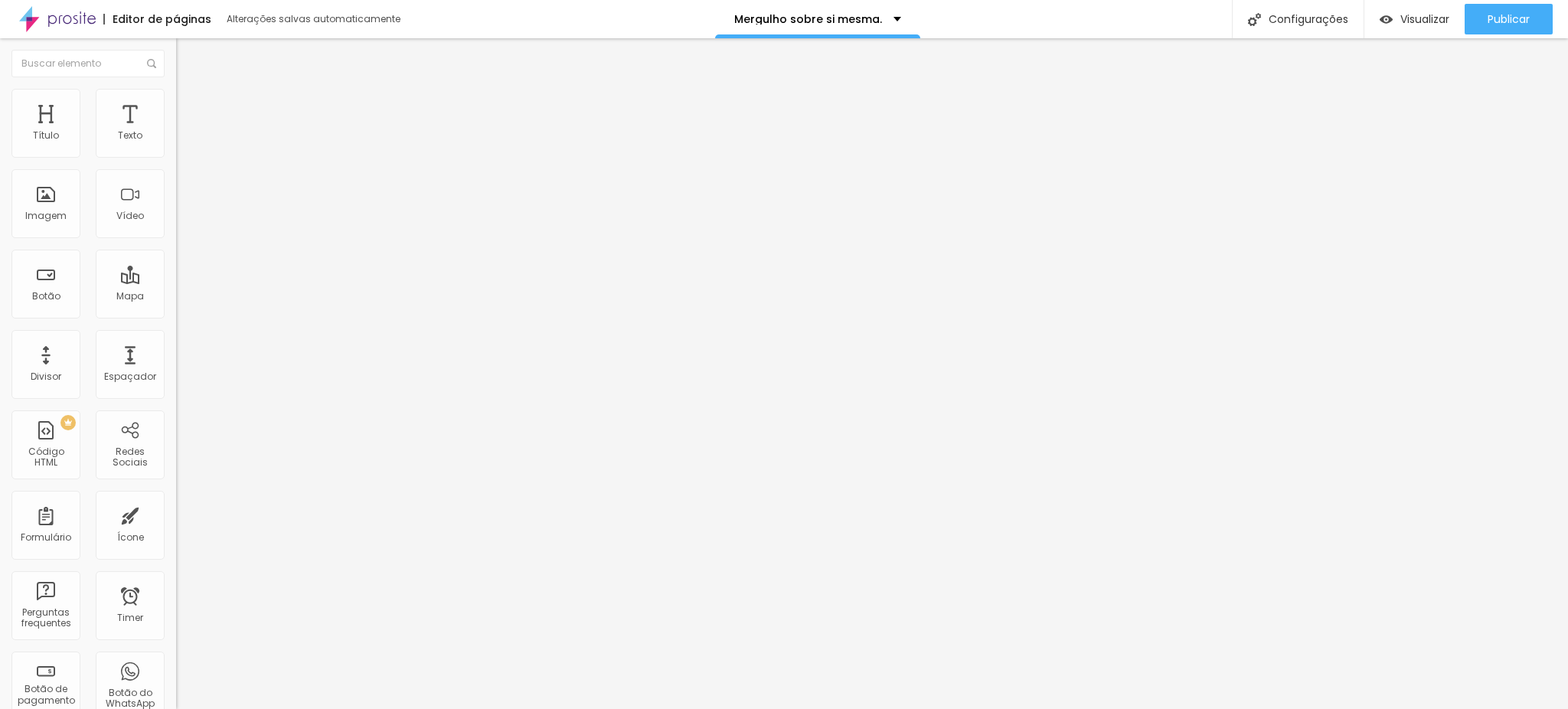
click at [176, 139] on div "Trocar imagem" at bounding box center [263, 133] width 176 height 11
click at [176, 141] on span "Trocar imagem" at bounding box center [217, 134] width 83 height 13
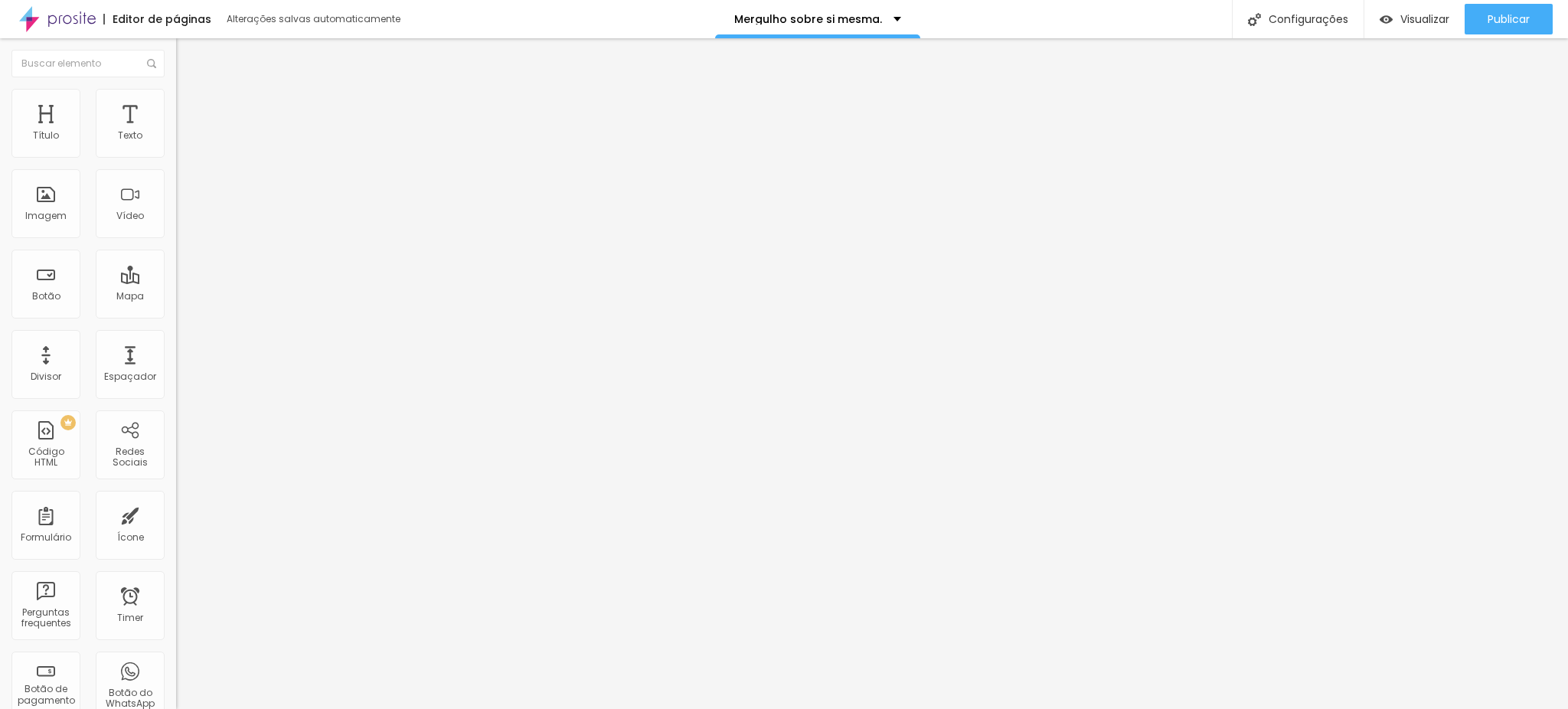
click at [176, 205] on span "Trocar imagem" at bounding box center [217, 197] width 83 height 13
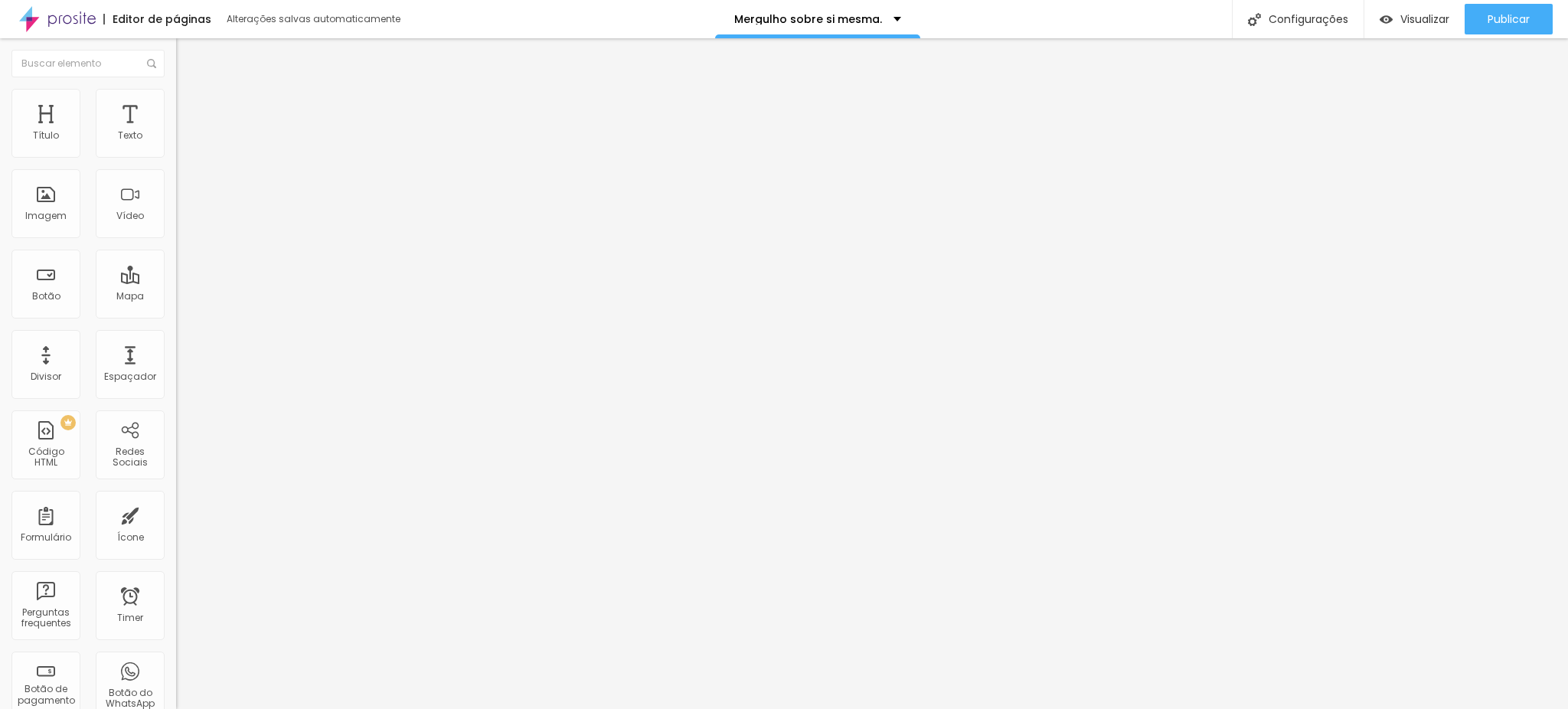
click at [176, 97] on ul "Conteúdo Estilo Avançado" at bounding box center [263, 97] width 176 height 46
click at [176, 96] on img at bounding box center [183, 96] width 14 height 14
click at [176, 104] on li "Avançado" at bounding box center [263, 112] width 176 height 15
click at [176, 48] on button "Editar Imagem" at bounding box center [263, 55] width 176 height 35
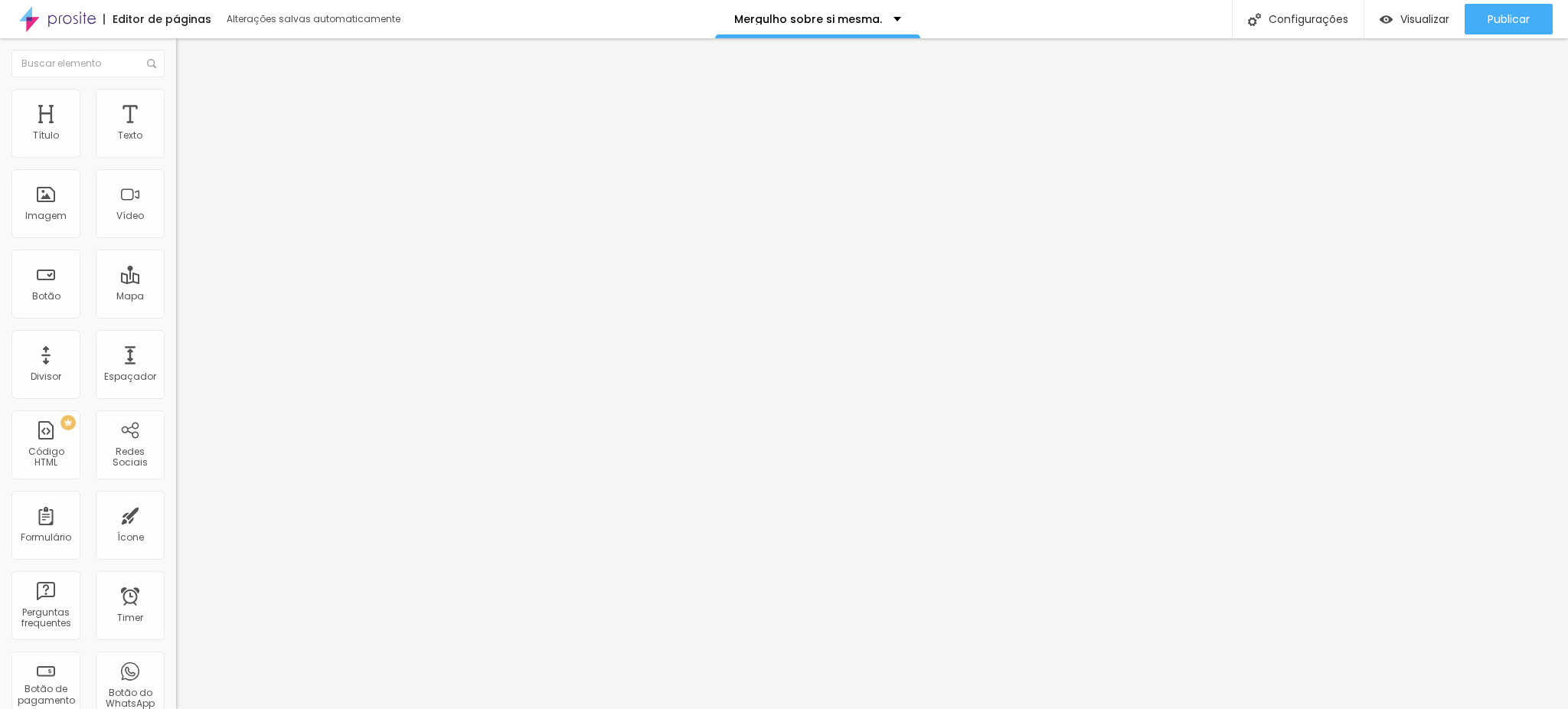
click at [176, 89] on img at bounding box center [183, 96] width 14 height 14
drag, startPoint x: 161, startPoint y: 166, endPoint x: 33, endPoint y: 170, distance: 128.1
click at [176, 157] on input "range" at bounding box center [225, 150] width 99 height 12
click at [176, 132] on span "Adicionar imagem" at bounding box center [225, 125] width 99 height 13
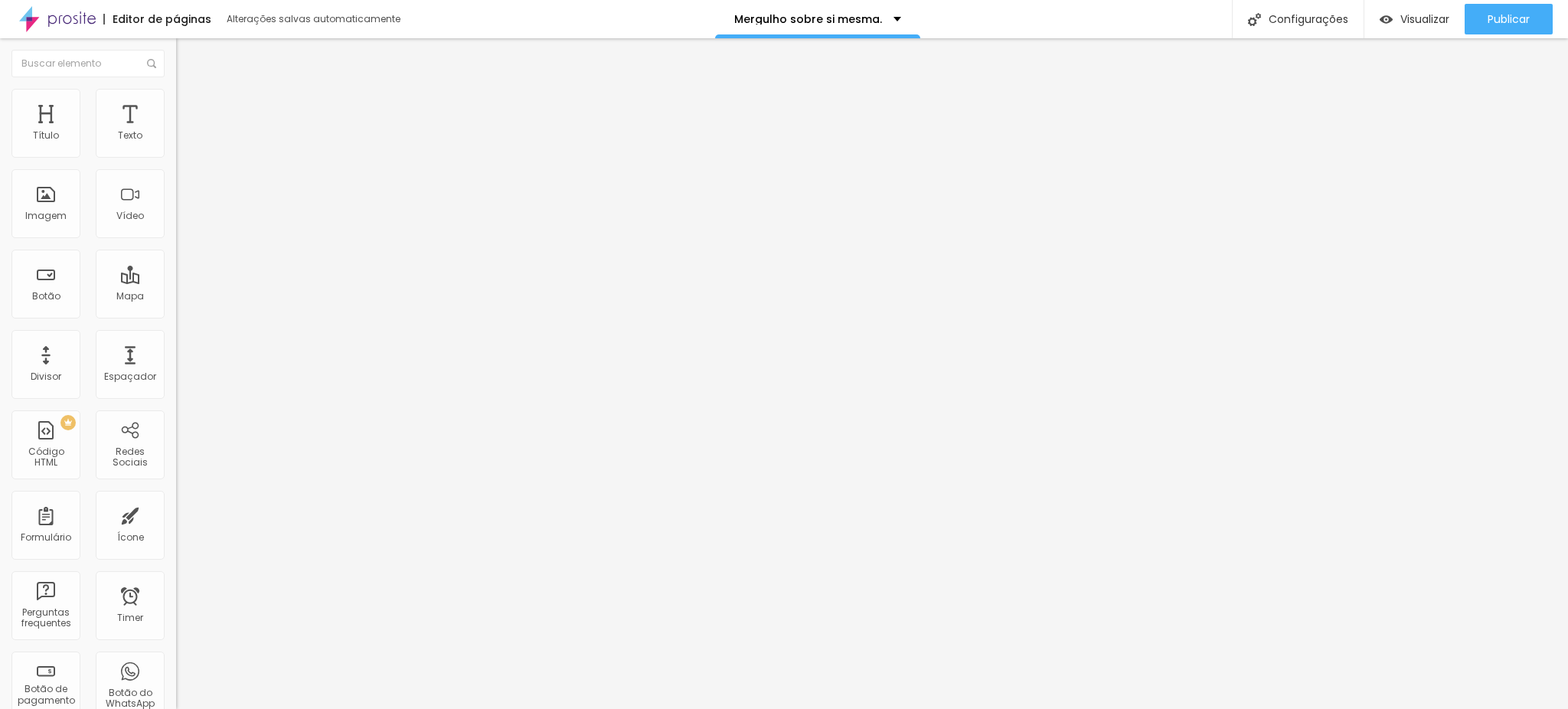
click at [176, 132] on span "Adicionar imagem" at bounding box center [225, 125] width 99 height 13
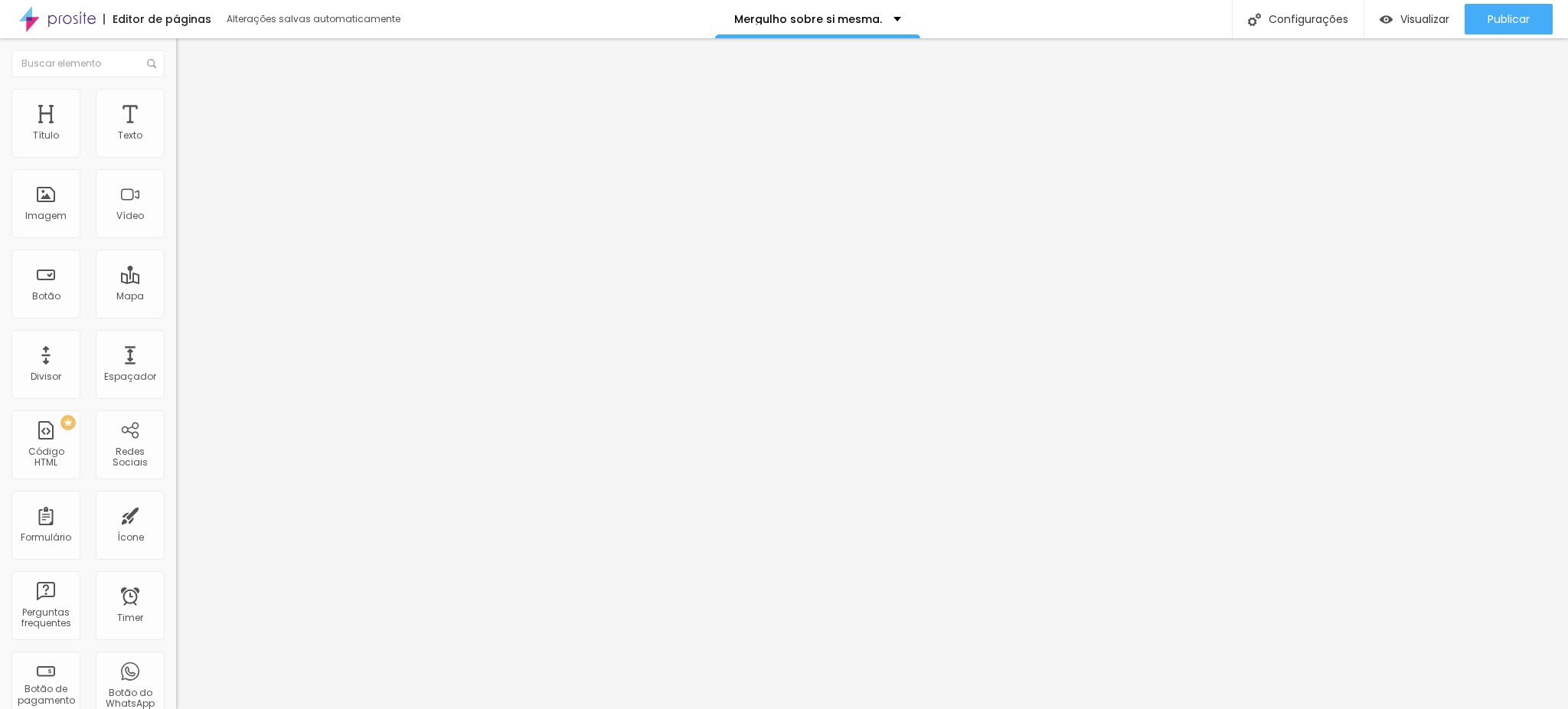
click at [176, 130] on div "Adicionar imagem" at bounding box center [263, 125] width 176 height 11
click at [176, 132] on span "Adicionar imagem" at bounding box center [225, 125] width 99 height 13
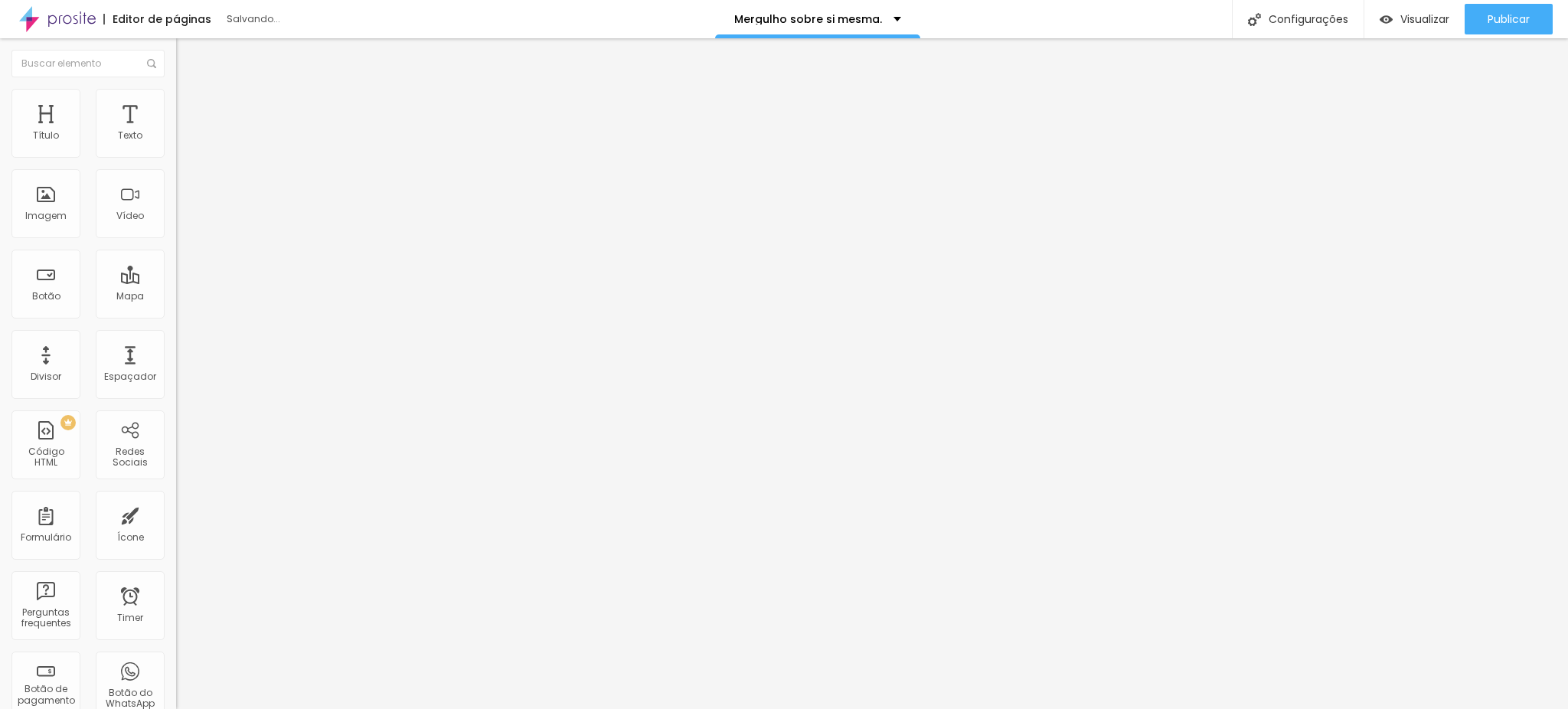
click at [190, 104] on span "Estilo" at bounding box center [202, 98] width 24 height 13
drag, startPoint x: 156, startPoint y: 164, endPoint x: 42, endPoint y: 169, distance: 114.1
click at [176, 157] on input "range" at bounding box center [225, 150] width 99 height 12
click at [41, 221] on div "Imagem" at bounding box center [46, 216] width 42 height 11
click at [176, 130] on div "Adicionar imagem" at bounding box center [263, 125] width 176 height 11
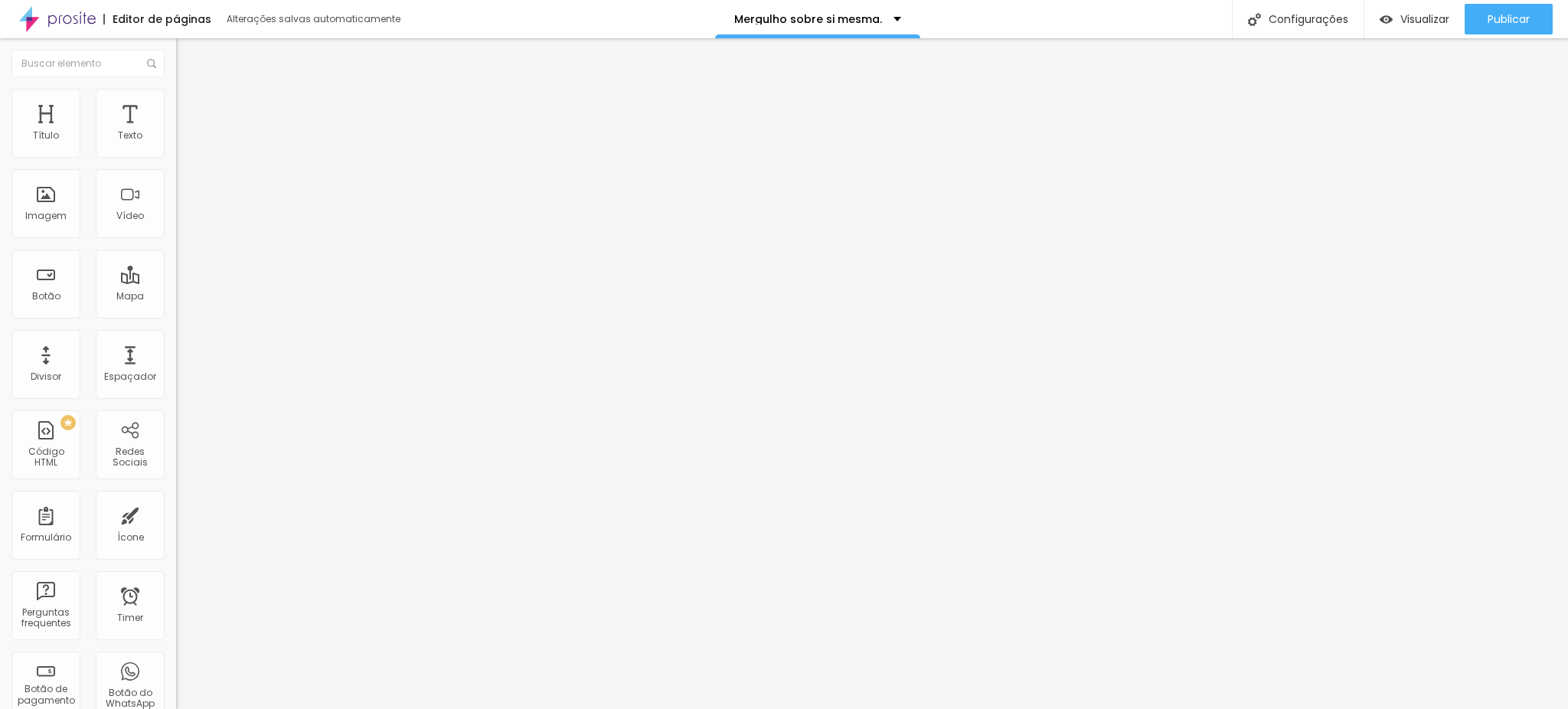
click at [176, 132] on span "Adicionar imagem" at bounding box center [225, 125] width 99 height 13
click at [176, 89] on li "Estilo" at bounding box center [263, 97] width 176 height 15
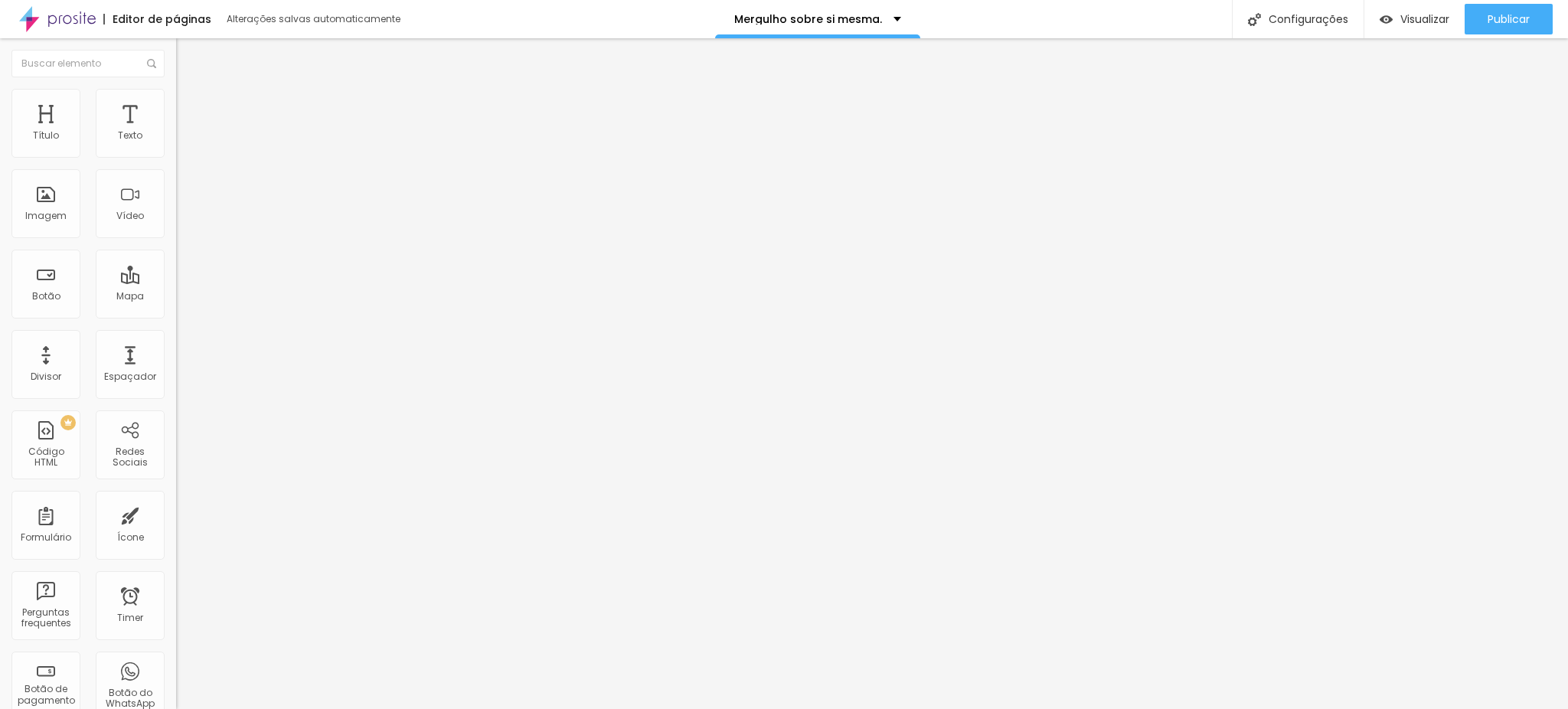
click at [176, 158] on div "Tamanho 100 px %" at bounding box center [263, 139] width 176 height 39
drag, startPoint x: 149, startPoint y: 162, endPoint x: 32, endPoint y: 167, distance: 117.1
click at [176, 157] on input "range" at bounding box center [225, 150] width 99 height 12
drag, startPoint x: 39, startPoint y: 194, endPoint x: 0, endPoint y: 203, distance: 40.0
click at [176, 336] on input "range" at bounding box center [225, 342] width 99 height 12
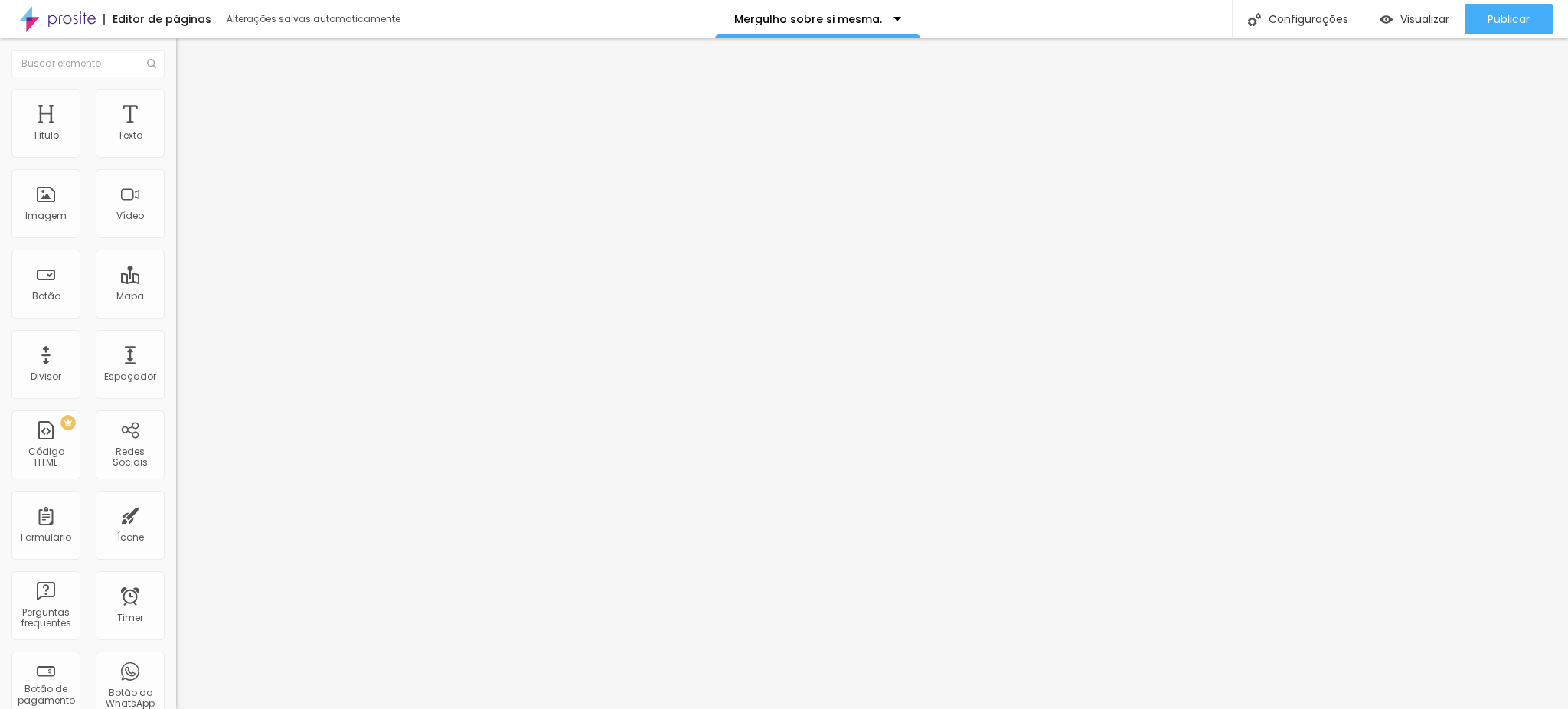
click at [176, 87] on img at bounding box center [183, 81] width 14 height 14
click at [176, 194] on img at bounding box center [181, 188] width 11 height 11
click at [176, 345] on div "Trocar imagem Descrição da imagem (Alt) Alinhamento Proporção Original Cinema 1…" at bounding box center [263, 234] width 176 height 230
click at [176, 239] on span "Original" at bounding box center [194, 233] width 37 height 13
click at [176, 249] on span "Cinema" at bounding box center [195, 242] width 38 height 13
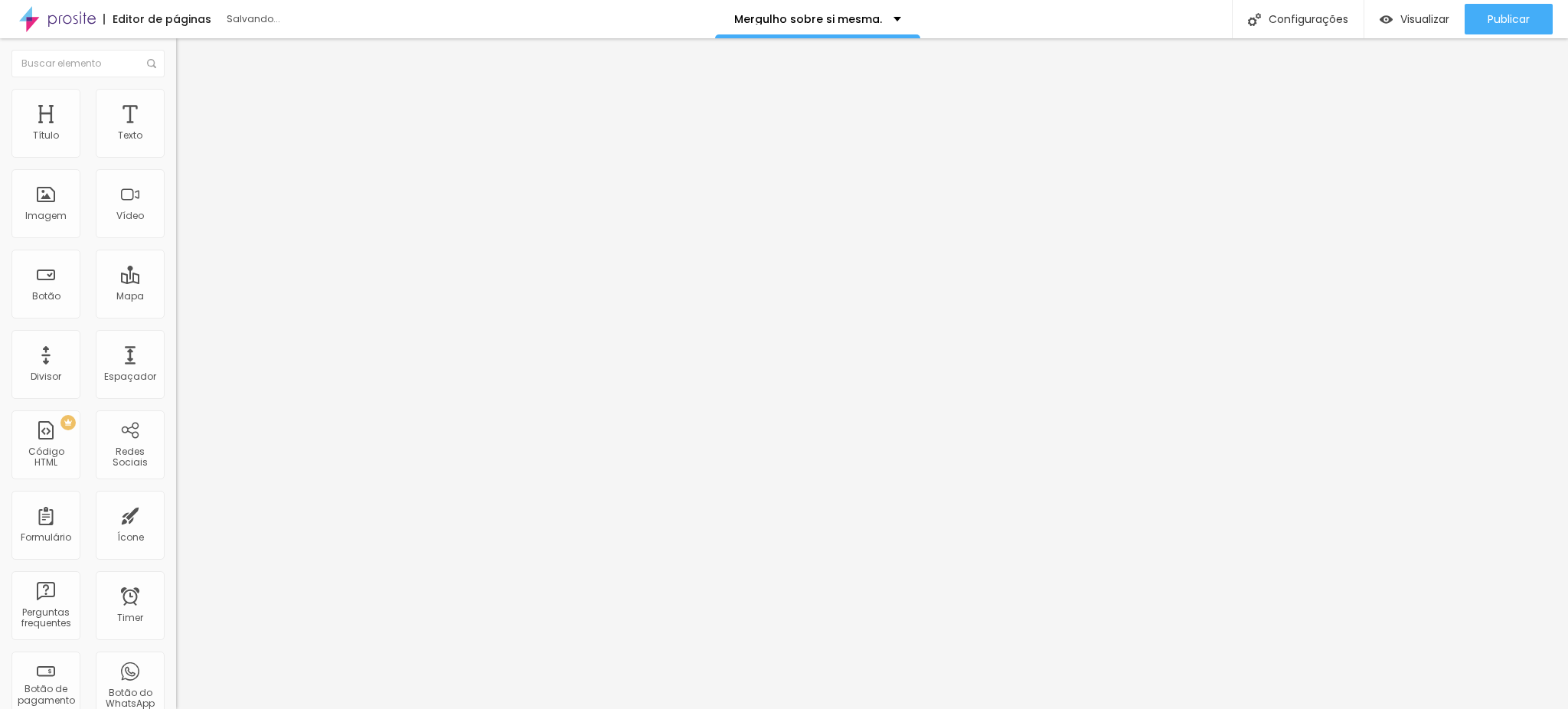
click at [176, 263] on span "Padrão" at bounding box center [193, 256] width 35 height 13
click at [176, 271] on div "Quadrado 1:1" at bounding box center [263, 266] width 176 height 9
click at [176, 280] on div "Original" at bounding box center [263, 275] width 176 height 9
click at [176, 350] on div "Abrir em uma nova aba" at bounding box center [263, 346] width 176 height 8
drag, startPoint x: 80, startPoint y: 532, endPoint x: 120, endPoint y: 495, distance: 54.5
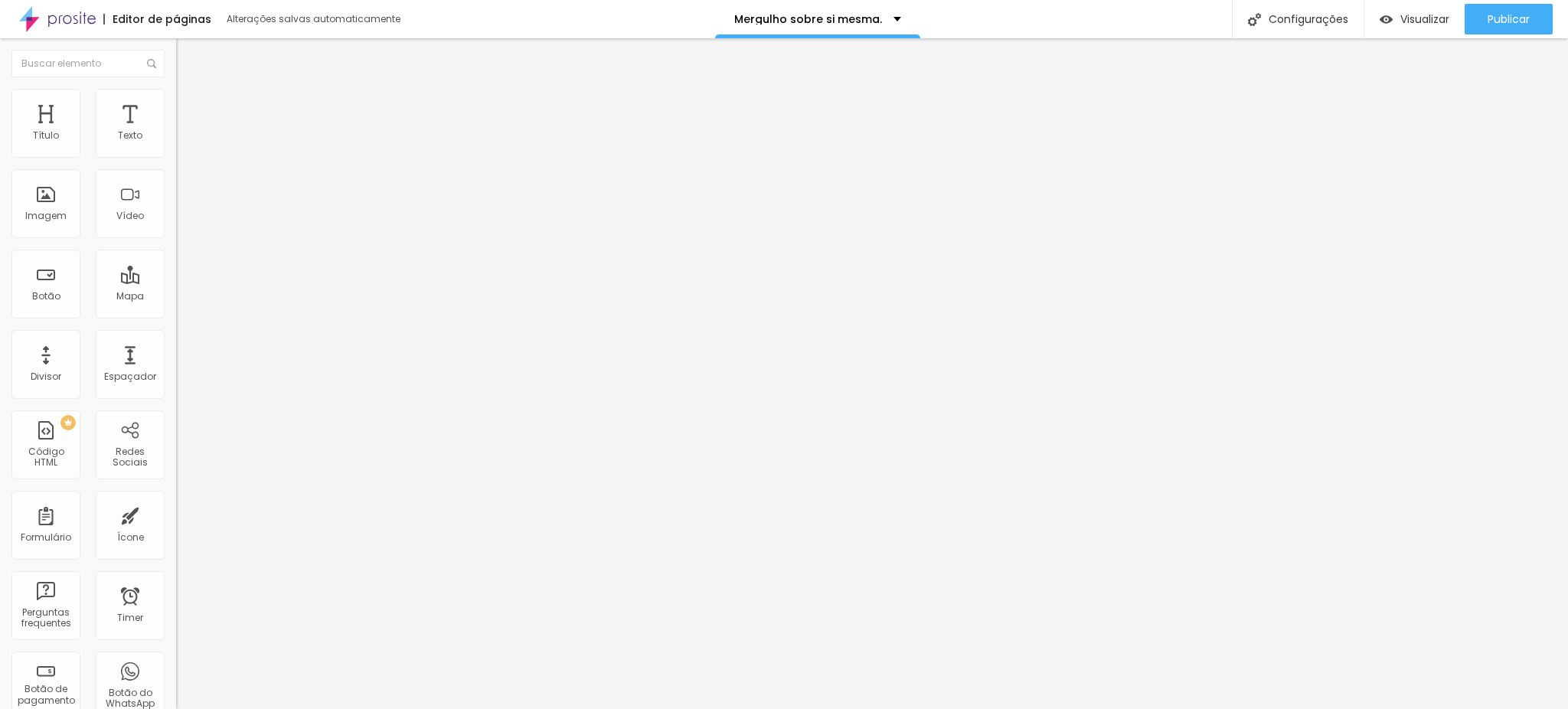
click at [176, 340] on div "Abrir em uma nova aba" at bounding box center [263, 336] width 176 height 8
click at [176, 104] on li "Estilo" at bounding box center [263, 97] width 176 height 15
click at [176, 104] on li "Avançado" at bounding box center [263, 112] width 176 height 15
click at [176, 97] on img at bounding box center [183, 96] width 14 height 14
click at [190, 90] on span "Conteúdo" at bounding box center [214, 83] width 48 height 13
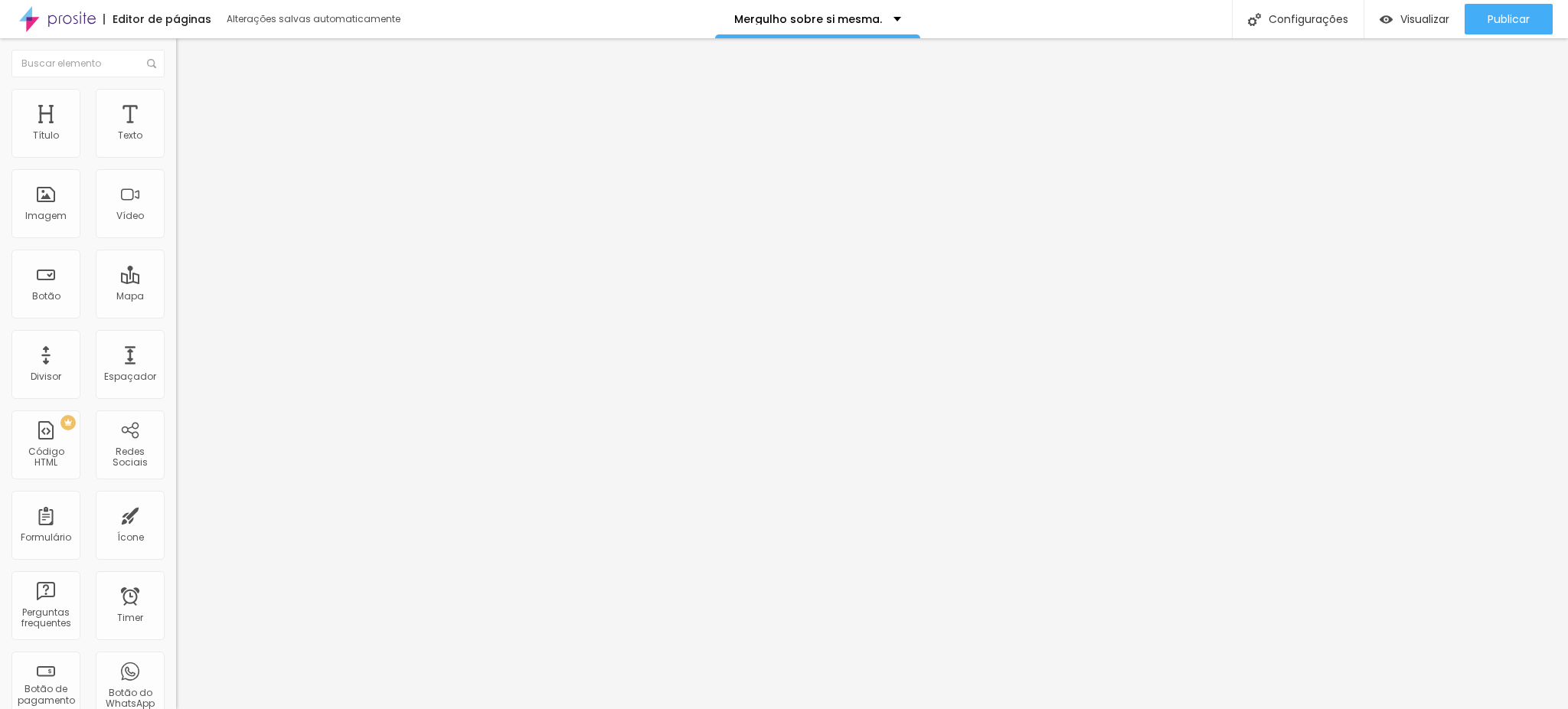
click at [176, 63] on button "Editar Coluna" at bounding box center [263, 55] width 176 height 35
click at [188, 60] on img "button" at bounding box center [194, 56] width 12 height 12
click at [188, 60] on div "Editar Coluna" at bounding box center [235, 56] width 95 height 12
click at [176, 56] on button "Editar Coluna" at bounding box center [263, 55] width 176 height 35
click at [188, 59] on div "Editar Coluna" at bounding box center [235, 56] width 95 height 12
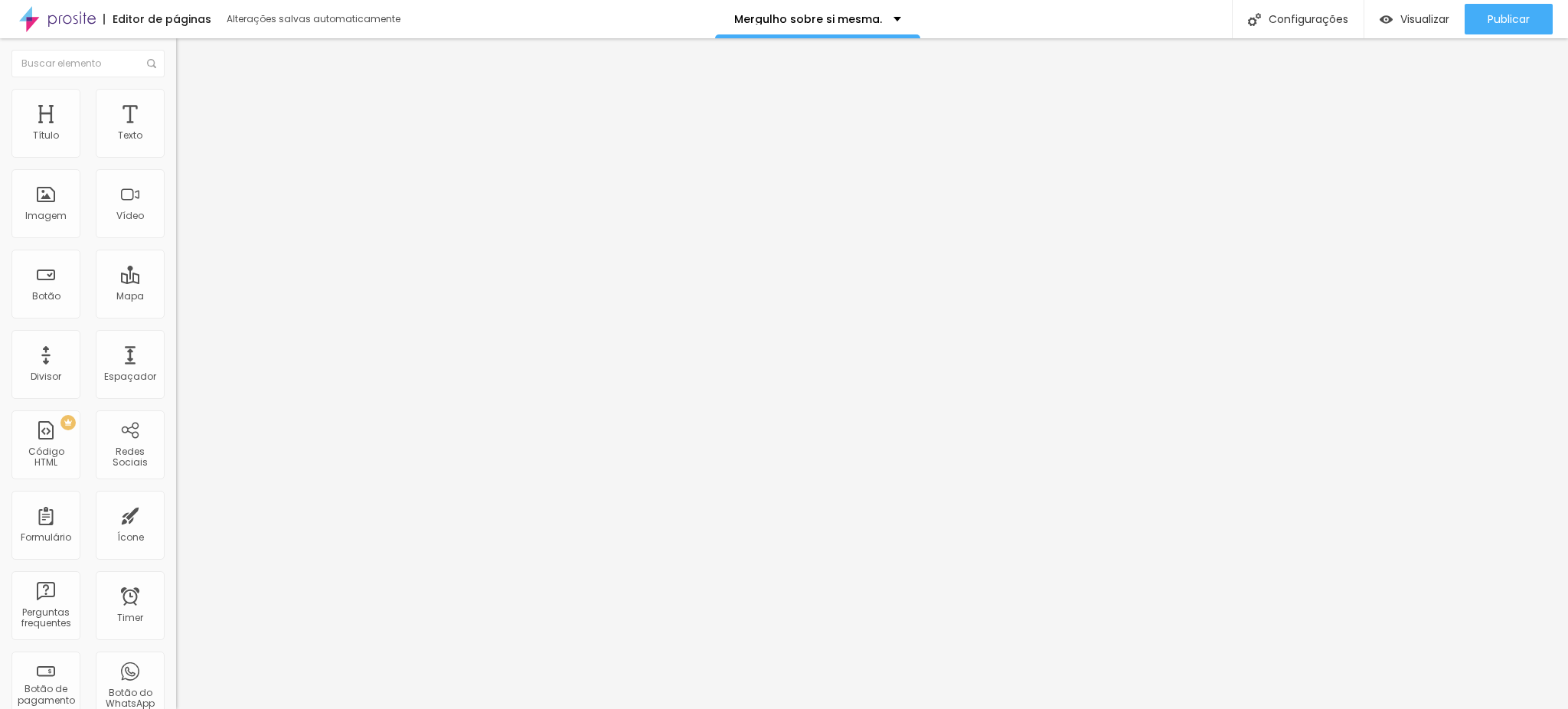
click at [188, 58] on img "button" at bounding box center [194, 56] width 12 height 12
click at [176, 46] on button "Editar Coluna" at bounding box center [263, 55] width 176 height 35
click at [176, 97] on li "Estilo" at bounding box center [263, 97] width 176 height 15
drag, startPoint x: 39, startPoint y: 194, endPoint x: 0, endPoint y: 228, distance: 51.7
click at [176, 336] on input "range" at bounding box center [225, 342] width 99 height 12
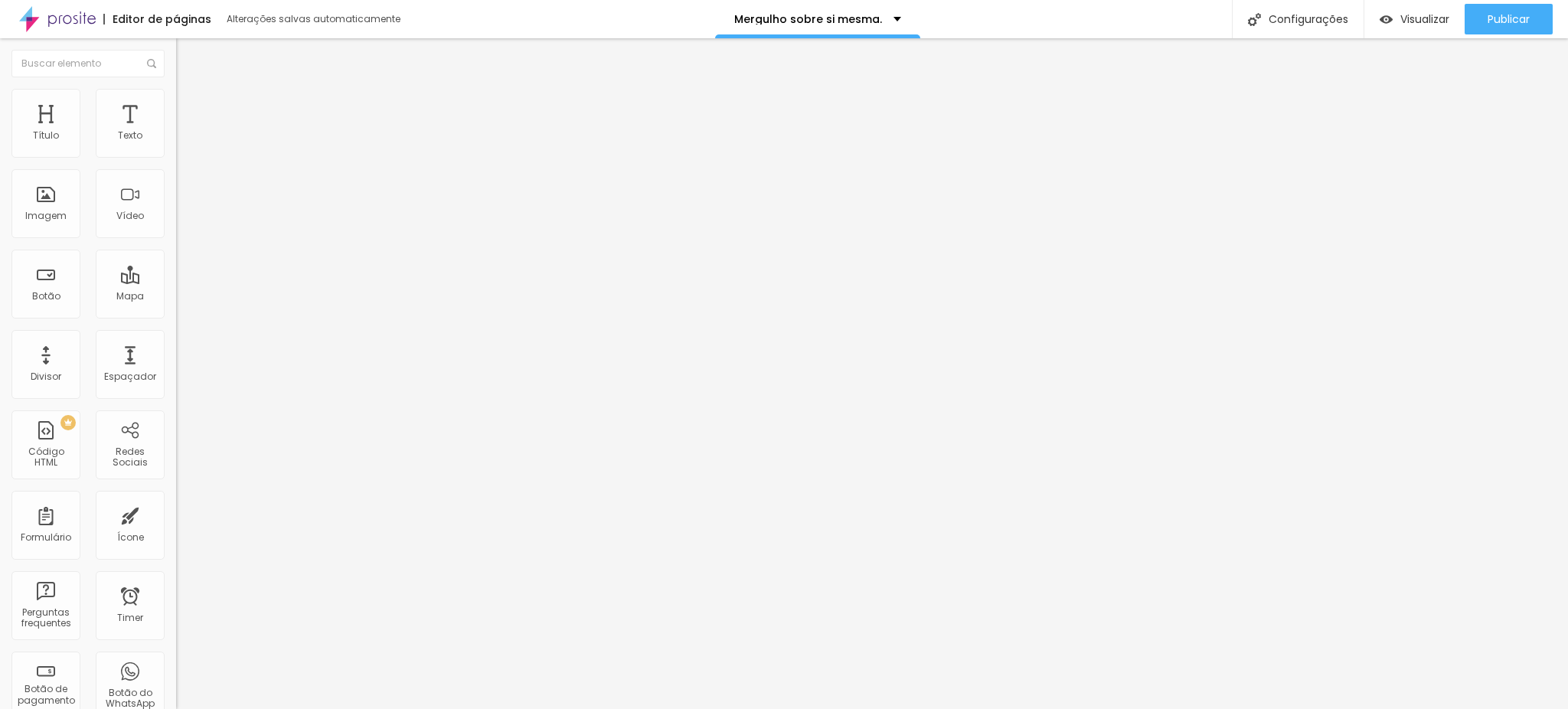
click at [183, 414] on icon "button" at bounding box center [187, 418] width 9 height 9
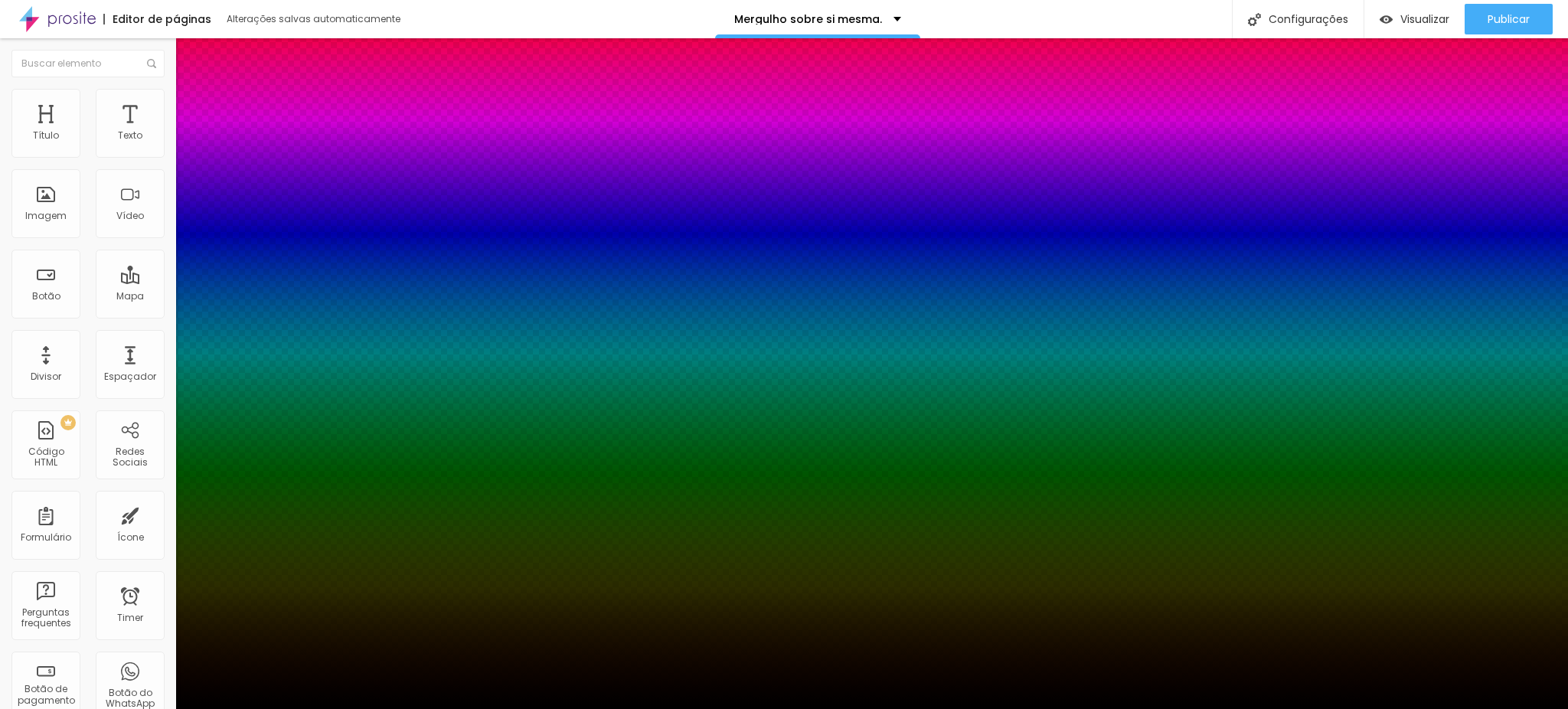
click at [157, 708] on div at bounding box center [784, 709] width 1568 height 0
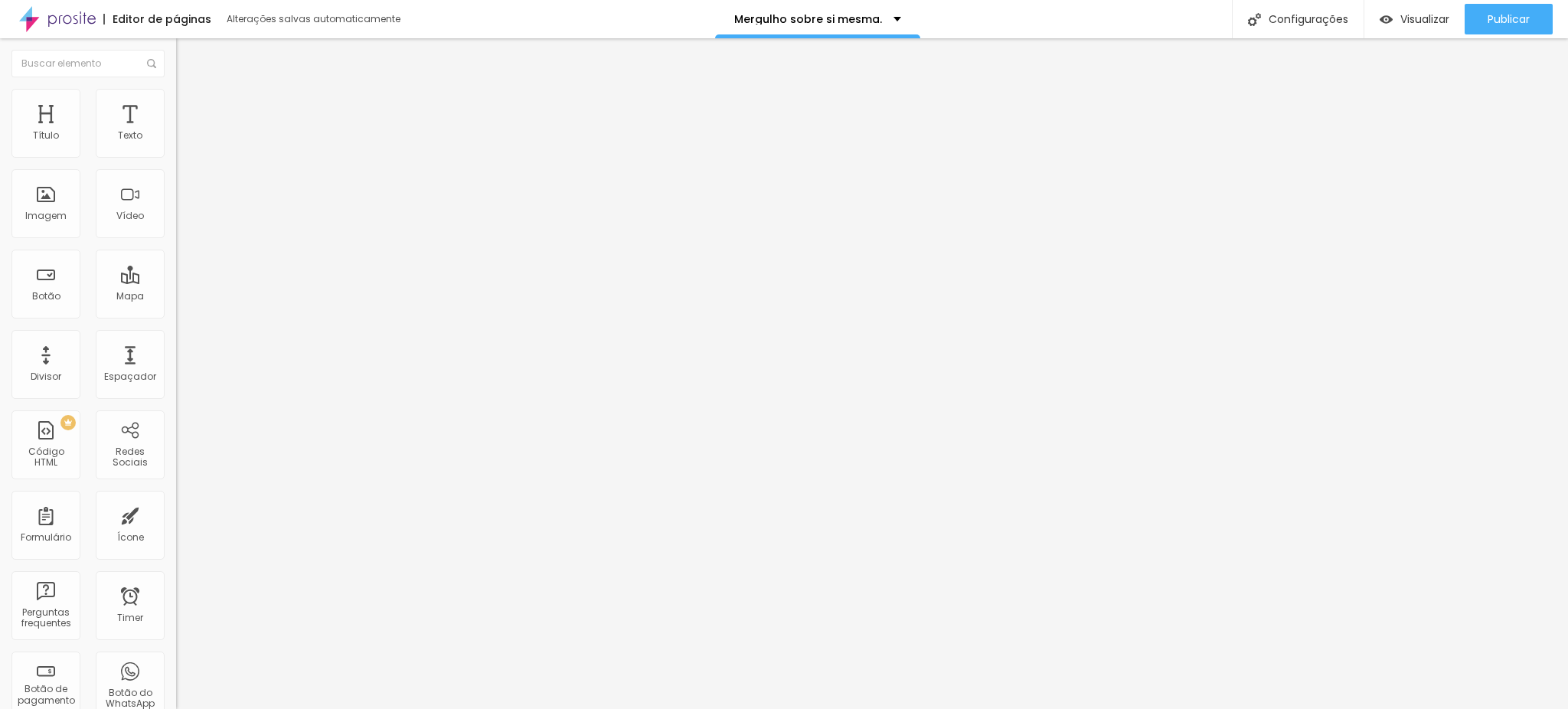
click at [176, 104] on img at bounding box center [183, 111] width 14 height 14
click at [176, 89] on li "Conteúdo" at bounding box center [263, 82] width 176 height 15
click at [176, 155] on input "text" at bounding box center [268, 147] width 183 height 15
click at [1303, 28] on div "Configurações" at bounding box center [1297, 19] width 132 height 38
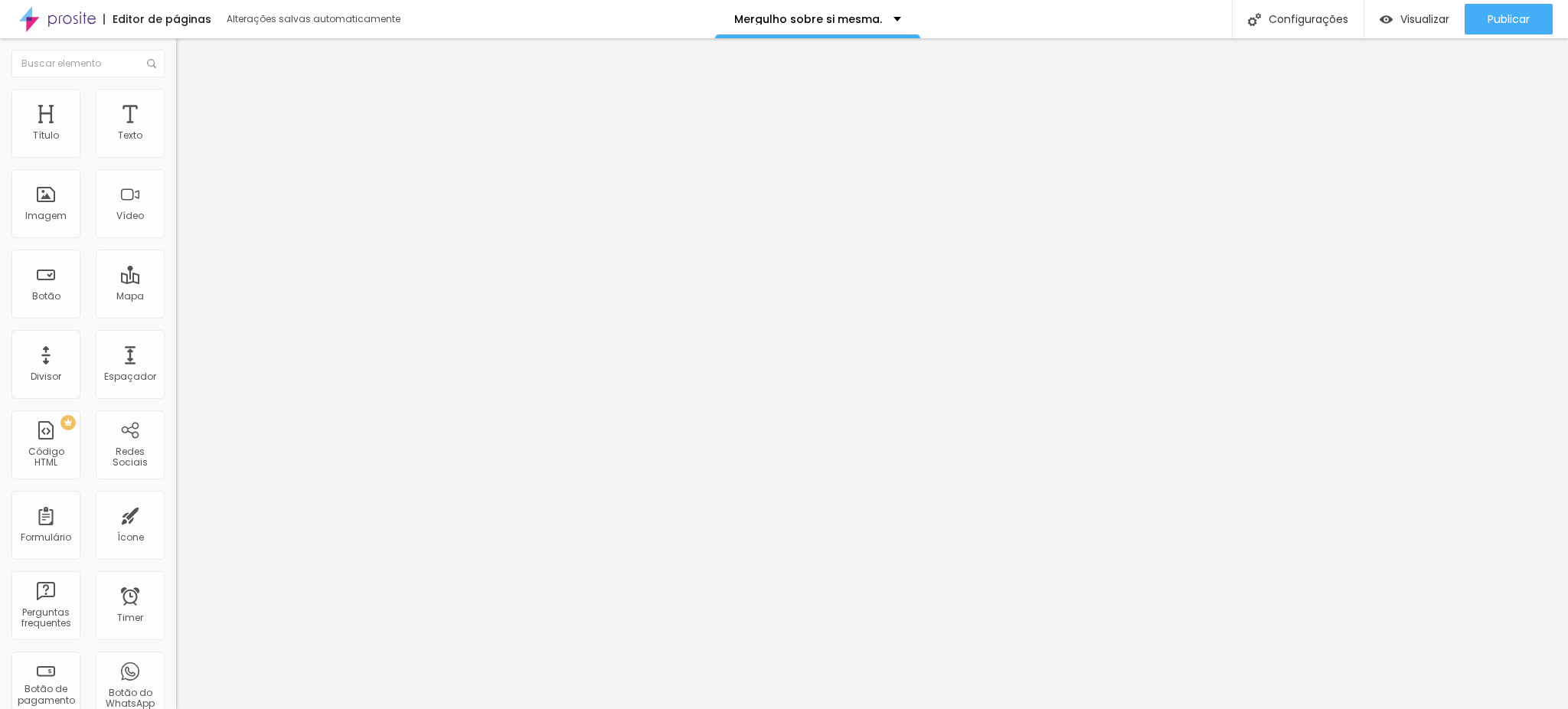
click at [188, 50] on div "Editar Coluna" at bounding box center [235, 56] width 95 height 12
drag, startPoint x: 8, startPoint y: 63, endPoint x: 20, endPoint y: 59, distance: 12.6
click at [176, 63] on button "Editar Coluna" at bounding box center [263, 55] width 176 height 35
click at [188, 59] on img "button" at bounding box center [194, 56] width 12 height 12
click at [176, 132] on span "Adicionar imagem" at bounding box center [225, 125] width 99 height 13
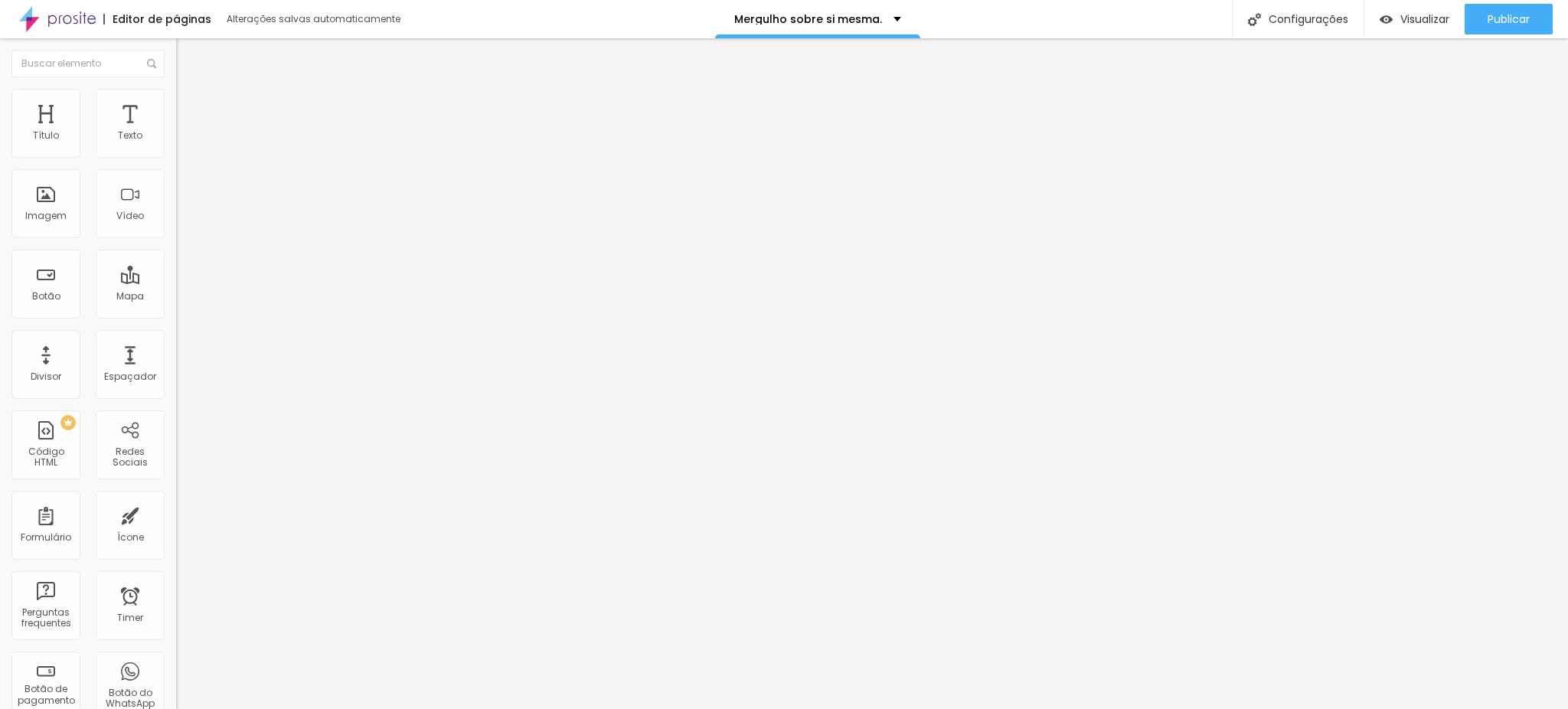
click at [176, 104] on li "Estilo" at bounding box center [263, 97] width 176 height 15
click at [176, 159] on div at bounding box center [263, 151] width 176 height 14
drag, startPoint x: 139, startPoint y: 163, endPoint x: 41, endPoint y: 172, distance: 98.4
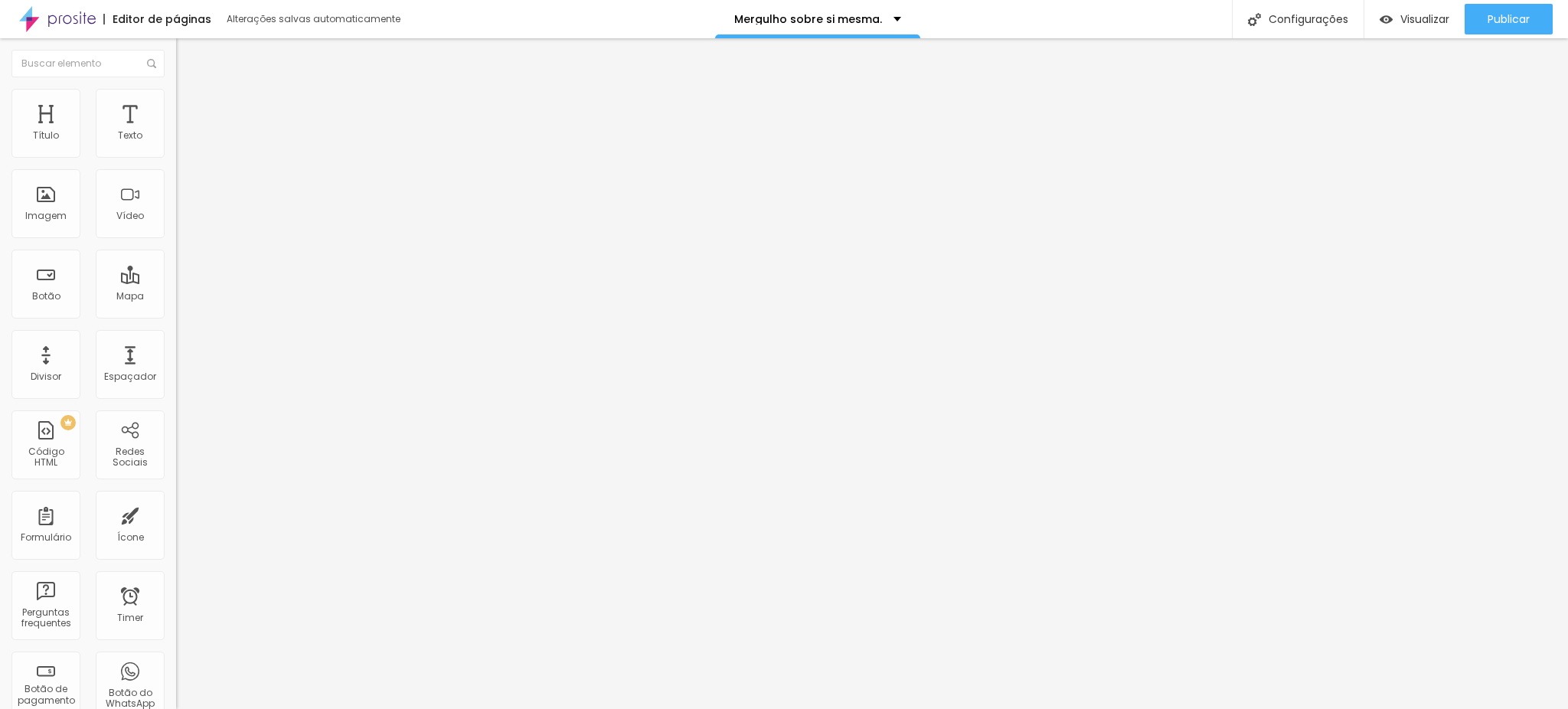
click at [176, 157] on input "range" at bounding box center [225, 150] width 99 height 12
click at [176, 130] on div "Adicionar imagem" at bounding box center [263, 125] width 176 height 11
click at [176, 132] on span "Adicionar imagem" at bounding box center [225, 125] width 99 height 13
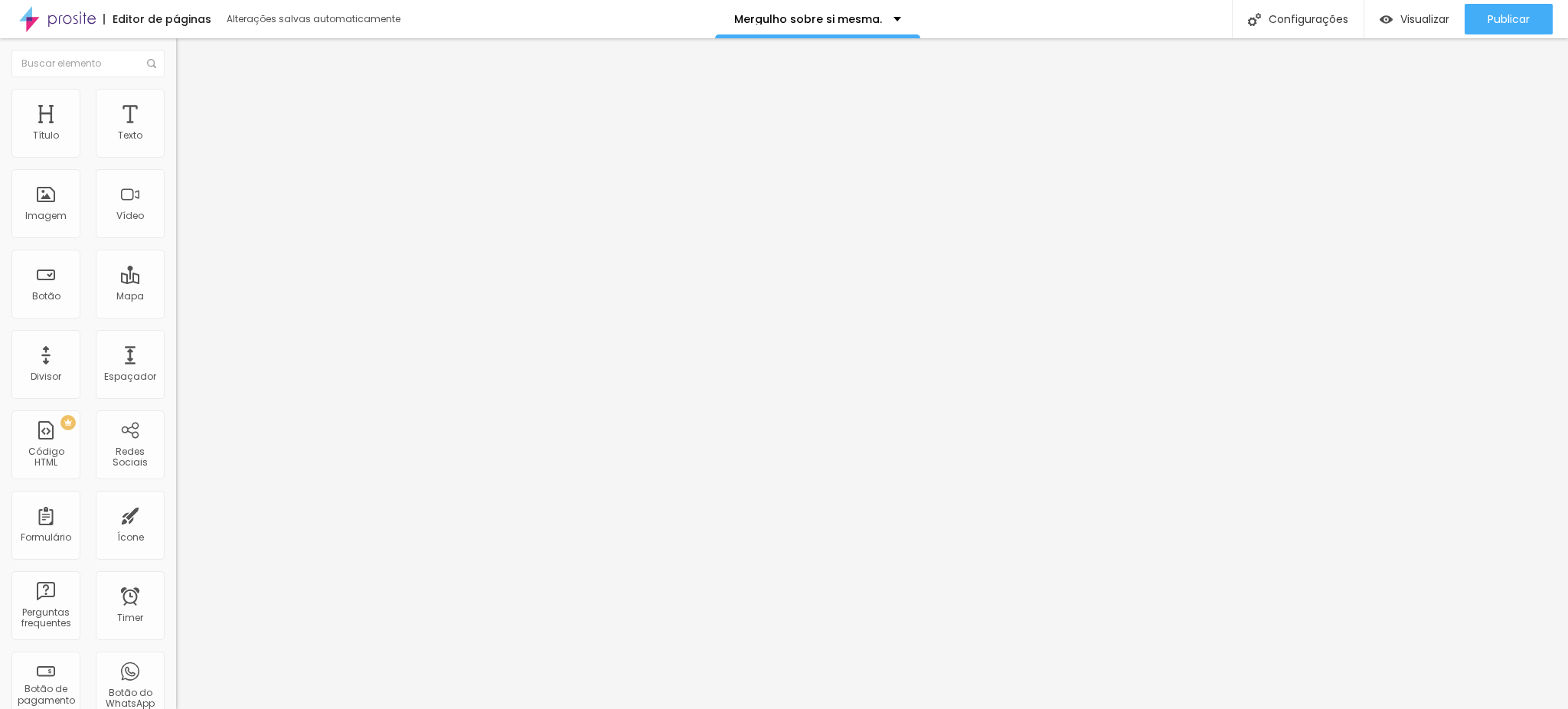
click at [176, 89] on li "Estilo" at bounding box center [263, 97] width 176 height 15
click at [176, 157] on input "range" at bounding box center [225, 150] width 99 height 12
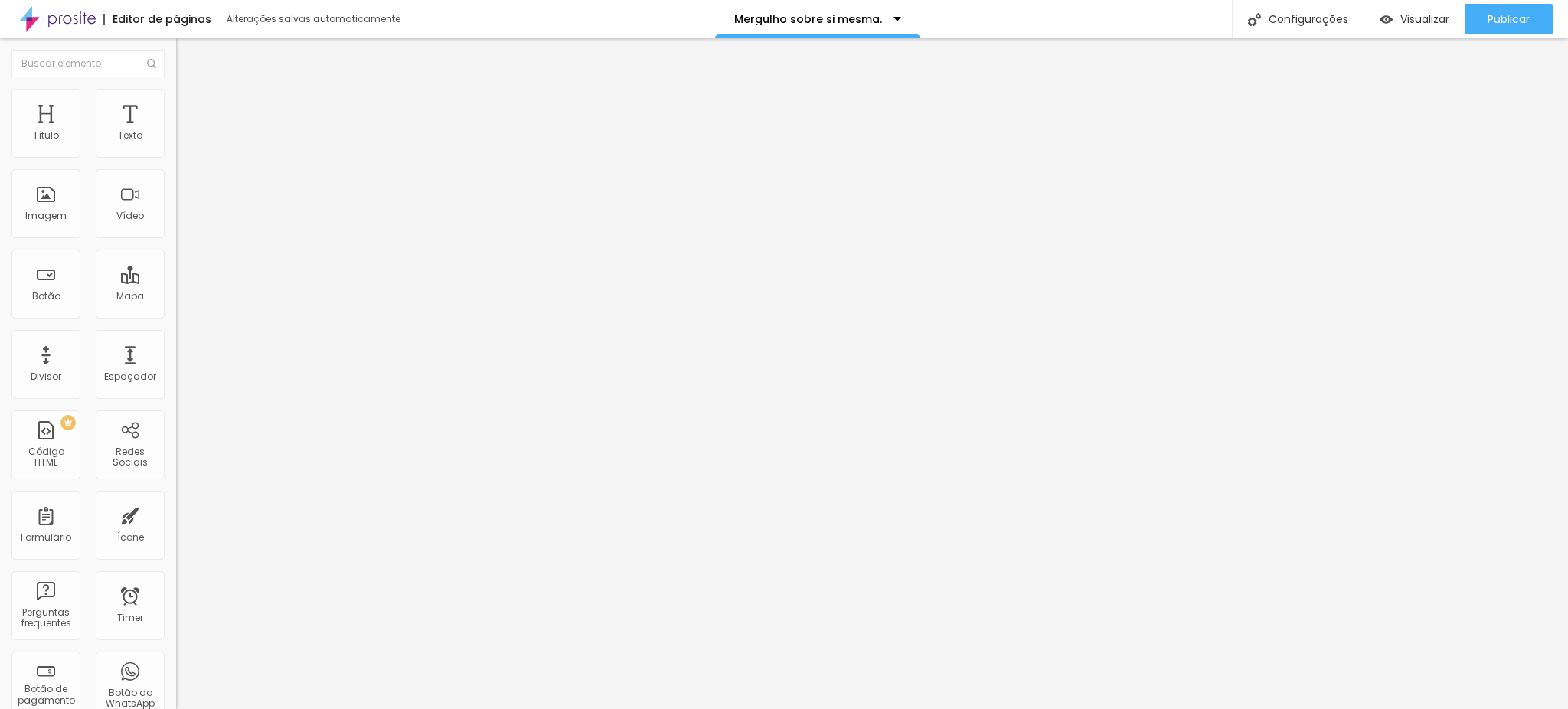
click at [176, 96] on ul "Conteúdo Estilo Avançado" at bounding box center [263, 97] width 176 height 46
click at [176, 99] on ul "Conteúdo Estilo Avançado" at bounding box center [263, 97] width 176 height 46
click at [176, 96] on img at bounding box center [183, 96] width 14 height 14
drag, startPoint x: 32, startPoint y: 166, endPoint x: 23, endPoint y: 173, distance: 11.4
click at [176, 157] on input "range" at bounding box center [225, 150] width 99 height 12
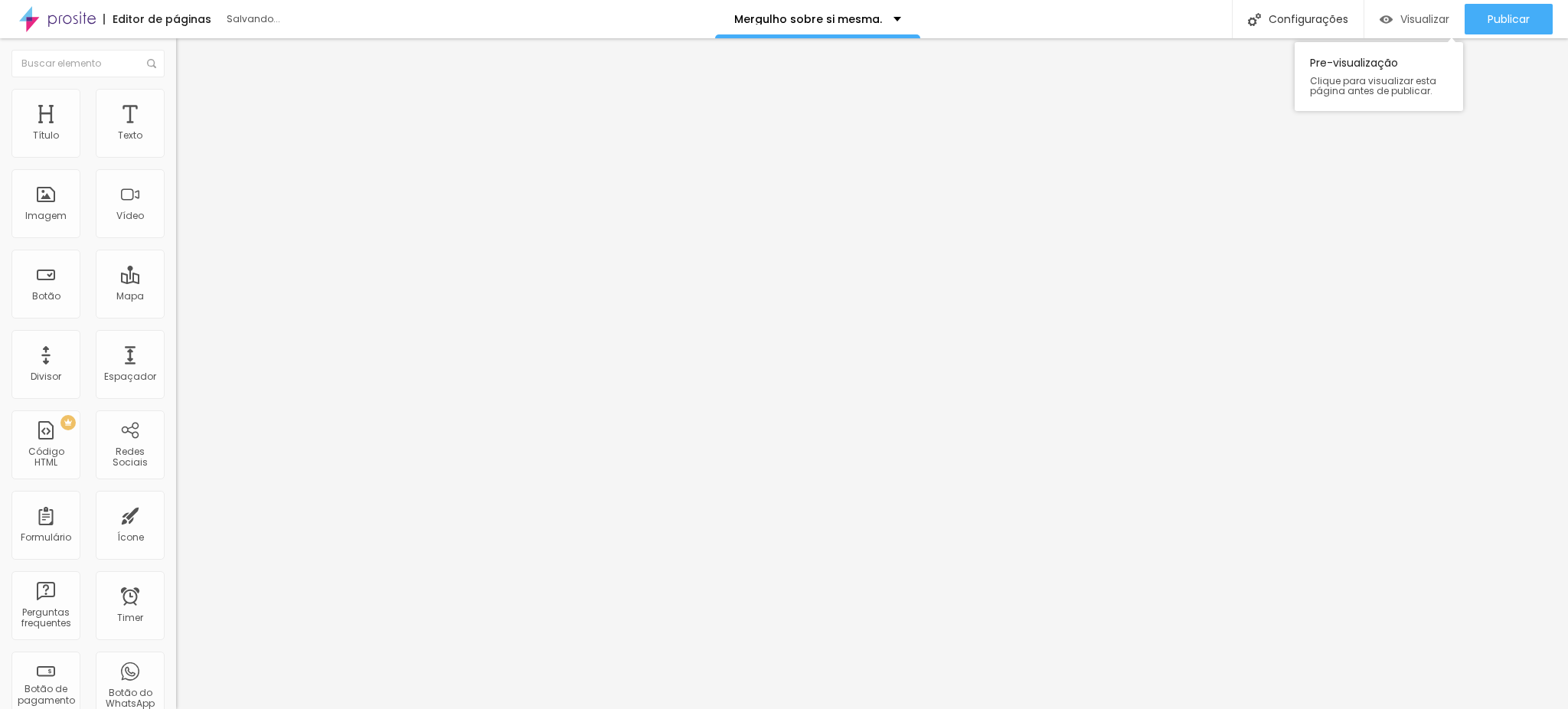
click at [1430, 31] on div "Visualizar" at bounding box center [1414, 20] width 70 height 31
click at [176, 282] on input "range" at bounding box center [225, 288] width 99 height 12
click at [190, 105] on span "Avançado" at bounding box center [215, 98] width 50 height 13
click at [176, 87] on img at bounding box center [183, 81] width 14 height 14
click at [176, 94] on ul "Estilo Avançado" at bounding box center [263, 89] width 176 height 31
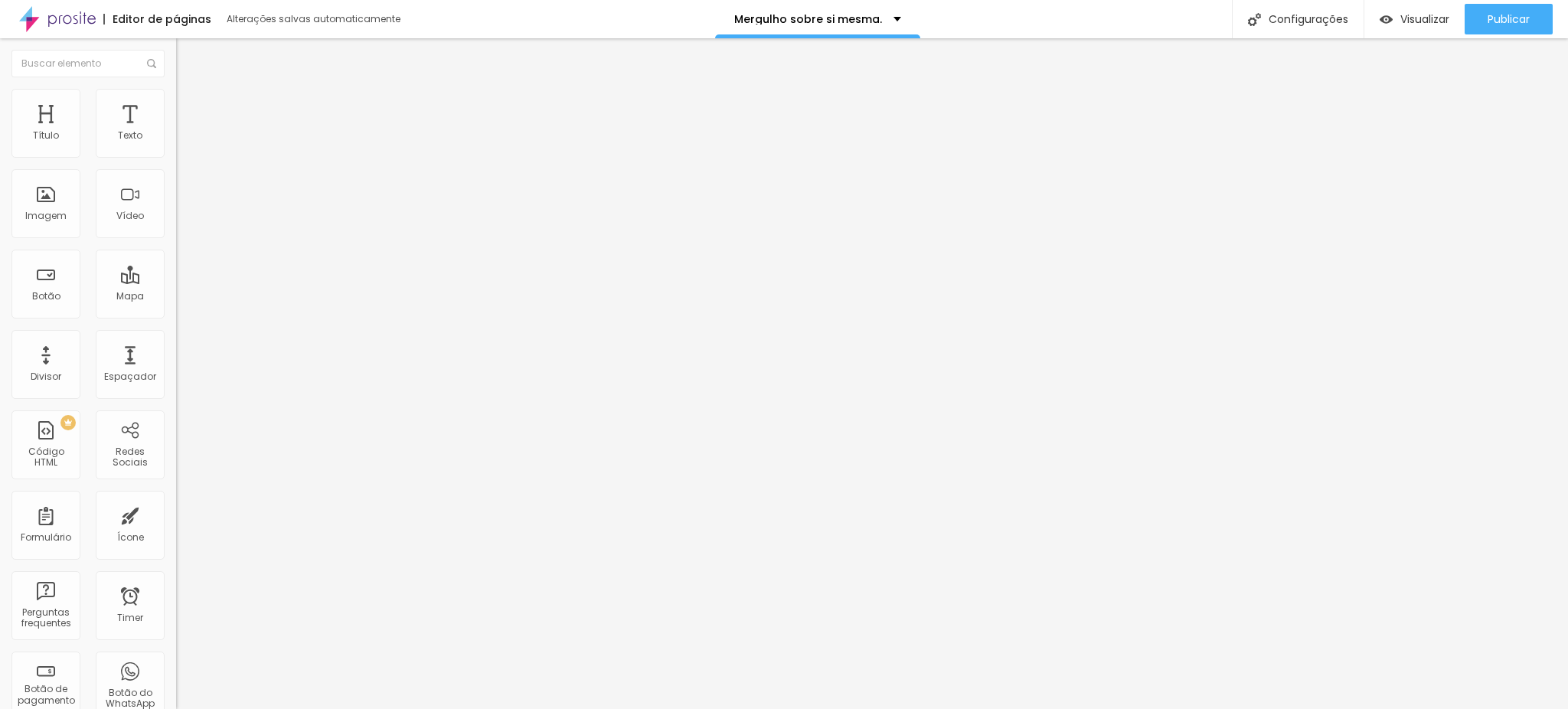
click at [190, 105] on span "Avançado" at bounding box center [215, 98] width 50 height 13
click at [176, 282] on input "range" at bounding box center [225, 288] width 99 height 12
click at [176, 89] on li "Estilo" at bounding box center [263, 82] width 176 height 15
click at [183, 143] on icon "button" at bounding box center [187, 138] width 9 height 9
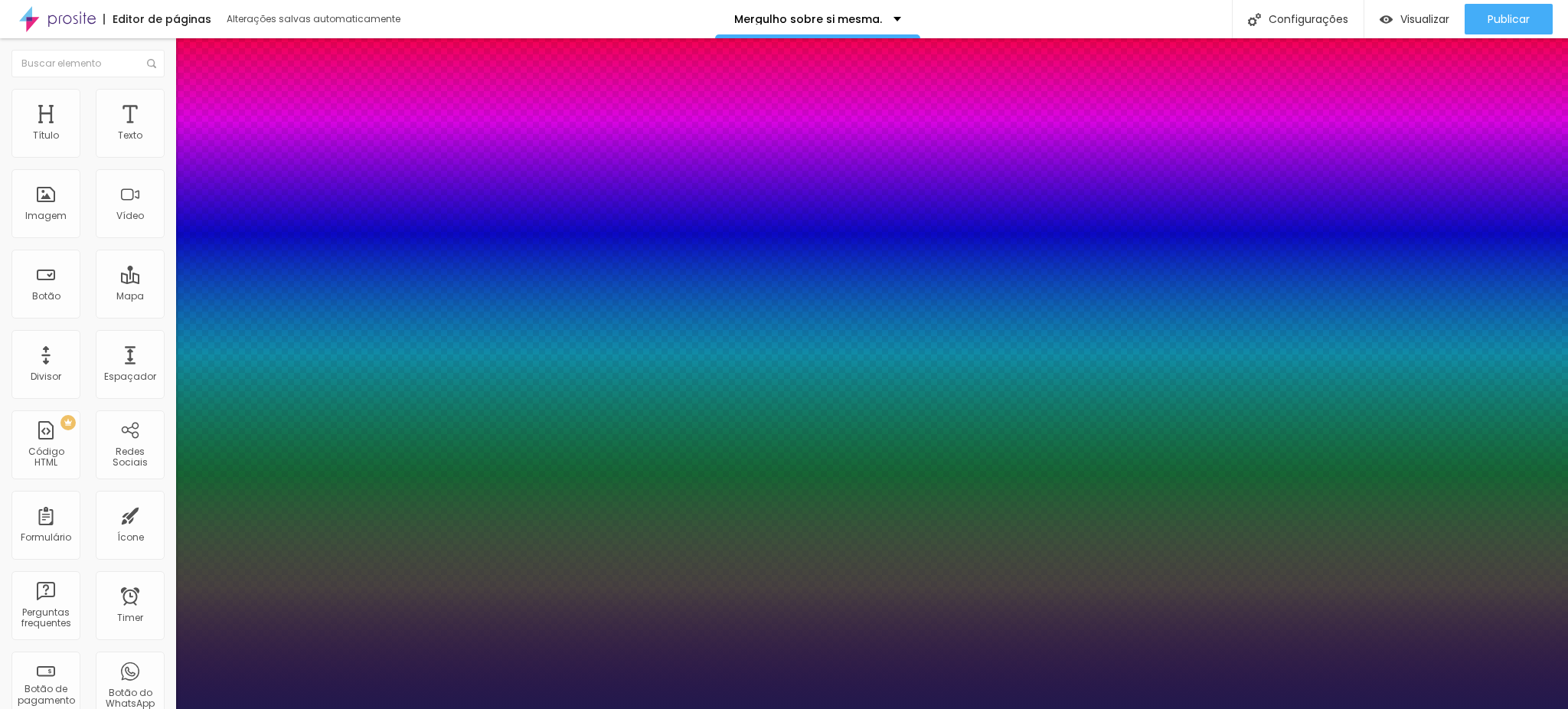
click at [282, 708] on div at bounding box center [784, 709] width 1568 height 0
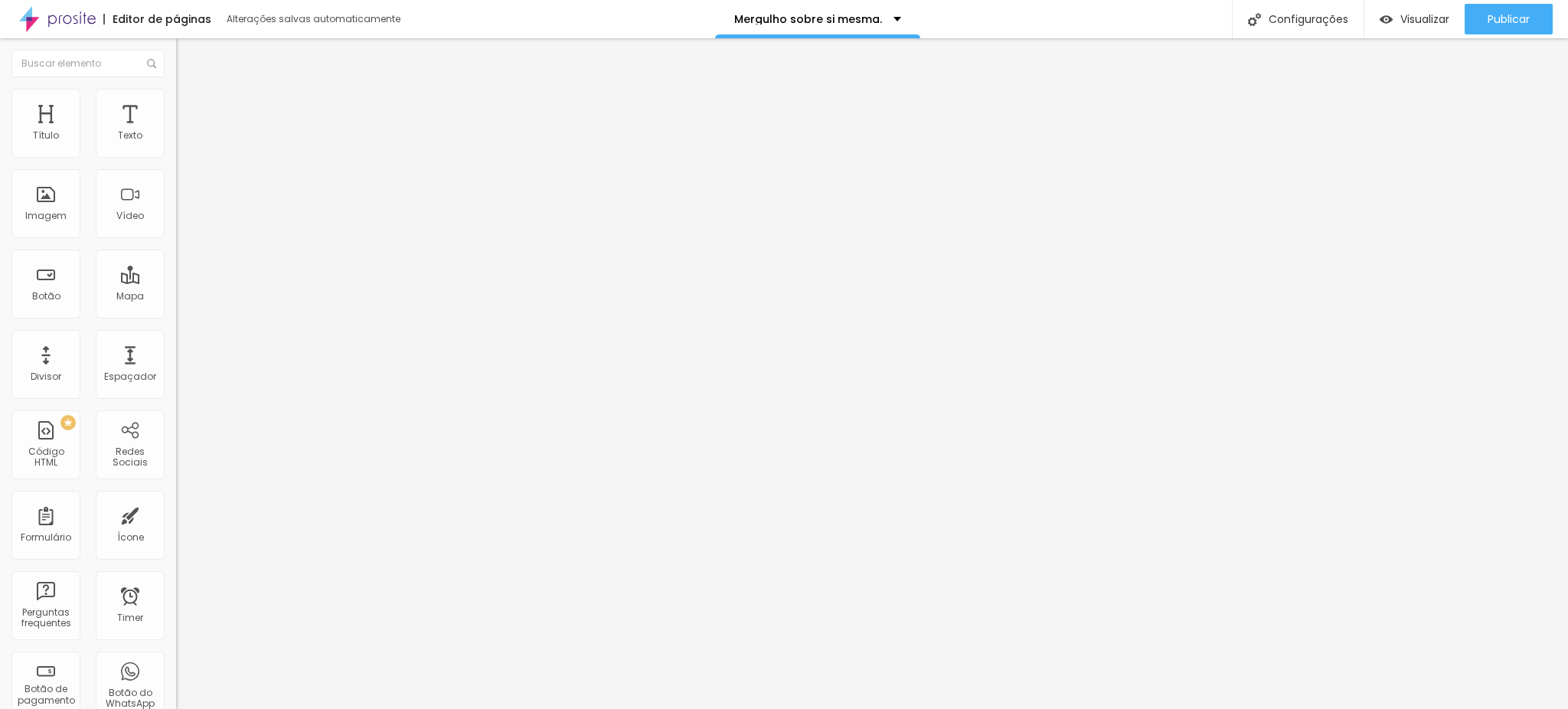
click at [183, 141] on icon "button" at bounding box center [186, 138] width 6 height 6
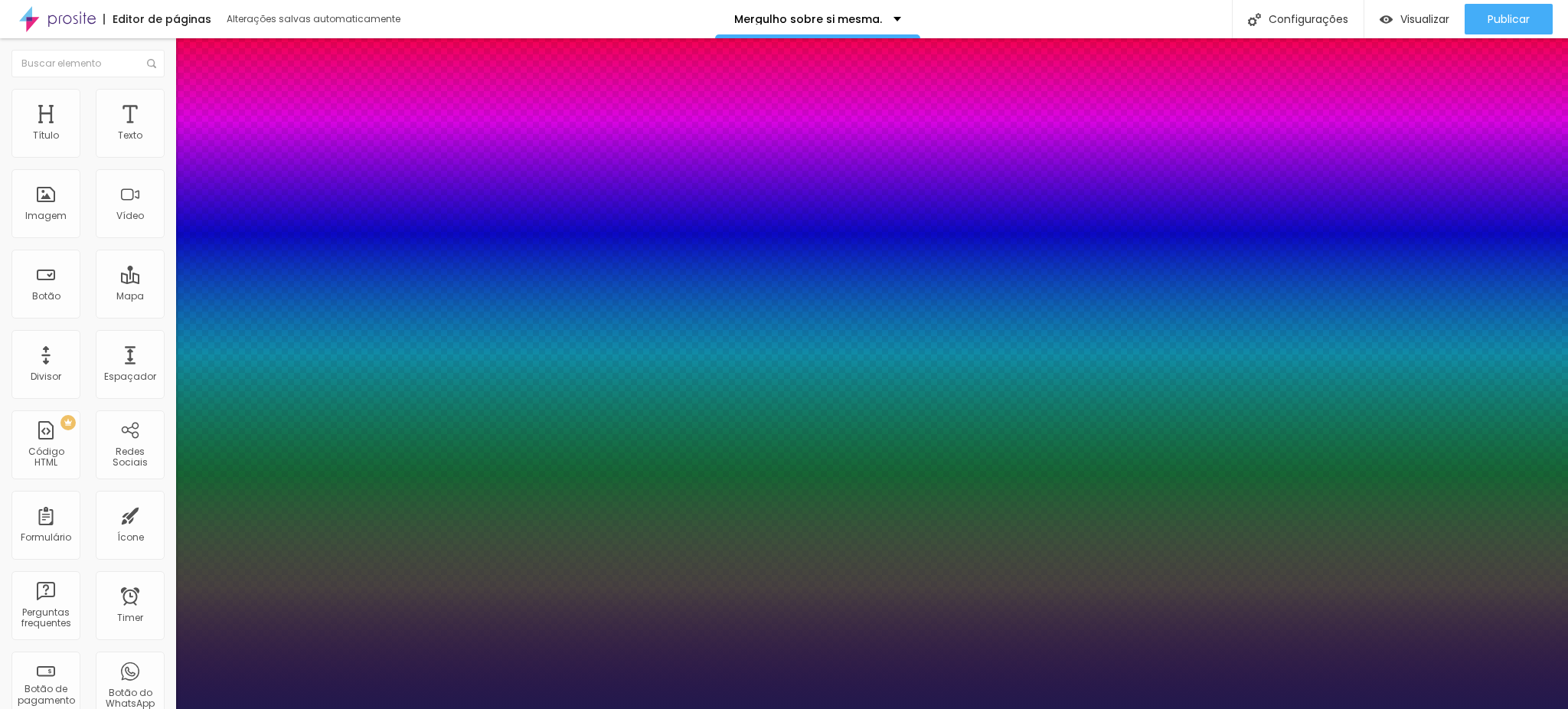
click at [1379, 708] on div at bounding box center [784, 709] width 1568 height 0
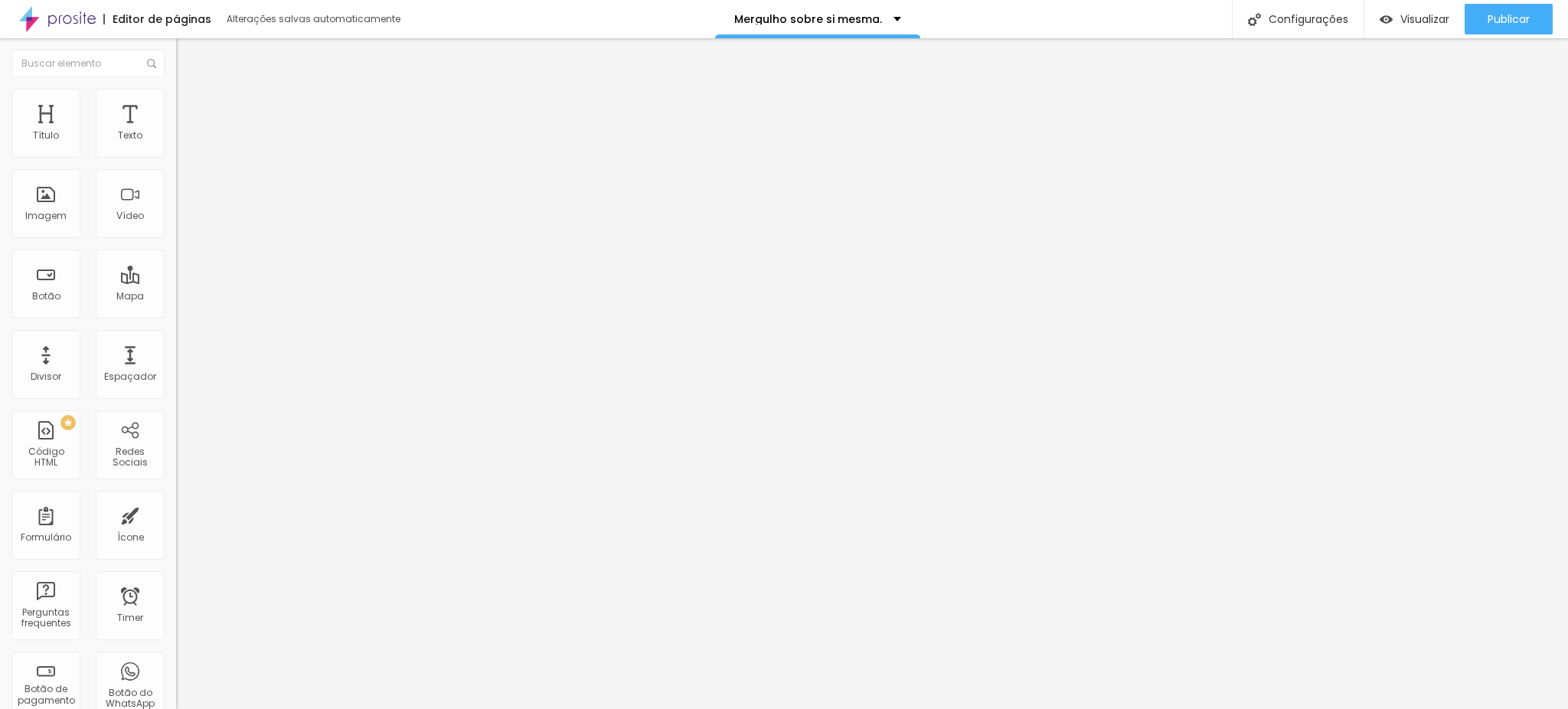
click at [188, 57] on img "button" at bounding box center [194, 56] width 12 height 12
click at [176, 89] on img at bounding box center [183, 96] width 14 height 14
click at [176, 144] on input "15" at bounding box center [209, 136] width 66 height 16
click at [176, 89] on img at bounding box center [183, 96] width 14 height 14
drag, startPoint x: 123, startPoint y: 151, endPoint x: 80, endPoint y: 149, distance: 43.0
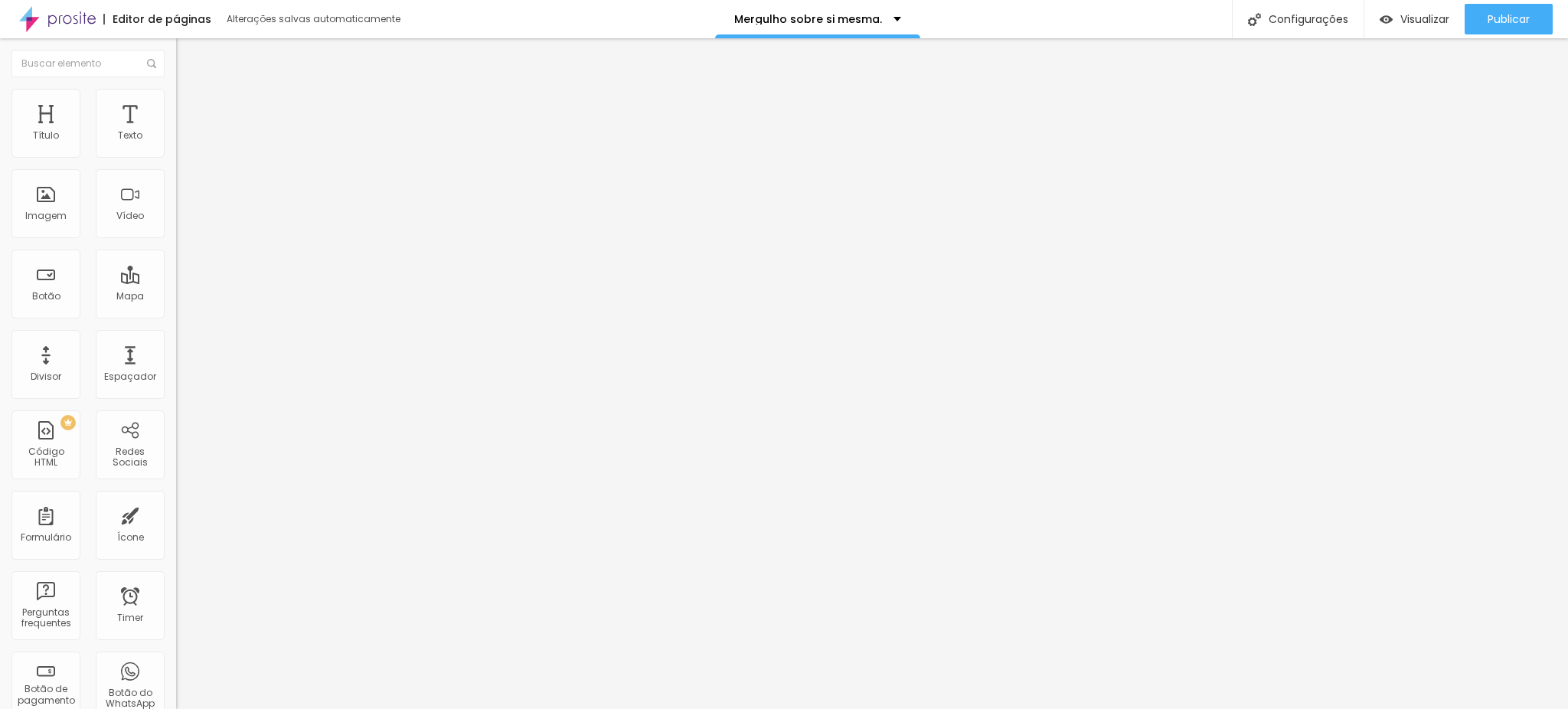
click at [176, 144] on div "Tamanho 15 px %" at bounding box center [263, 132] width 176 height 25
click at [190, 104] on span "Estilo" at bounding box center [202, 98] width 24 height 13
click at [176, 144] on input "25" at bounding box center [209, 136] width 66 height 16
click at [176, 207] on div at bounding box center [263, 201] width 176 height 12
drag, startPoint x: 97, startPoint y: 104, endPoint x: 118, endPoint y: 110, distance: 21.8
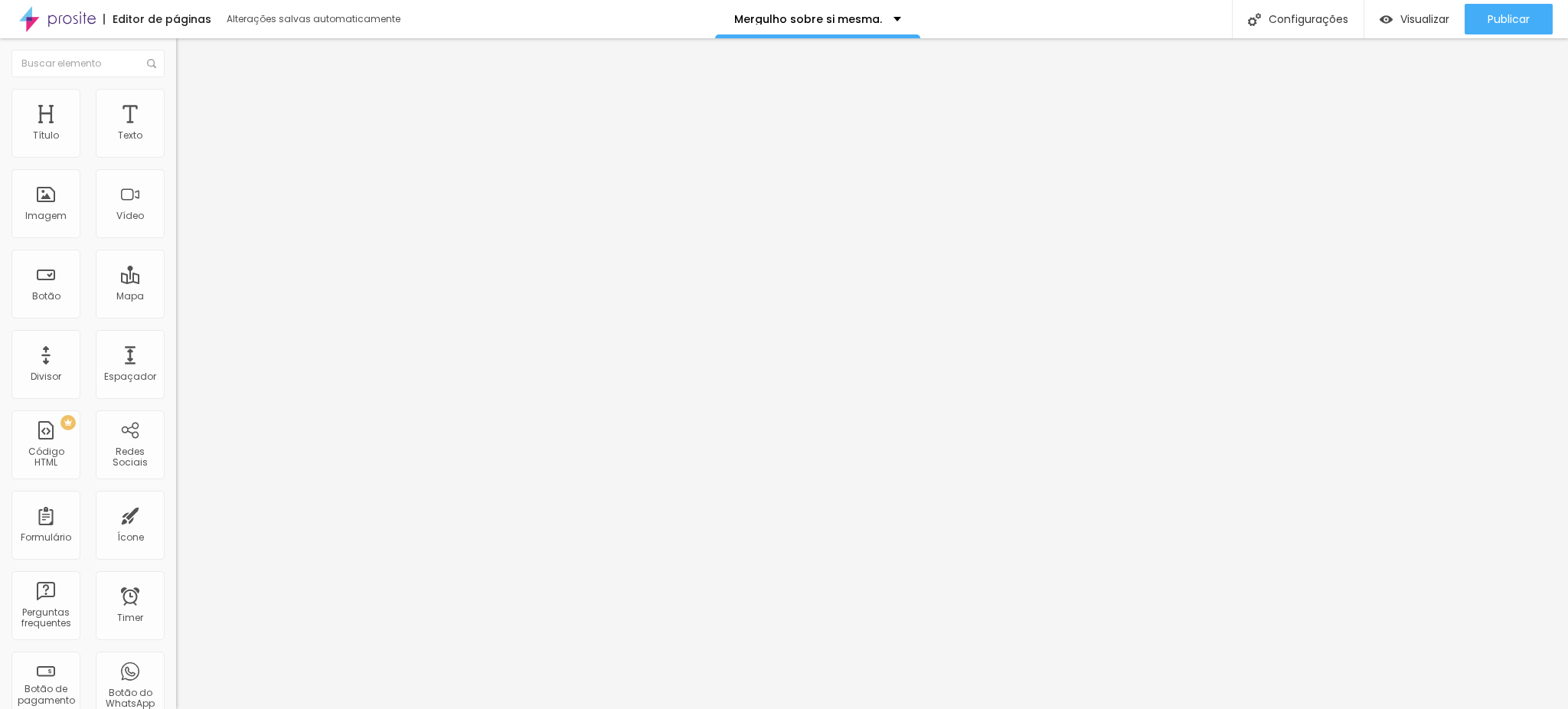
click at [176, 103] on li "Estilo" at bounding box center [263, 97] width 176 height 15
click at [176, 144] on input "20" at bounding box center [209, 136] width 66 height 16
click at [176, 132] on span "Trocar imagem" at bounding box center [217, 125] width 83 height 13
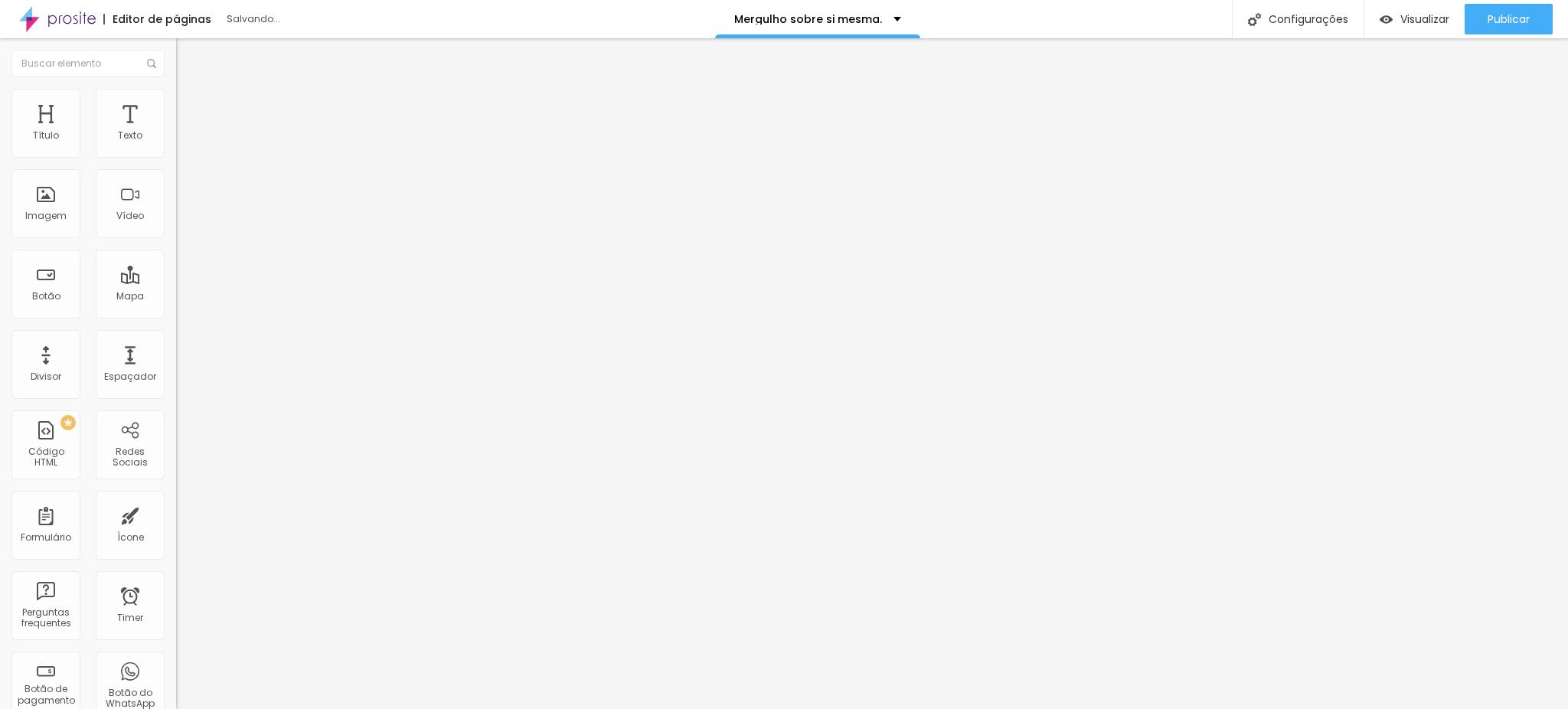
click at [176, 132] on span "Trocar imagem" at bounding box center [217, 125] width 83 height 13
click at [176, 204] on div "Trocar imagem Descrição da imagem (Alt) Alinhamento Proporção Original Cinema 1…" at bounding box center [263, 234] width 176 height 230
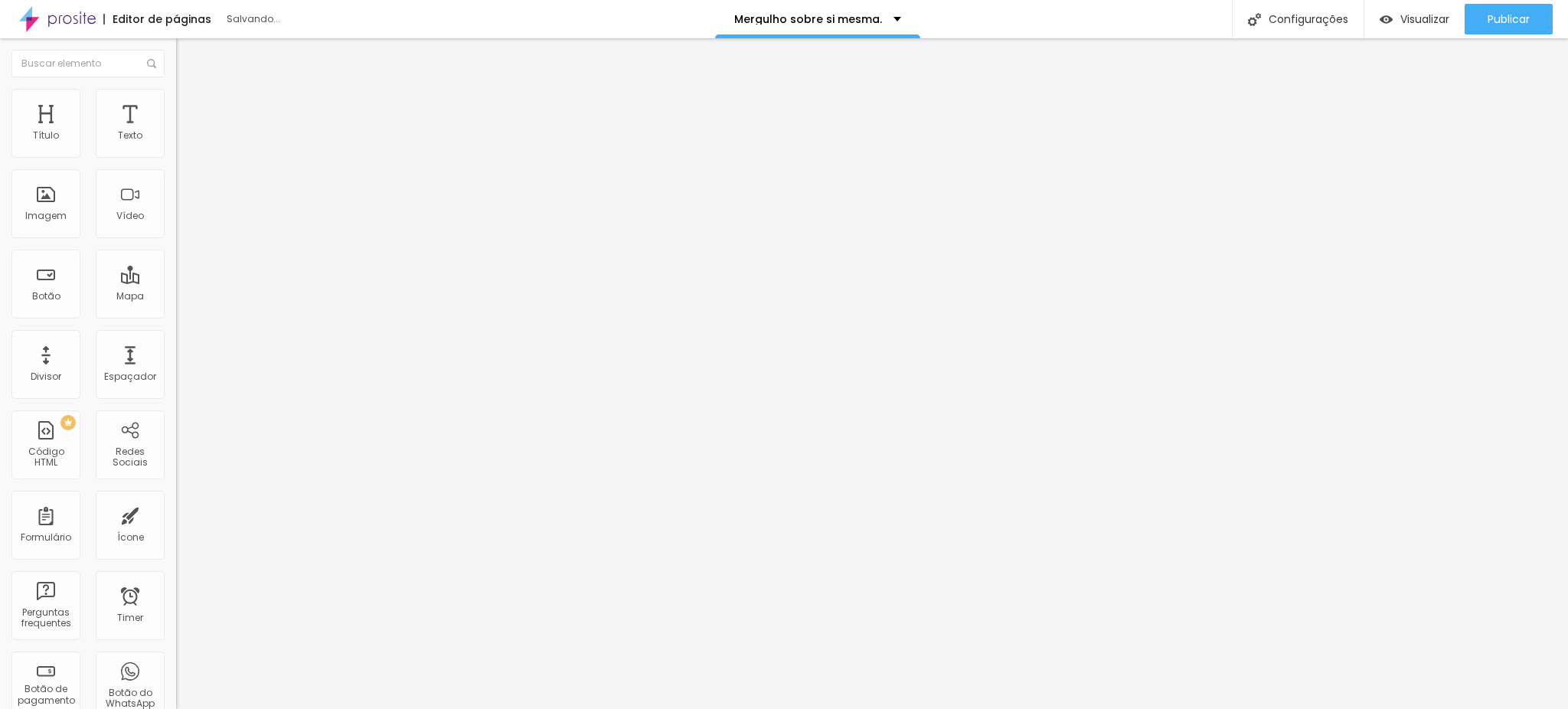
click at [176, 130] on div "Trocar imagem" at bounding box center [263, 125] width 176 height 11
click at [176, 132] on span "Trocar imagem" at bounding box center [217, 125] width 83 height 13
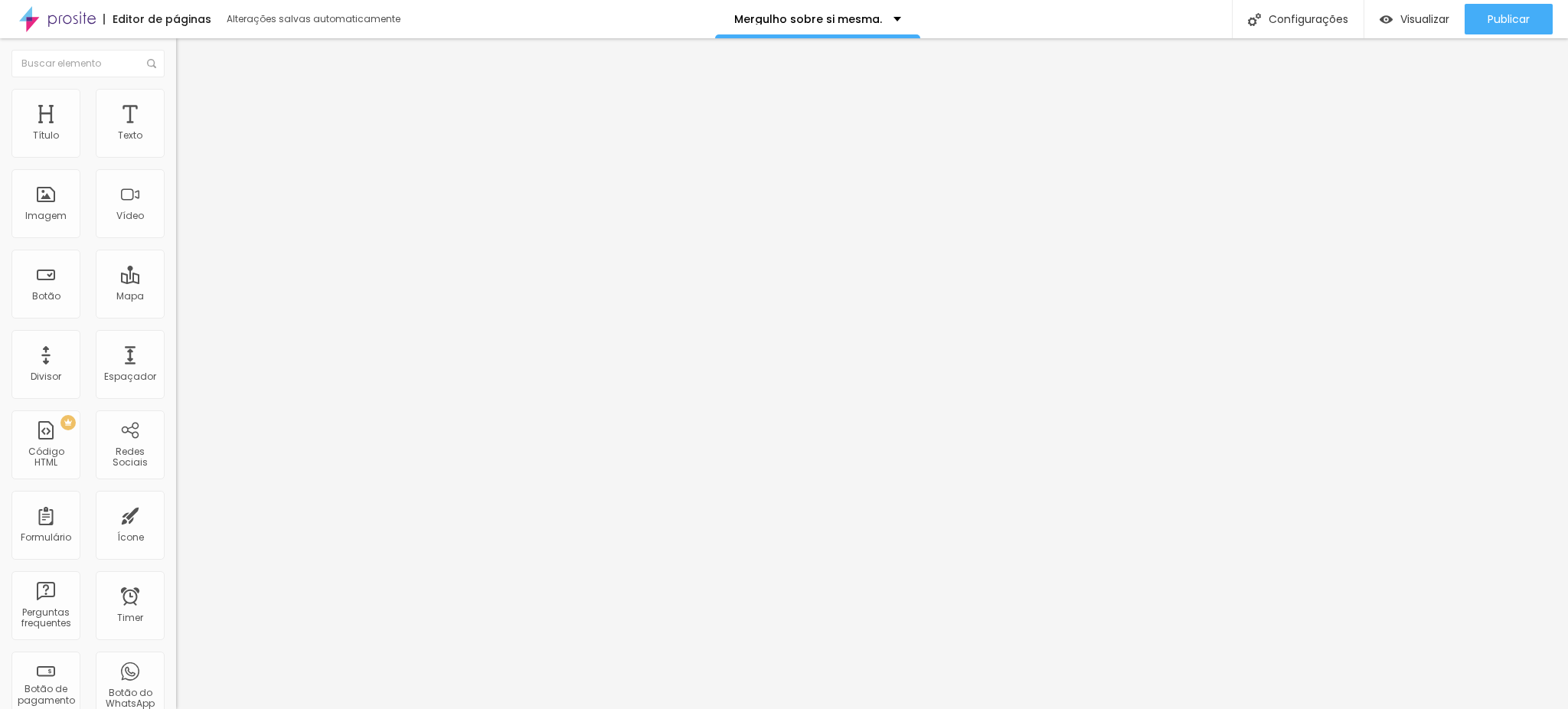
click at [176, 132] on span "Trocar imagem" at bounding box center [217, 125] width 83 height 13
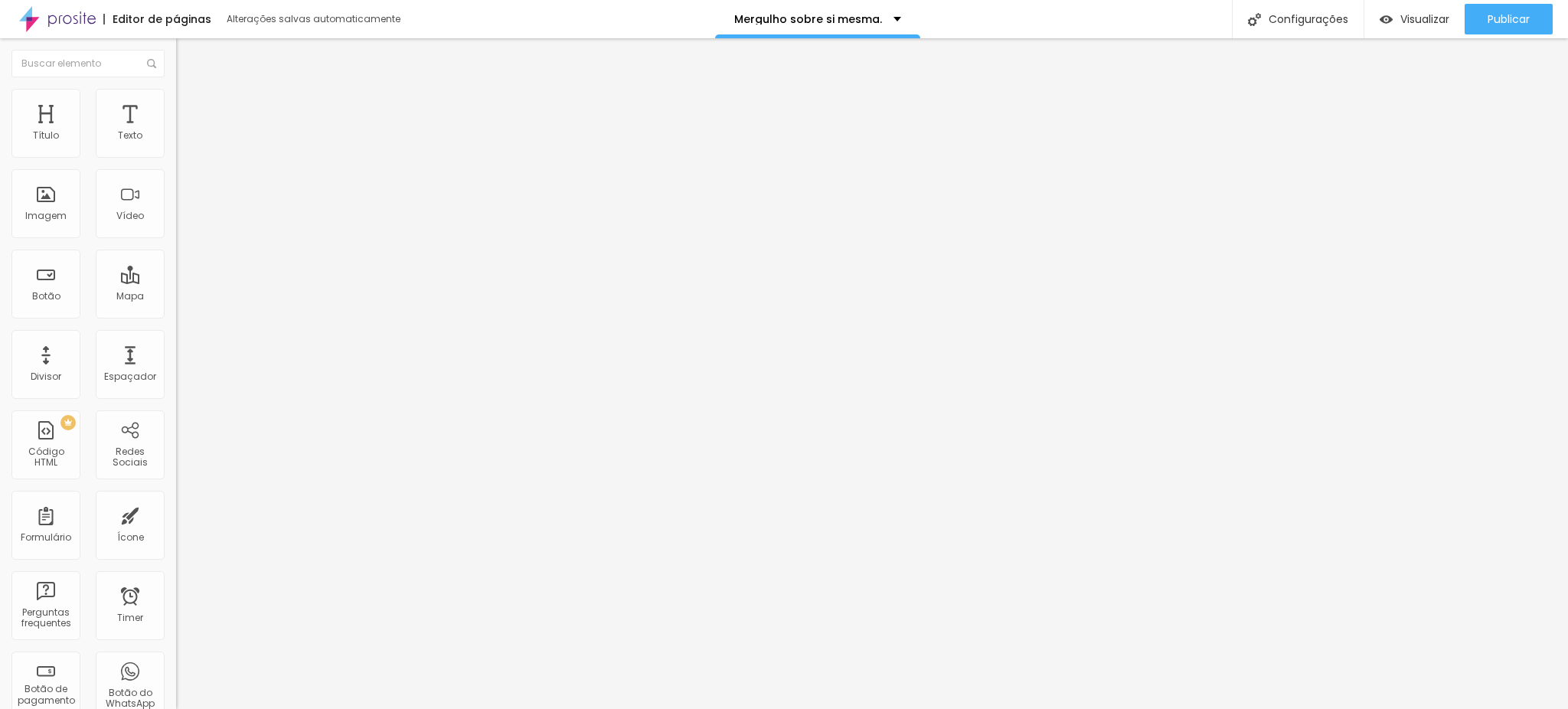
click at [176, 132] on span "Trocar imagem" at bounding box center [217, 125] width 83 height 13
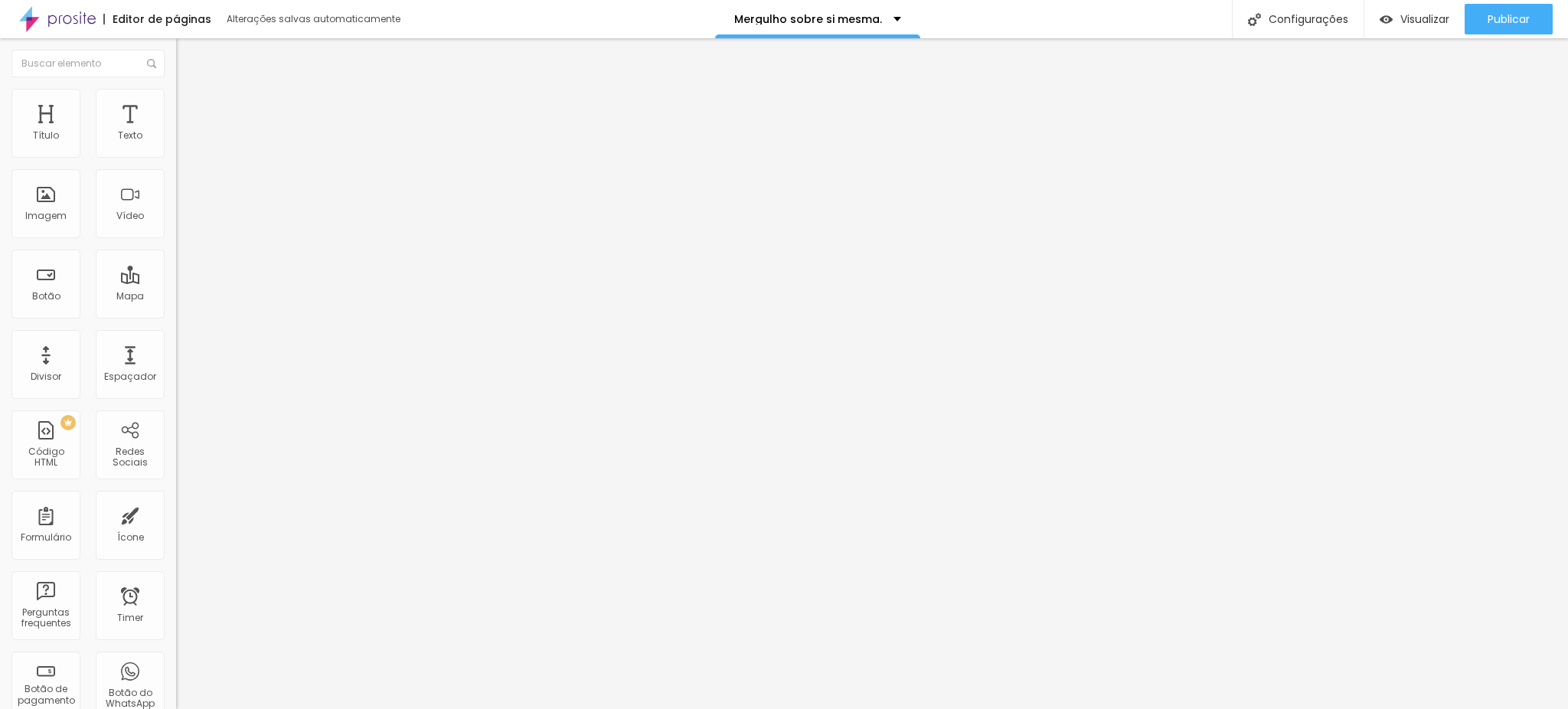
click at [176, 132] on span "Trocar imagem" at bounding box center [217, 125] width 83 height 13
click at [1507, 31] on div "Publicar" at bounding box center [1509, 20] width 42 height 31
click at [1527, 17] on span "Publicar" at bounding box center [1509, 19] width 42 height 12
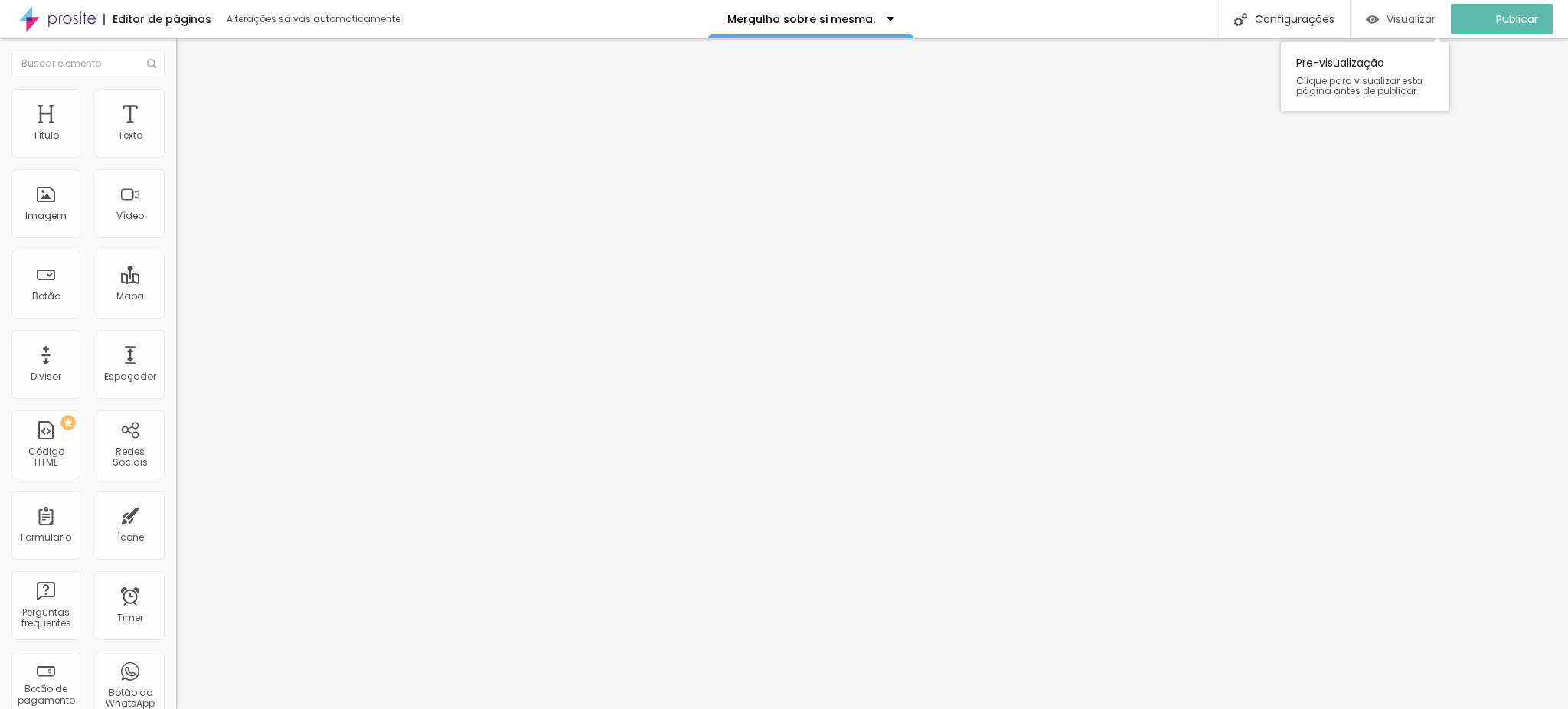
click at [1403, 16] on span "Visualizar" at bounding box center [1411, 19] width 49 height 12
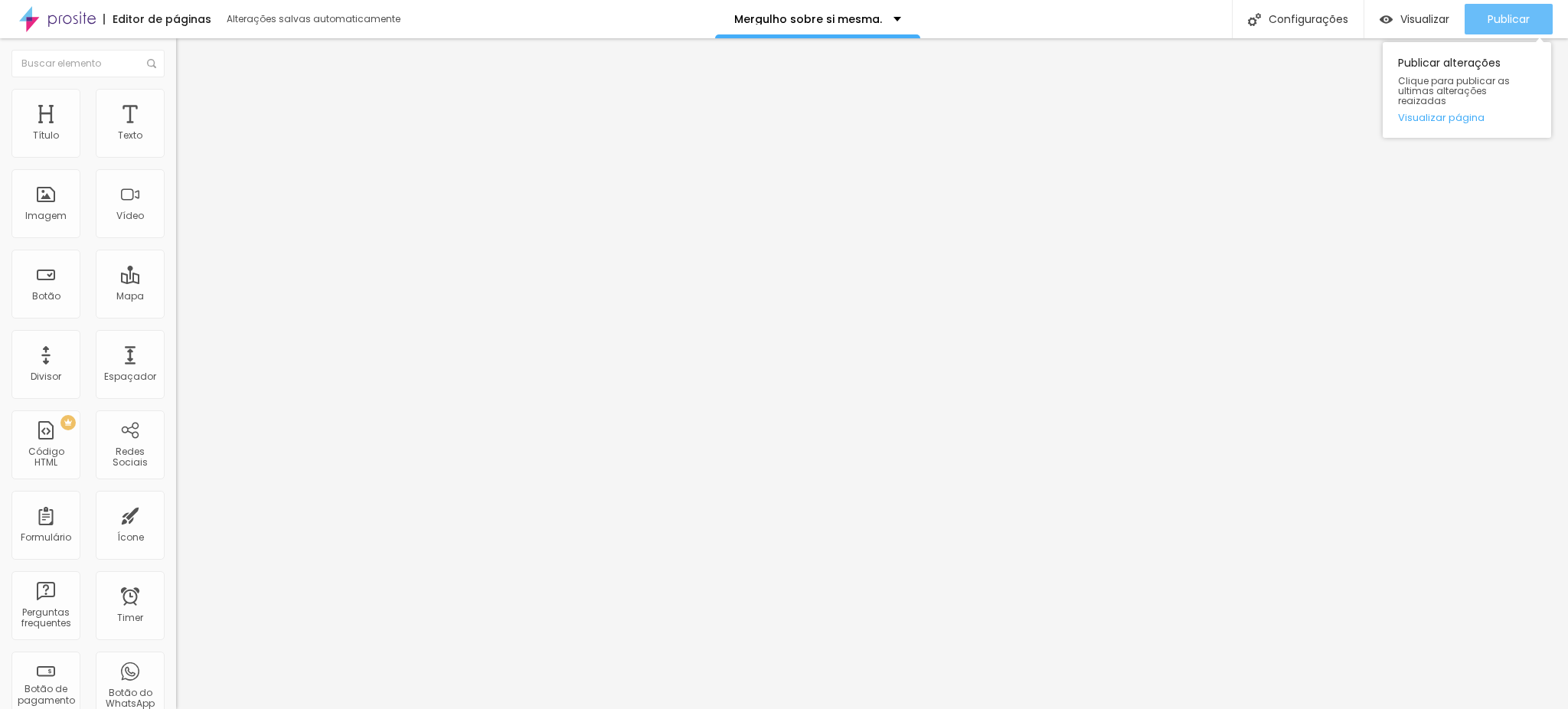
click at [1486, 10] on button "Publicar" at bounding box center [1509, 20] width 88 height 31
click at [1510, 32] on div "Publicar" at bounding box center [1509, 20] width 42 height 31
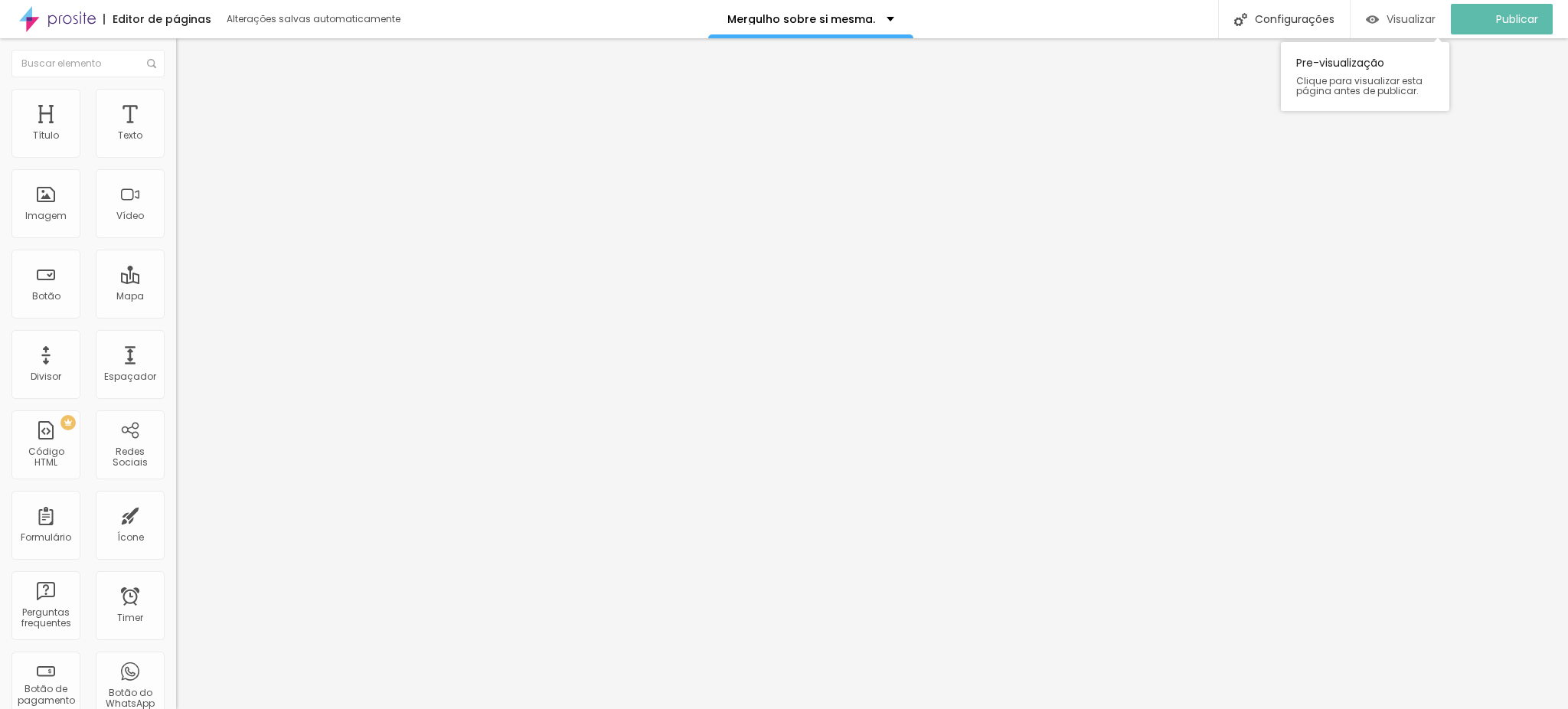
click at [1435, 14] on span "Visualizar" at bounding box center [1411, 19] width 49 height 12
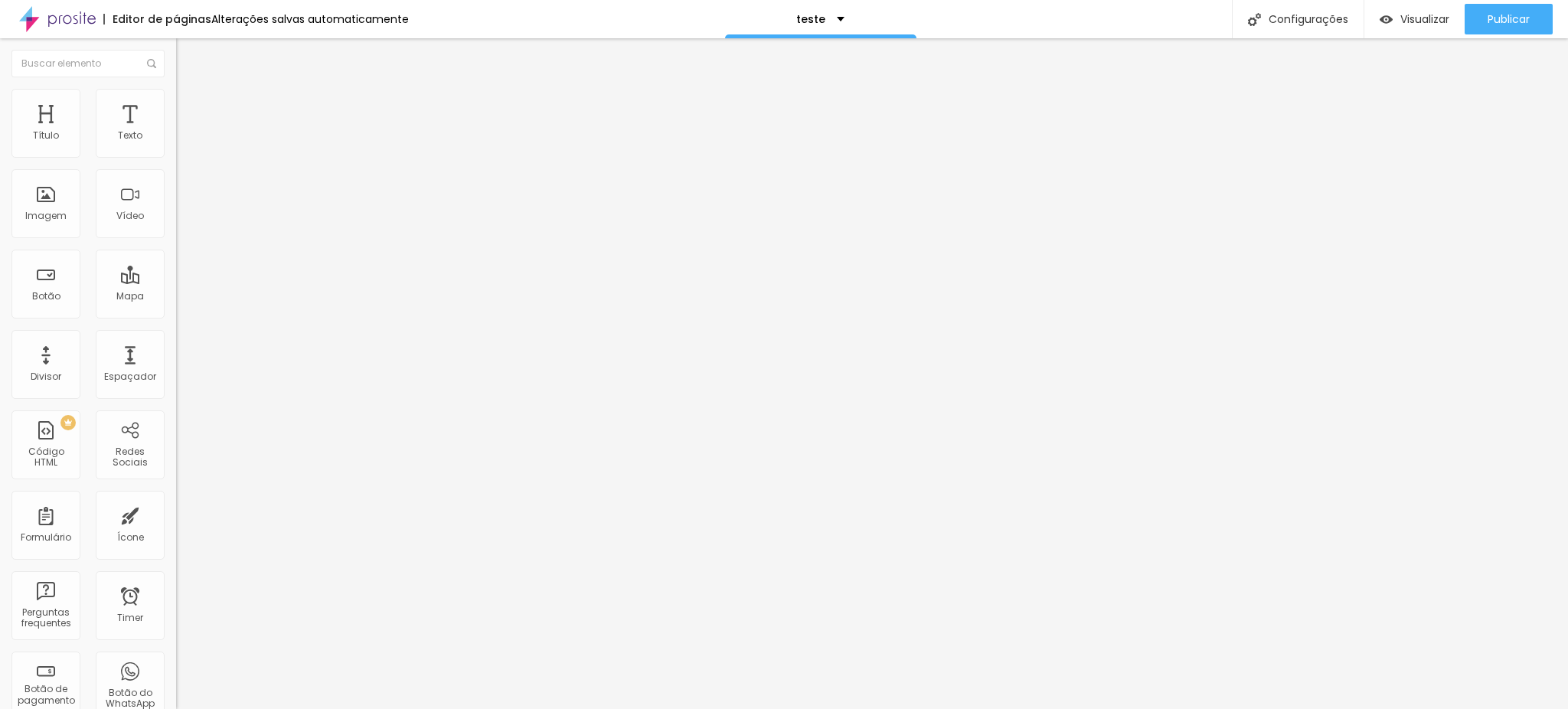
click at [11, 13] on div at bounding box center [49, 19] width 99 height 38
click at [176, 89] on li "Estilo" at bounding box center [263, 97] width 176 height 15
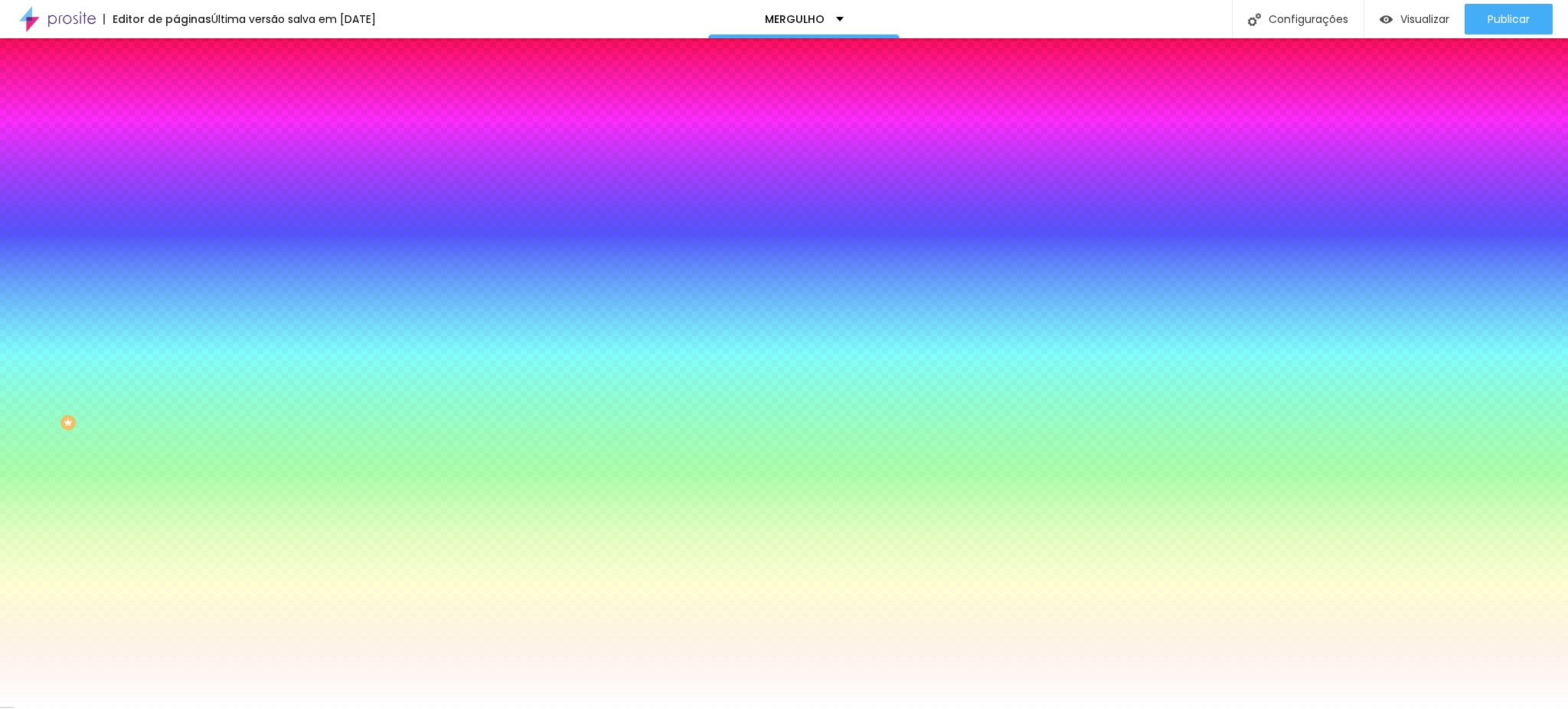
click at [176, 52] on button "Editar Botão" at bounding box center [263, 55] width 176 height 35
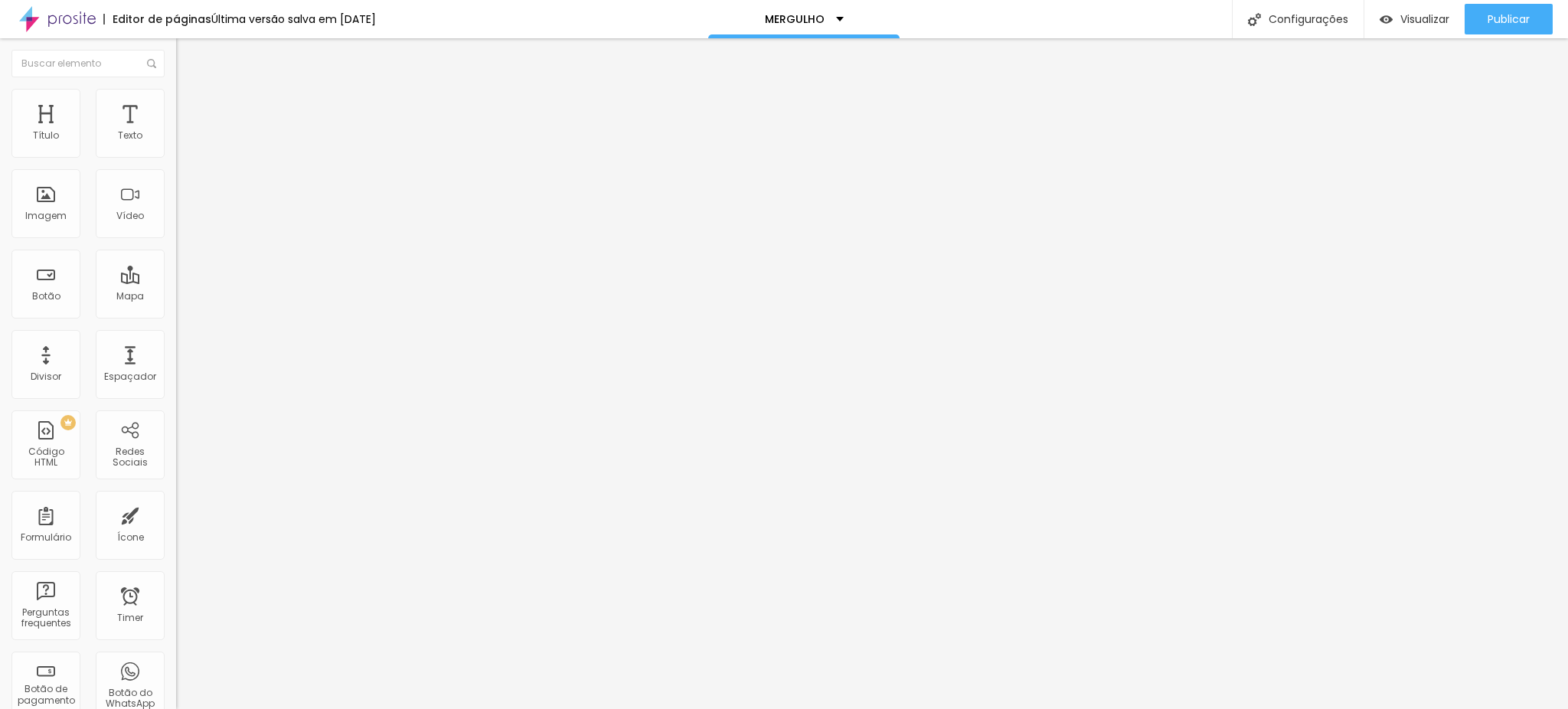
click at [176, 314] on input "https://www.siretratos.com.br/mergulho-sobre-si-mesma/?id=68a6f676f669c90001c36…" at bounding box center [268, 307] width 183 height 15
paste input "7126af669c90001c36b41"
type input "https://www.siretratos.com.br/mergulho-sobre-si-mesma/?id=68a7126af669c90001c36…"
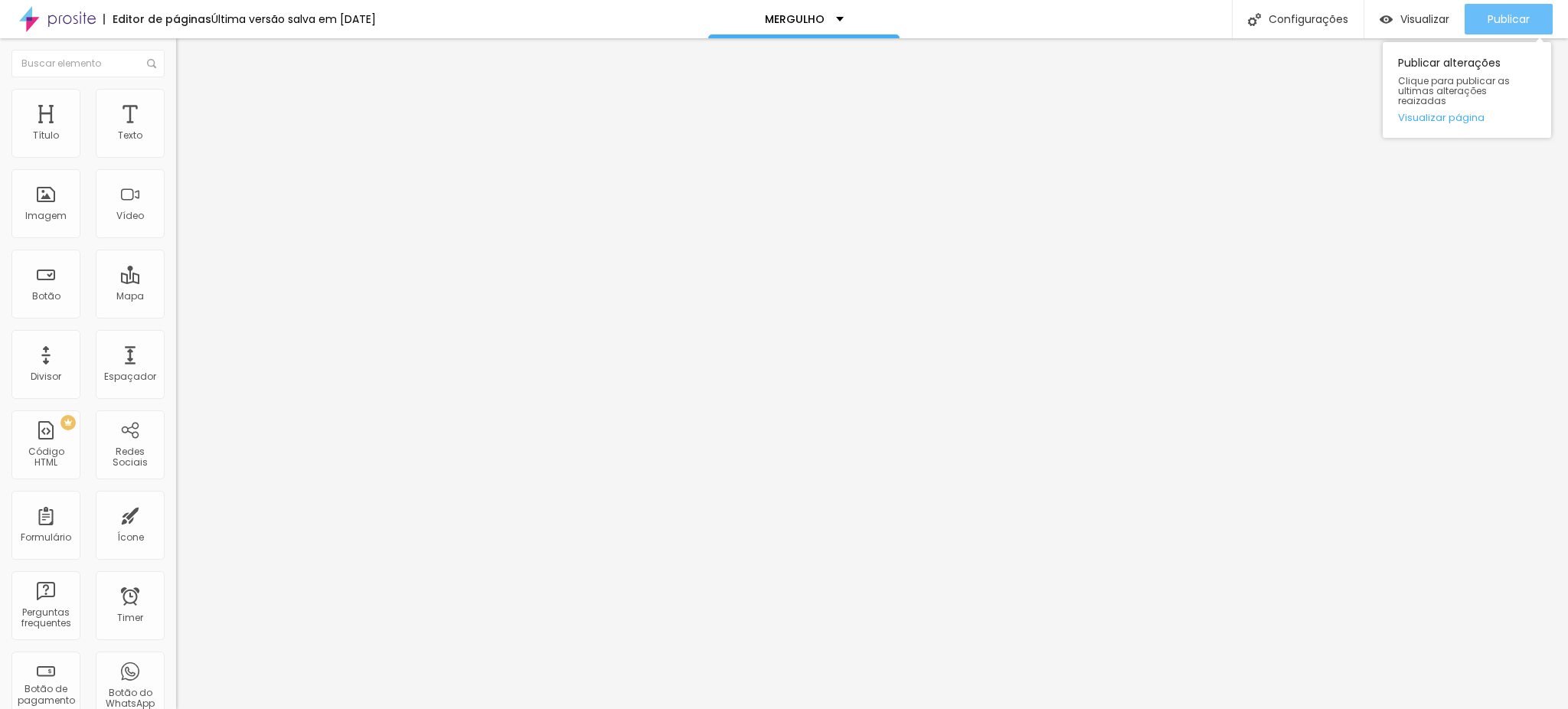
click at [1520, 13] on span "Publicar" at bounding box center [1509, 19] width 42 height 12
click at [1406, 35] on div "Publicar alterações Clique para publicar as ultimas alterações reaizadas Visual…" at bounding box center [1467, 87] width 168 height 104
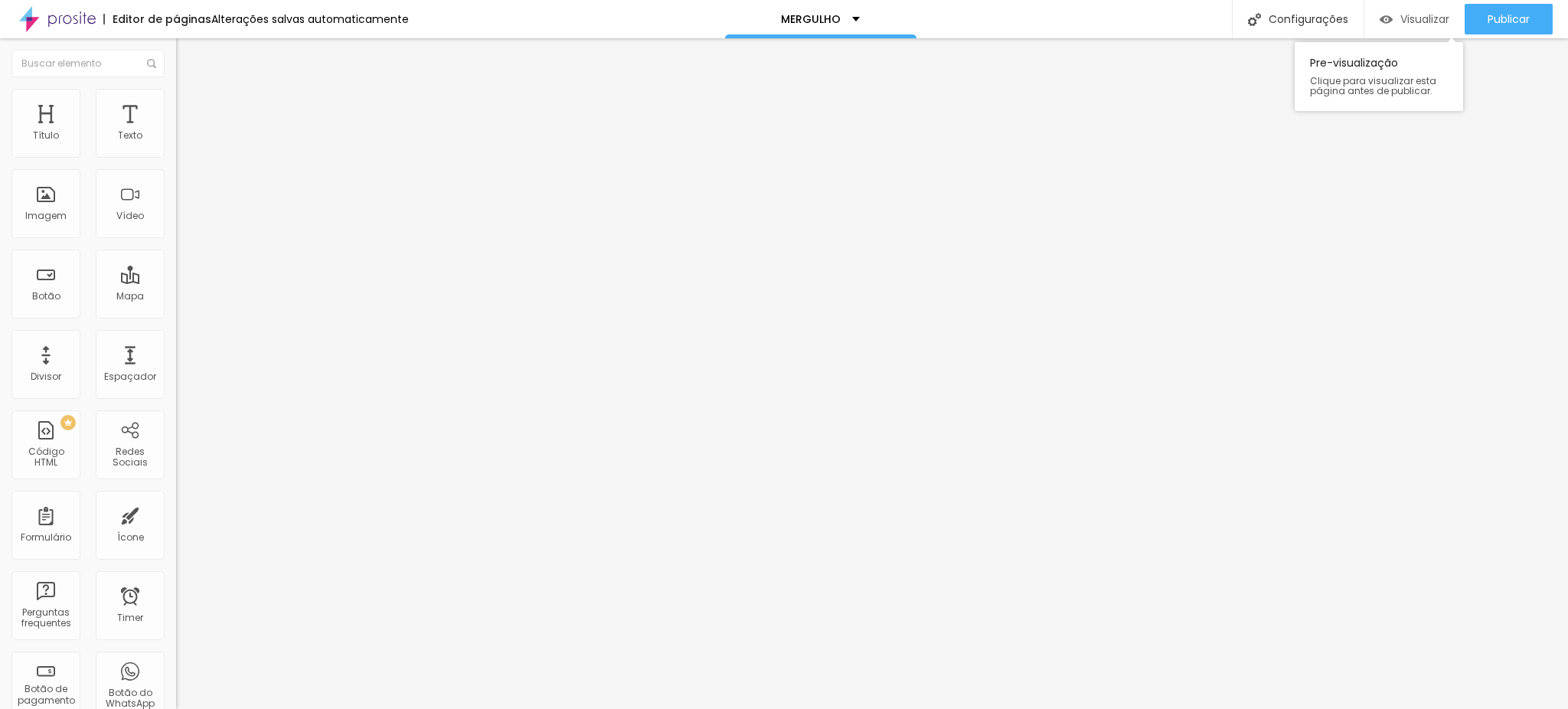
click at [1408, 20] on span "Visualizar" at bounding box center [1425, 19] width 49 height 12
click at [176, 97] on img at bounding box center [183, 96] width 14 height 14
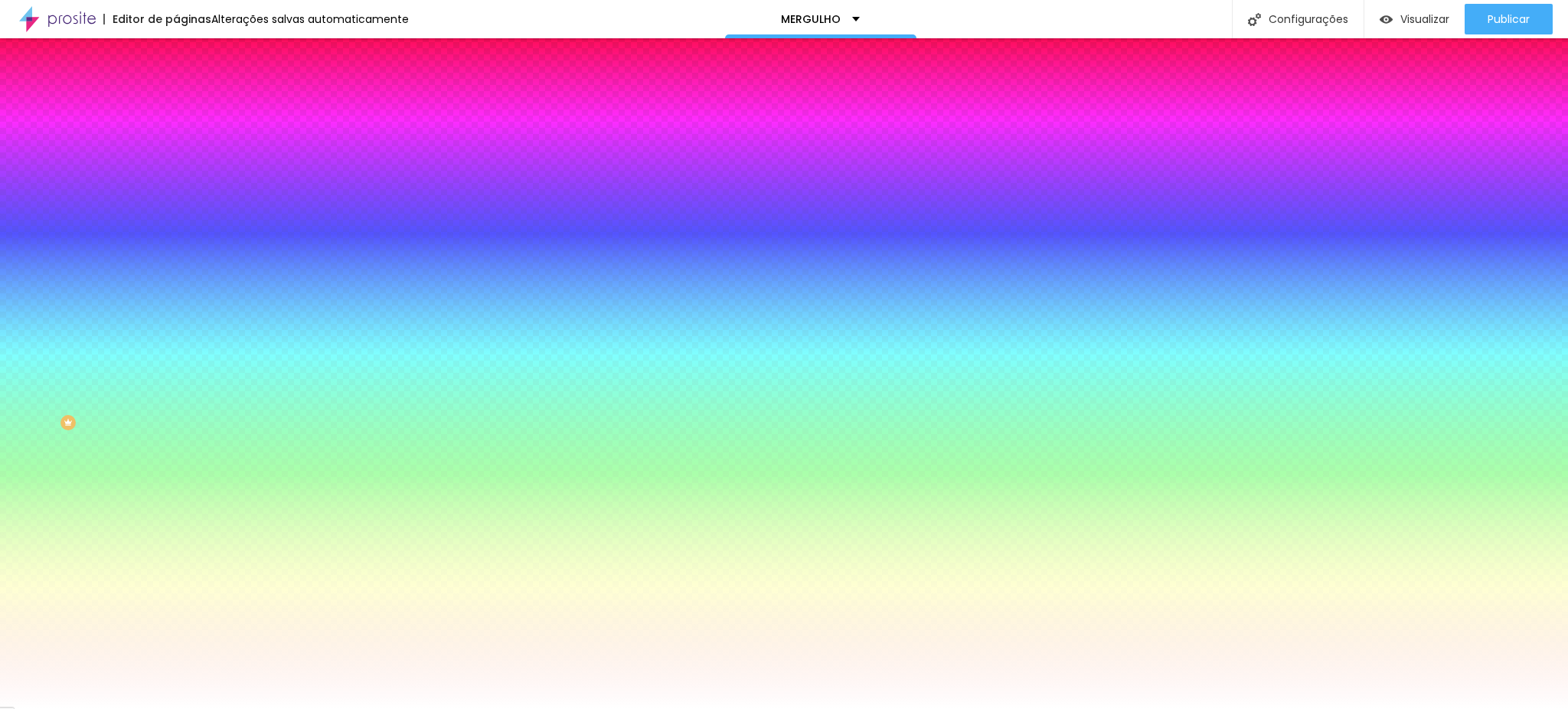
click at [190, 90] on span "Conteúdo" at bounding box center [214, 83] width 48 height 13
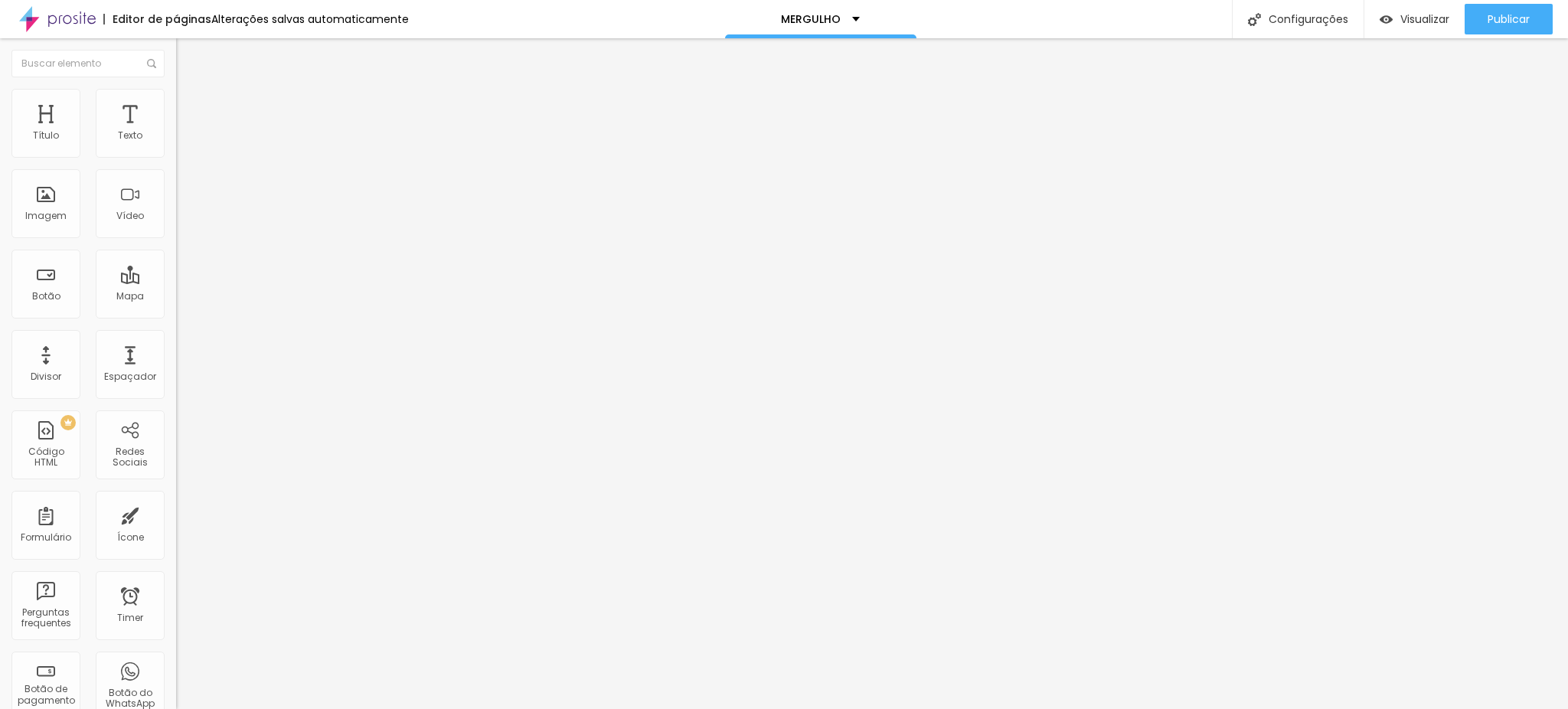
click at [176, 315] on input "https://www.siretratos.com.br/mergulho-sobre-si-mesma/?id=68a7126af669c90001c36…" at bounding box center [268, 307] width 183 height 15
paste input "993f669c90001c36b52"
type input "https://www.siretratos.com.br/mergulho-sobre-si-mesma/?id=68a71993f669c90001c36…"
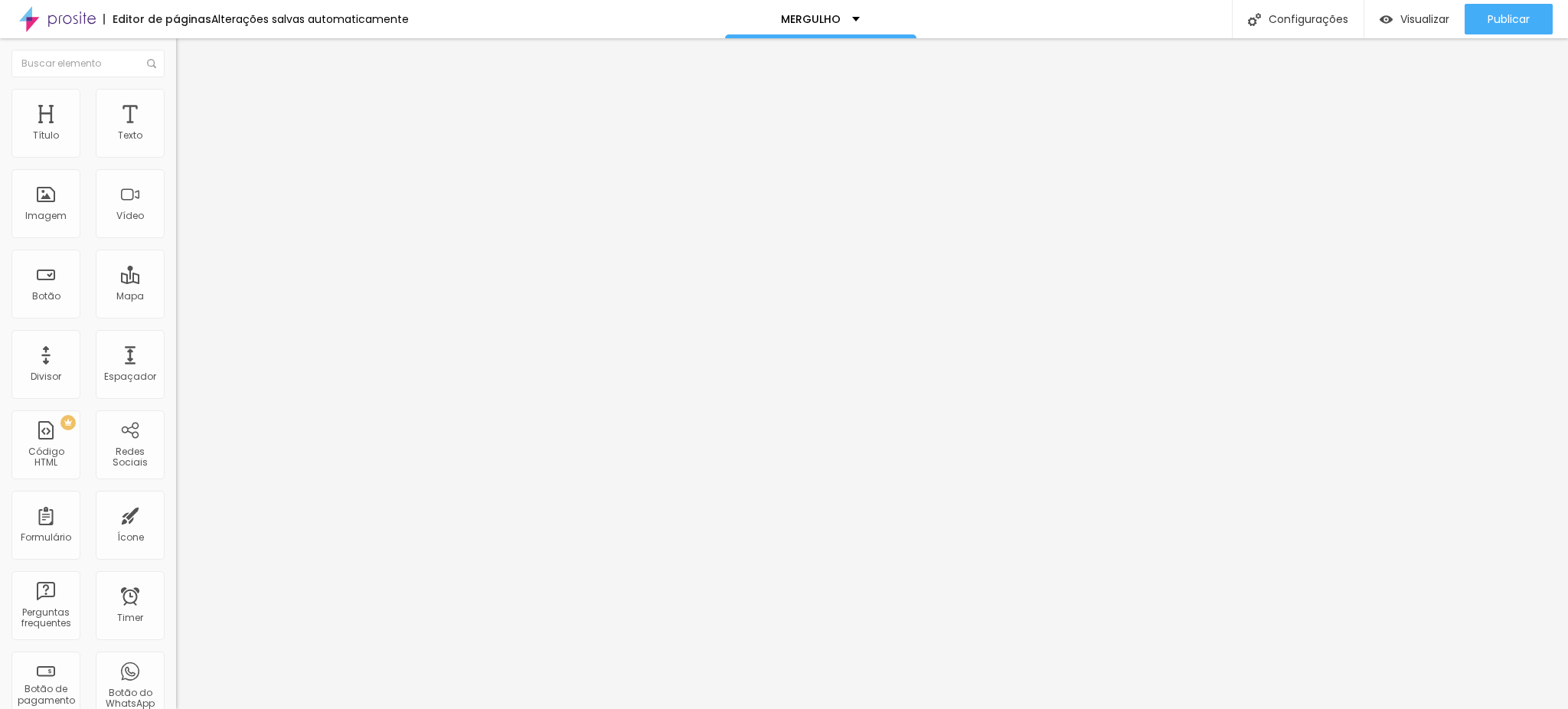
click at [176, 143] on input "Quero meu ensaio agora" at bounding box center [268, 136] width 183 height 15
type input "Quero viver isso!"
click at [1489, 35] on div "Publicar alterações Clique para publicar as ultimas alterações reaizadas Visual…" at bounding box center [1467, 87] width 168 height 104
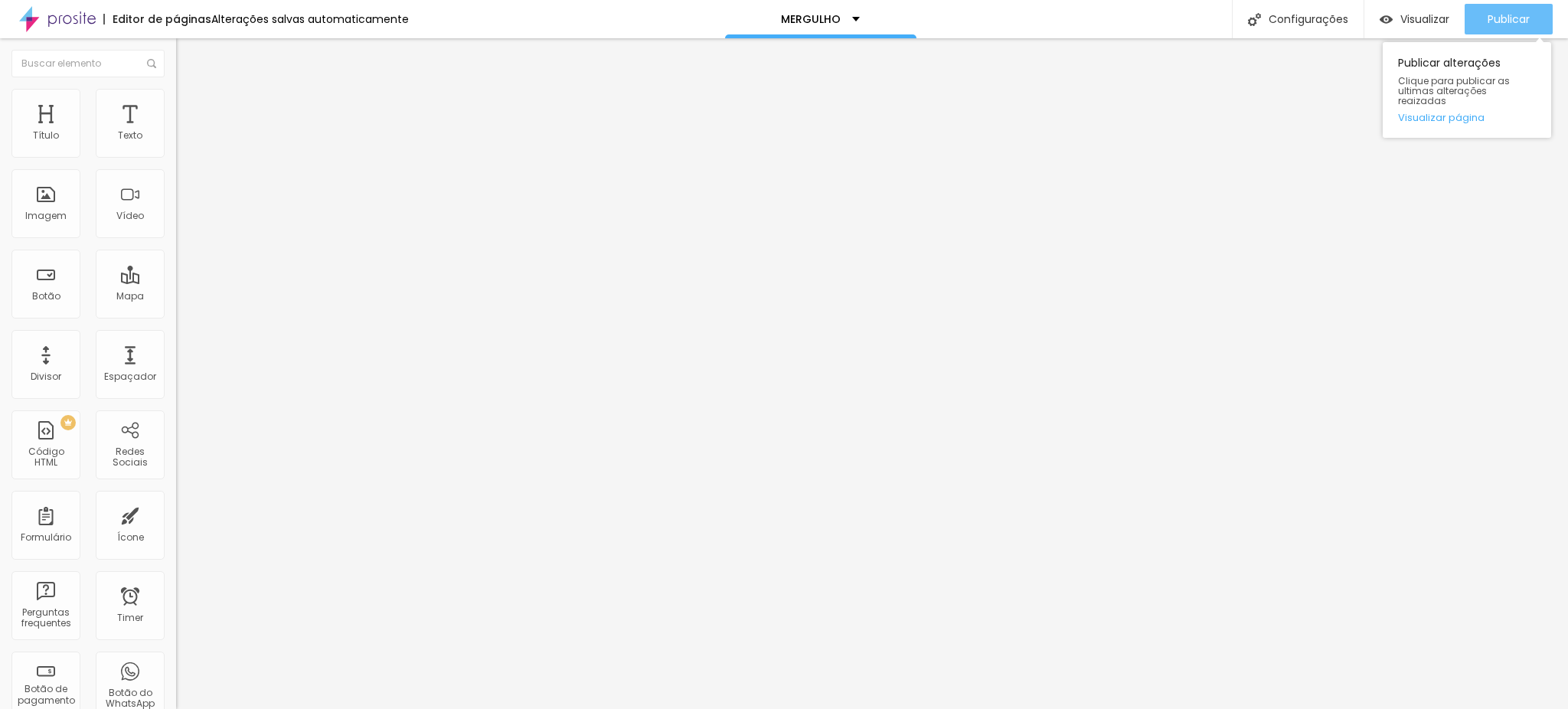
click at [1493, 16] on span "Publicar" at bounding box center [1509, 19] width 42 height 12
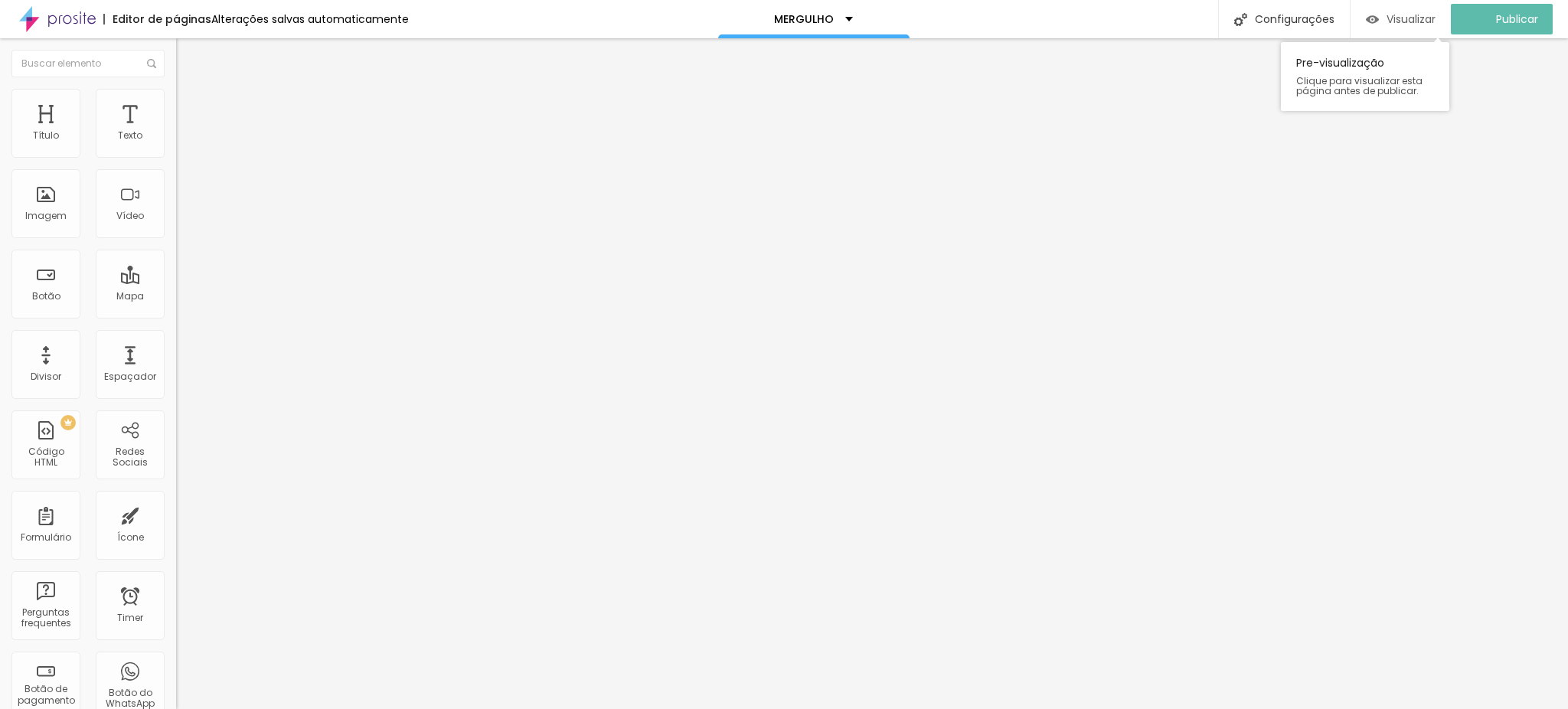
click at [1422, 17] on span "Visualizar" at bounding box center [1411, 19] width 49 height 12
